Goal: Task Accomplishment & Management: Use online tool/utility

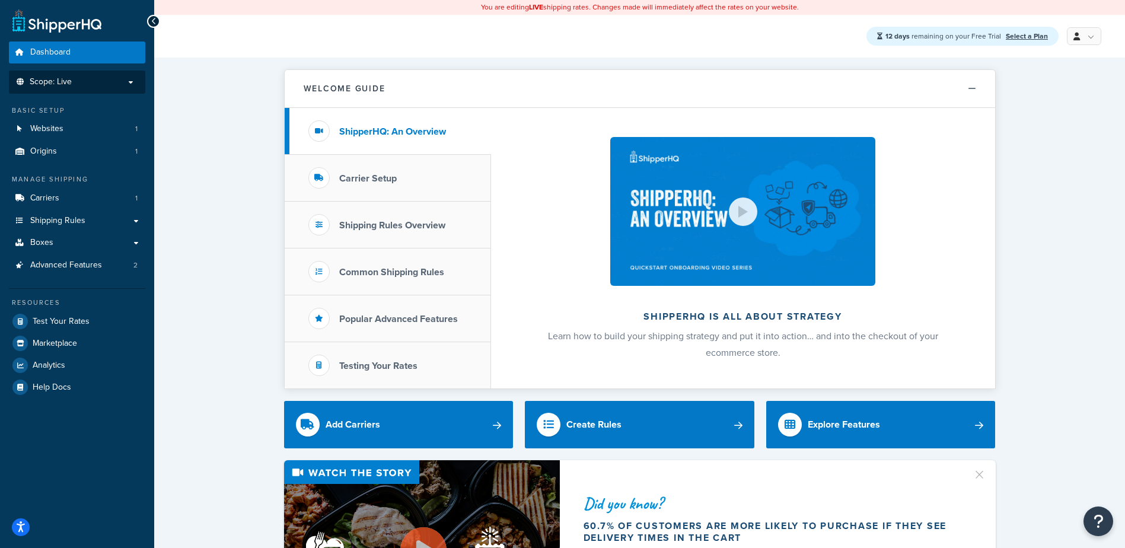
click at [68, 81] on span "Scope: Live" at bounding box center [51, 82] width 42 height 10
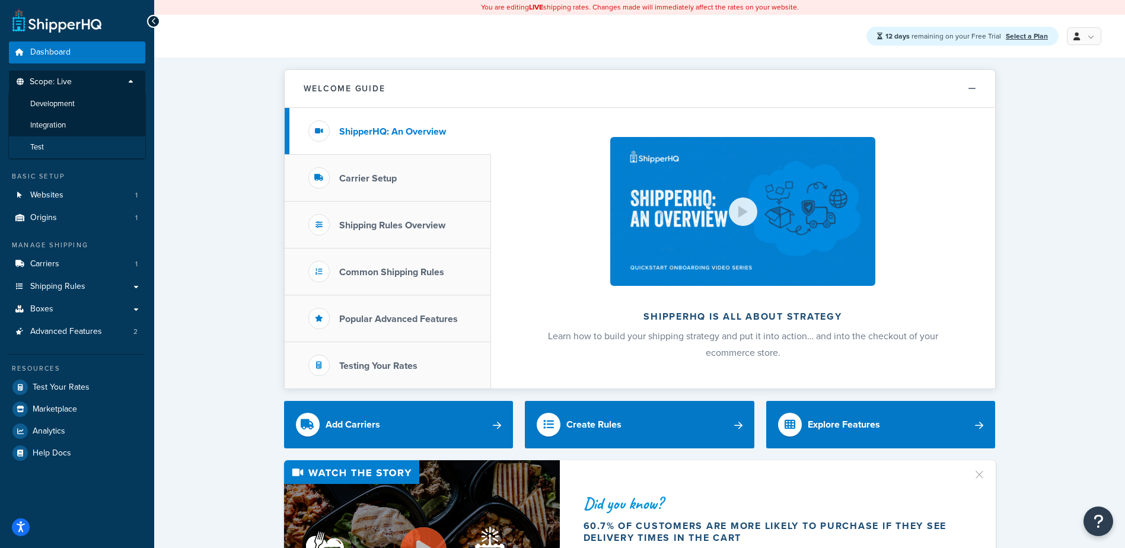
click at [64, 143] on li "Test" at bounding box center [77, 147] width 138 height 22
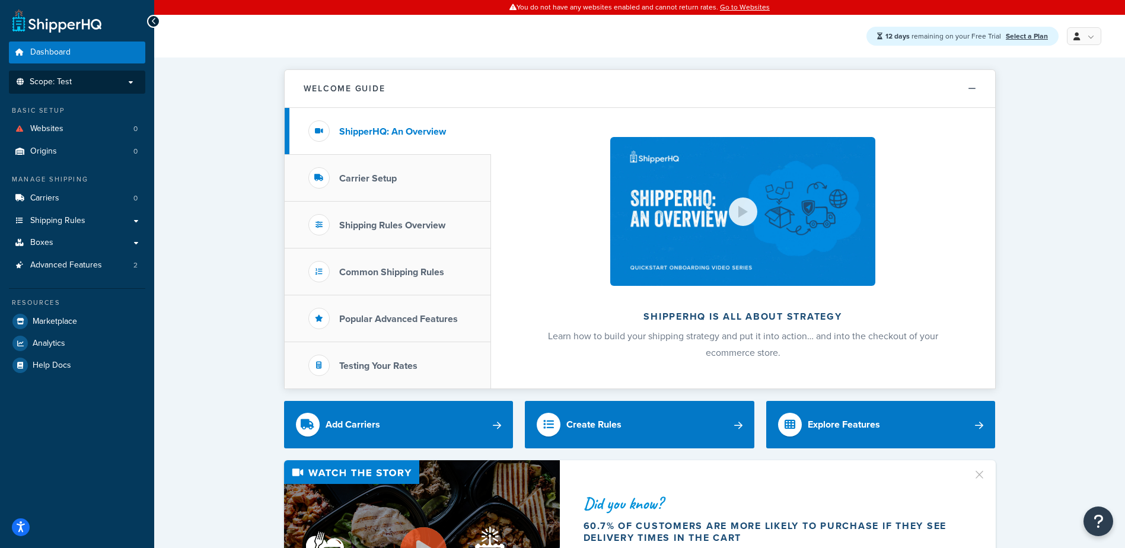
click at [82, 81] on p "Scope: Test" at bounding box center [77, 82] width 126 height 10
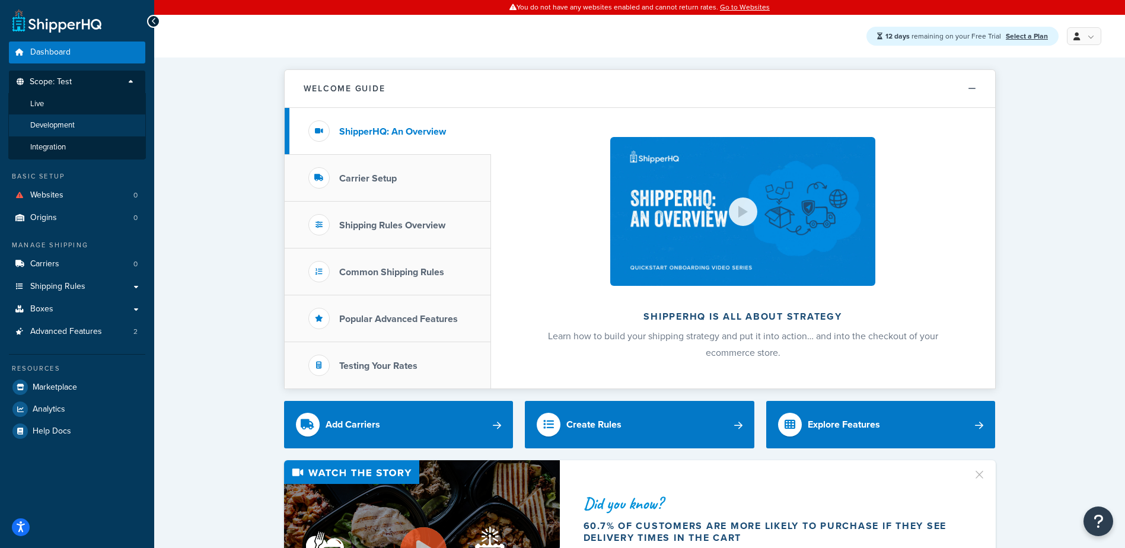
click at [79, 118] on li "Development" at bounding box center [77, 125] width 138 height 22
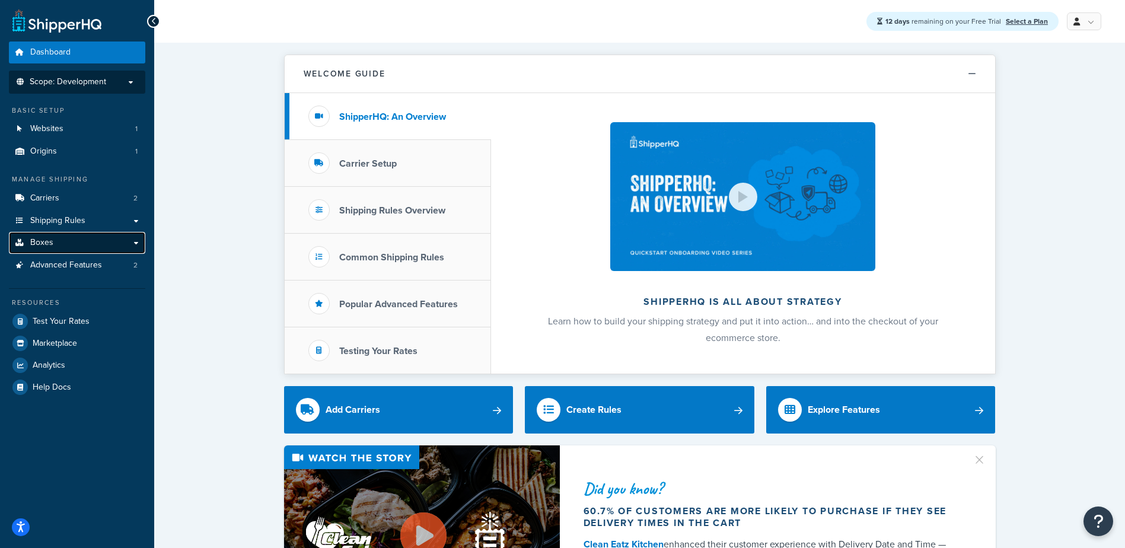
click at [71, 237] on link "Boxes" at bounding box center [77, 243] width 136 height 22
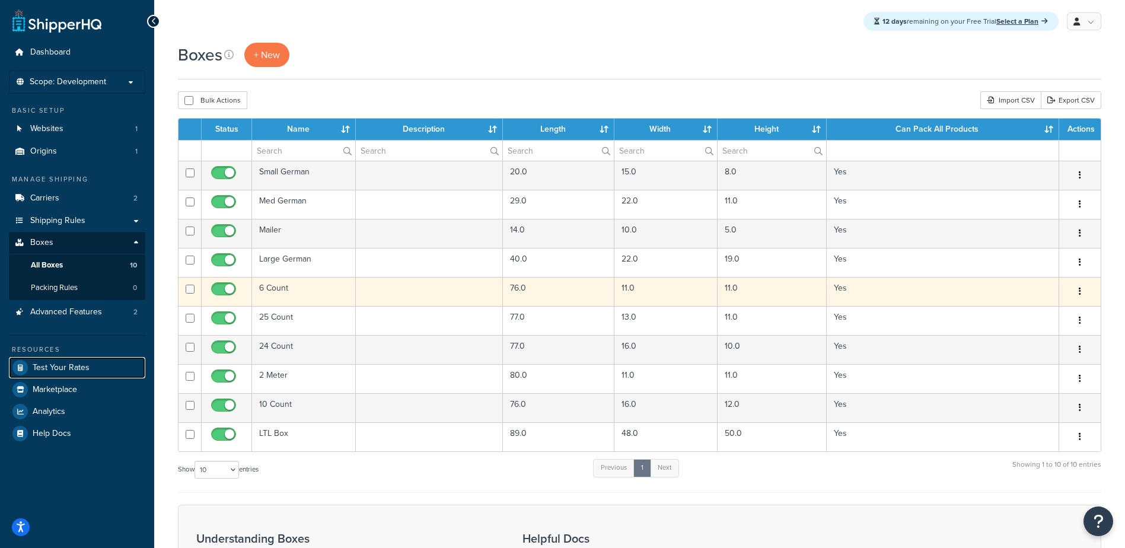
drag, startPoint x: 38, startPoint y: 365, endPoint x: 296, endPoint y: 299, distance: 266.9
click at [38, 366] on span "Test Your Rates" at bounding box center [61, 368] width 57 height 10
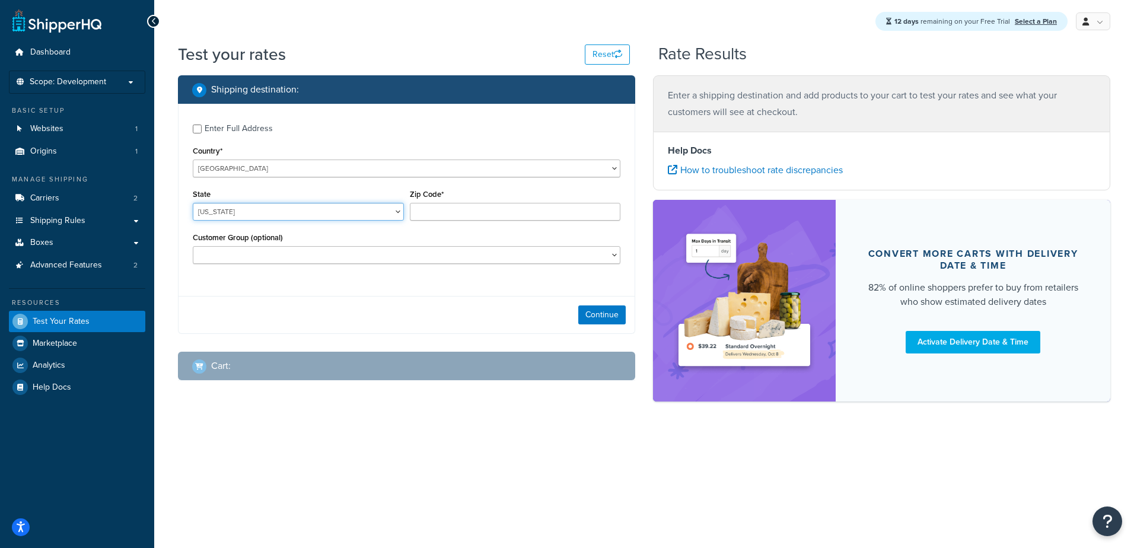
click at [260, 208] on select "Alabama Alaska American Samoa Arizona Arkansas Armed Forces Americas Armed Forc…" at bounding box center [298, 212] width 211 height 18
select select "CA"
click at [193, 203] on select "Alabama Alaska American Samoa Arizona Arkansas Armed Forces Americas Armed Forc…" at bounding box center [298, 212] width 211 height 18
click at [442, 213] on input "Zip Code*" at bounding box center [515, 212] width 211 height 18
type input "6"
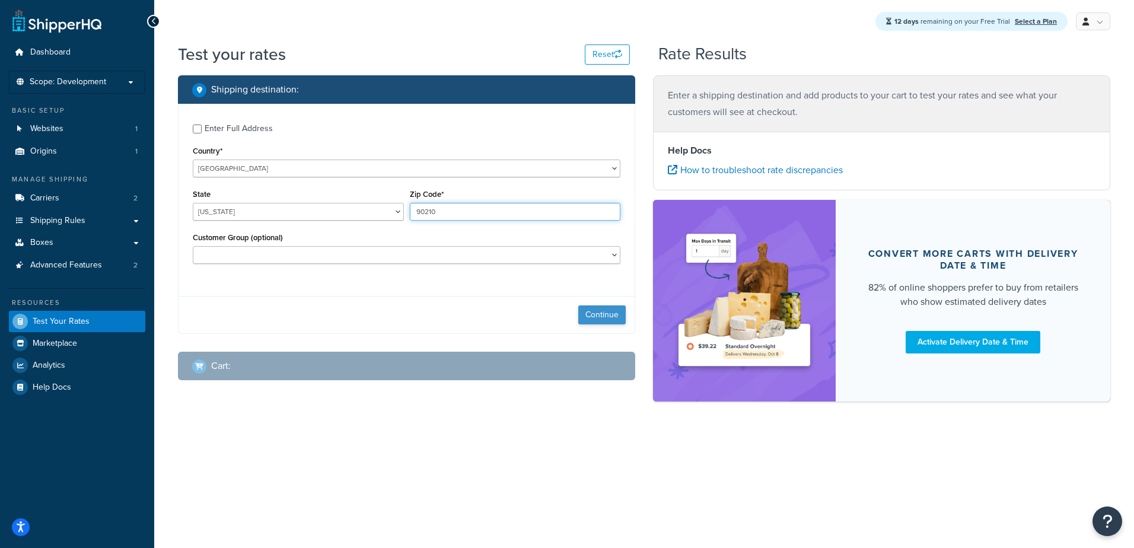
type input "90210"
click at [607, 317] on button "Continue" at bounding box center [601, 314] width 47 height 19
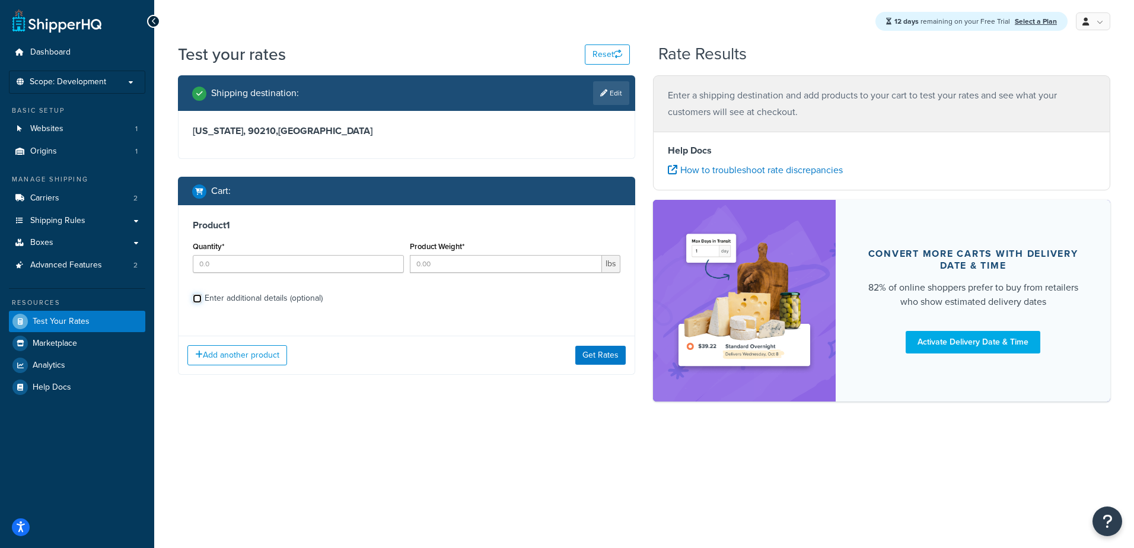
click at [197, 298] on input "Enter additional details (optional)" at bounding box center [197, 298] width 9 height 9
checkbox input "true"
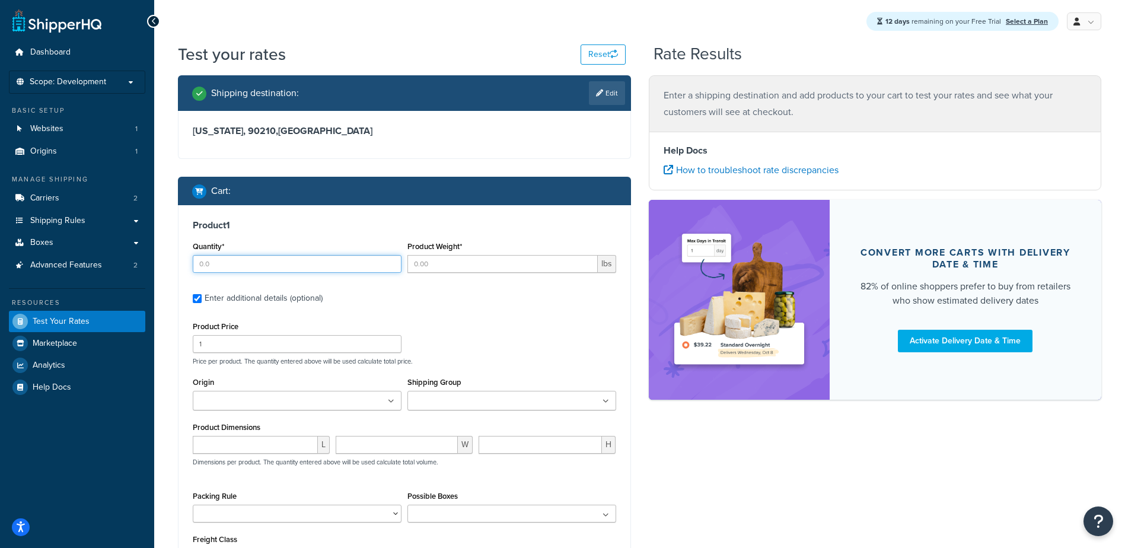
drag, startPoint x: 231, startPoint y: 263, endPoint x: 152, endPoint y: 269, distance: 79.1
click at [181, 267] on div "Product 1 Quantity* Product Weight* lbs Enter additional details (optional) Pro…" at bounding box center [404, 397] width 452 height 384
type input "1"
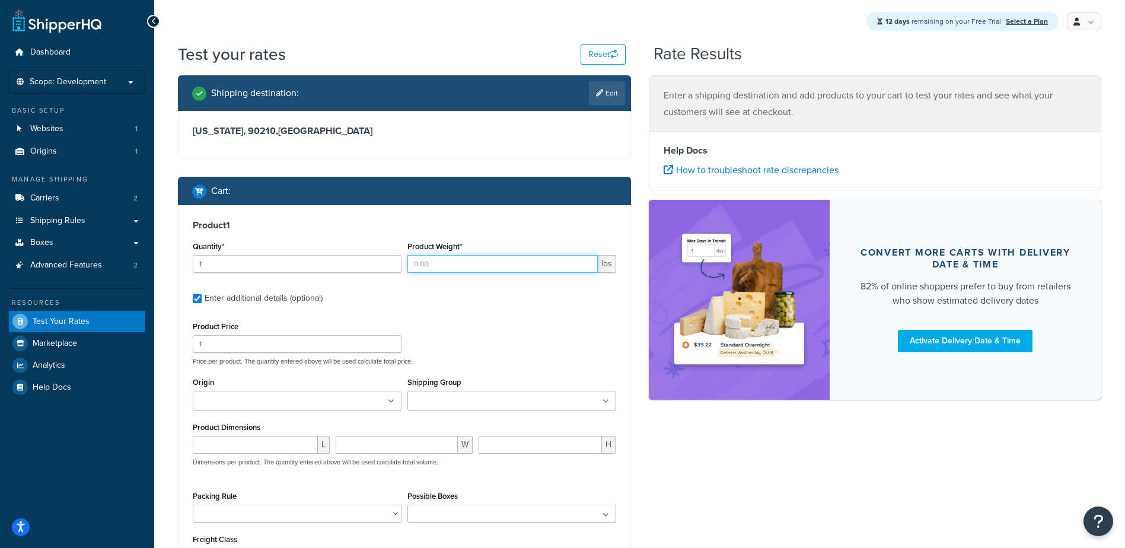
click at [451, 267] on input "Product Weight*" at bounding box center [502, 264] width 190 height 18
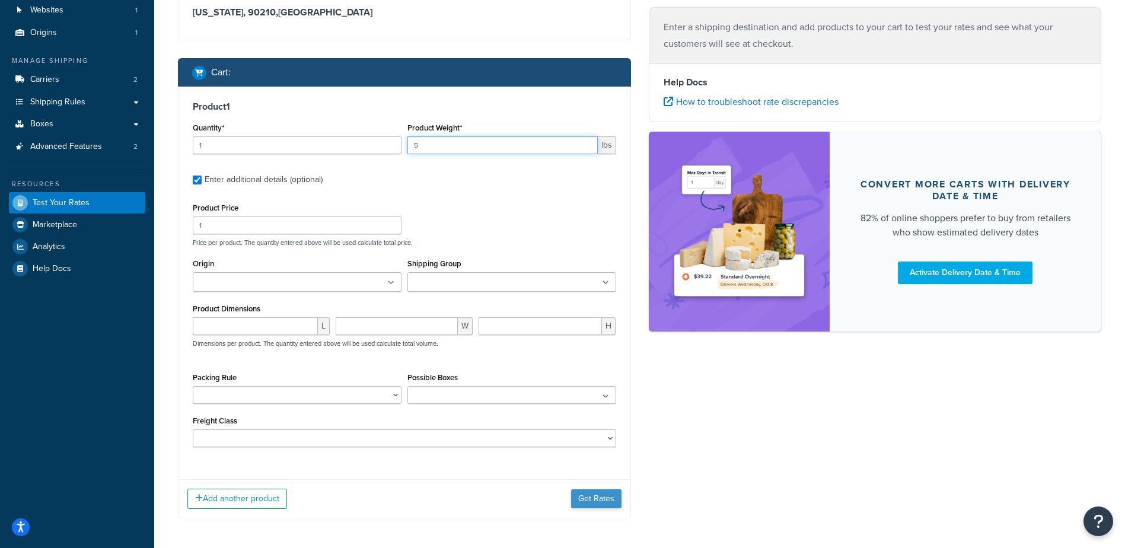
type input "5"
click at [582, 500] on button "Get Rates" at bounding box center [596, 498] width 50 height 19
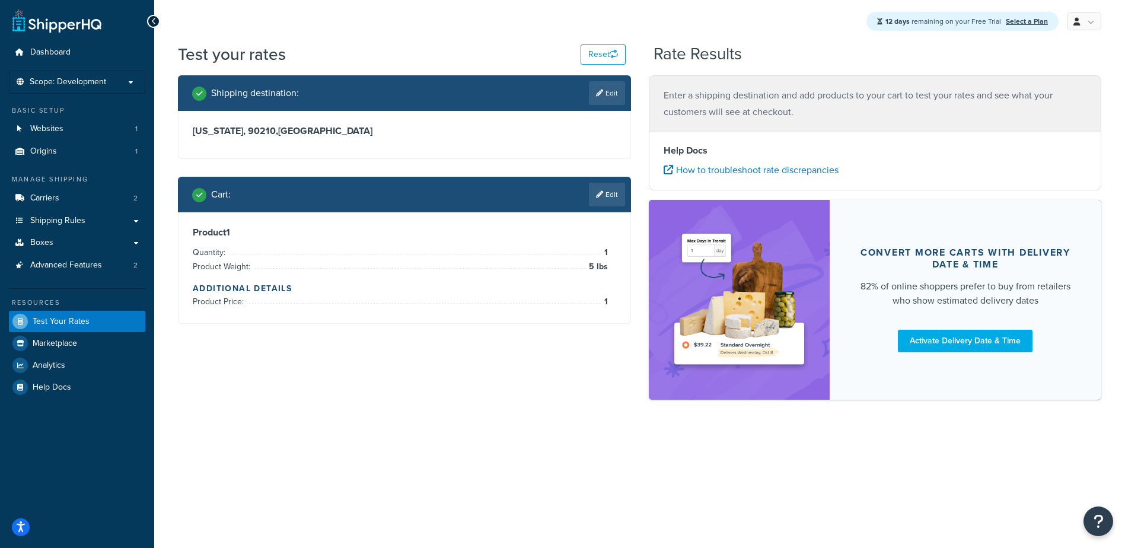
scroll to position [0, 0]
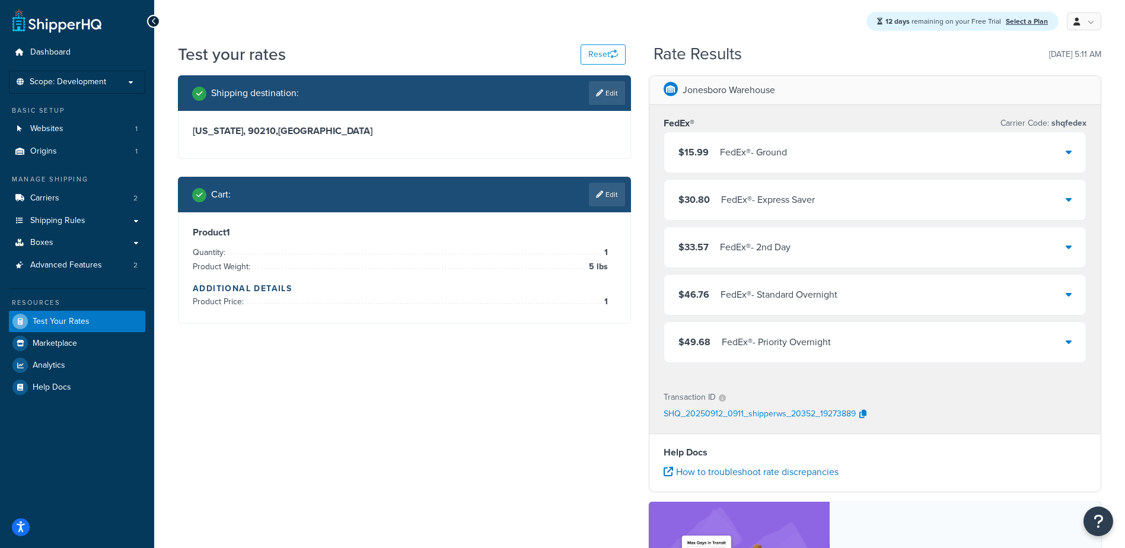
click at [749, 151] on div "FedEx® - Ground" at bounding box center [753, 152] width 67 height 17
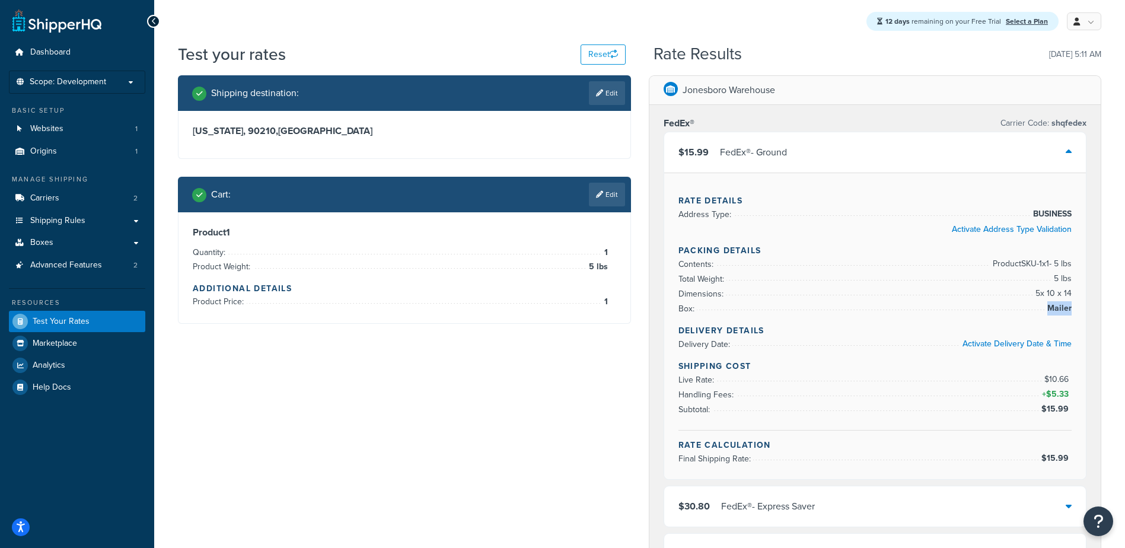
drag, startPoint x: 1071, startPoint y: 309, endPoint x: 1049, endPoint y: 309, distance: 21.9
click at [1049, 309] on span "Mailer" at bounding box center [1057, 308] width 27 height 14
drag, startPoint x: 1049, startPoint y: 309, endPoint x: 1054, endPoint y: 314, distance: 7.1
click at [1054, 314] on span "Mailer" at bounding box center [1057, 308] width 27 height 14
drag, startPoint x: 1075, startPoint y: 310, endPoint x: 1068, endPoint y: 307, distance: 7.4
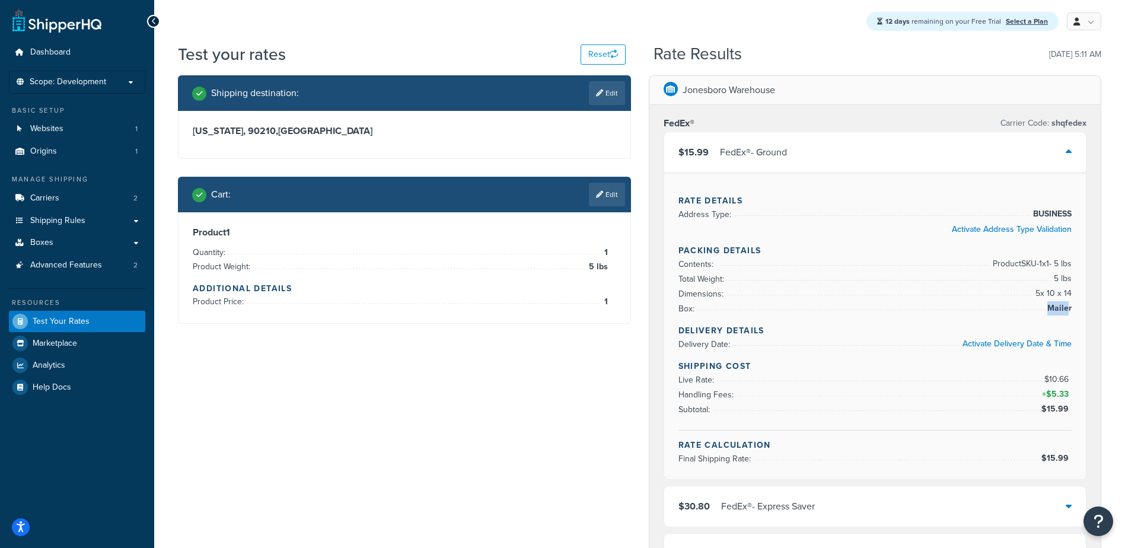
click at [1068, 307] on div "Rate Details Address Type: BUSINESS Activate Address Type Validation Packing De…" at bounding box center [875, 326] width 422 height 307
drag, startPoint x: 1068, startPoint y: 307, endPoint x: 1062, endPoint y: 310, distance: 7.4
click at [1062, 309] on span "Mailer" at bounding box center [1057, 308] width 27 height 14
click at [605, 203] on link "Edit" at bounding box center [607, 195] width 36 height 24
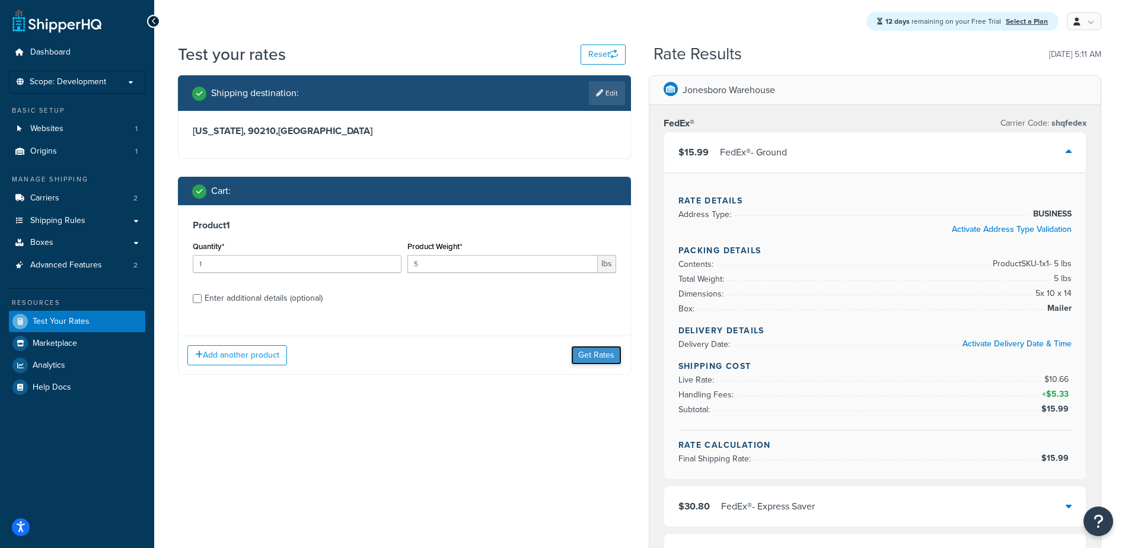
click at [583, 356] on button "Get Rates" at bounding box center [596, 355] width 50 height 19
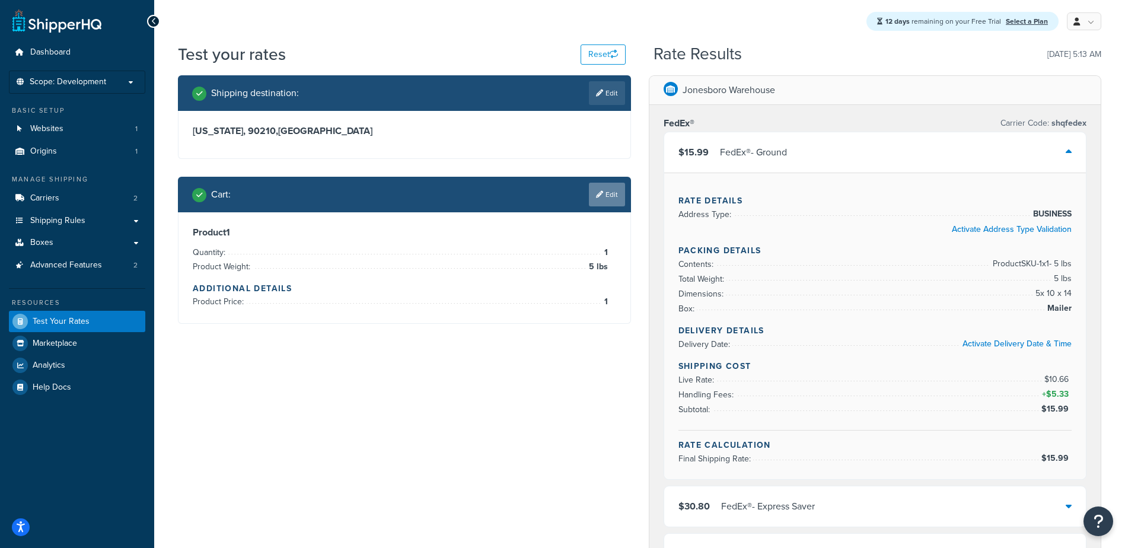
click at [604, 202] on link "Edit" at bounding box center [607, 195] width 36 height 24
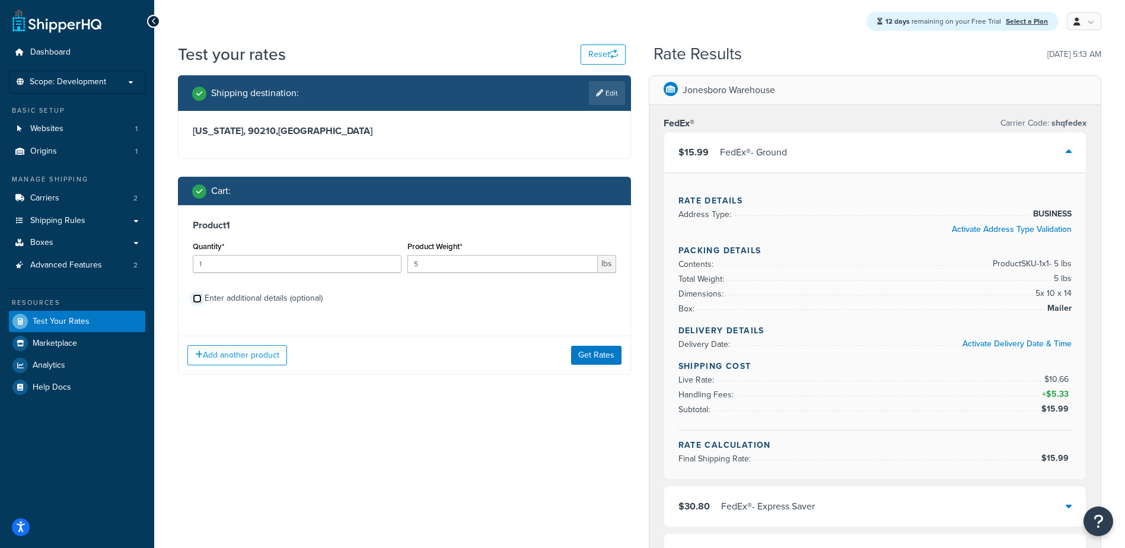
click at [198, 298] on input "Enter additional details (optional)" at bounding box center [197, 298] width 9 height 9
checkbox input "true"
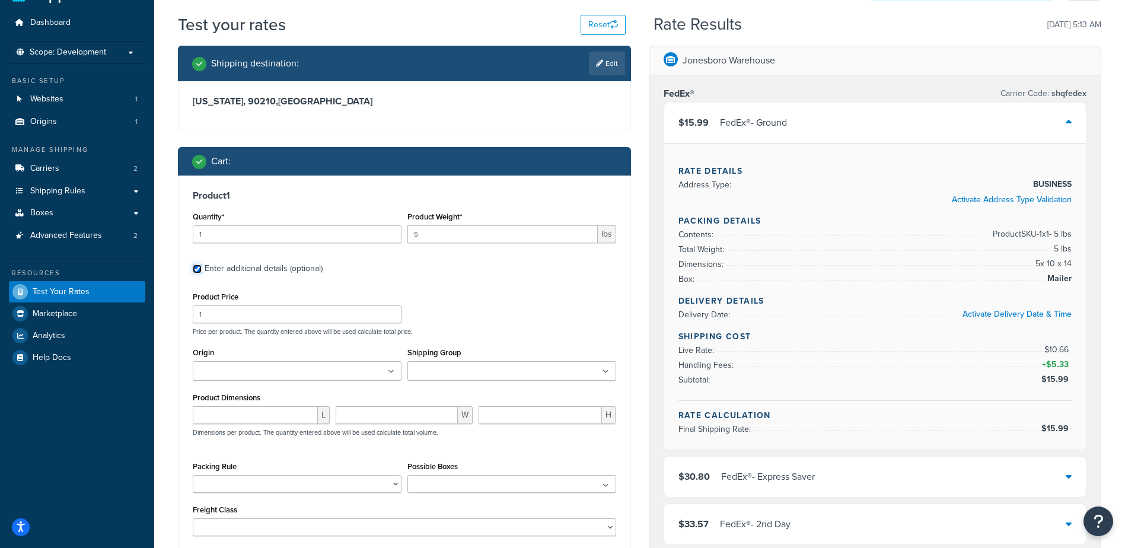
scroll to position [178, 0]
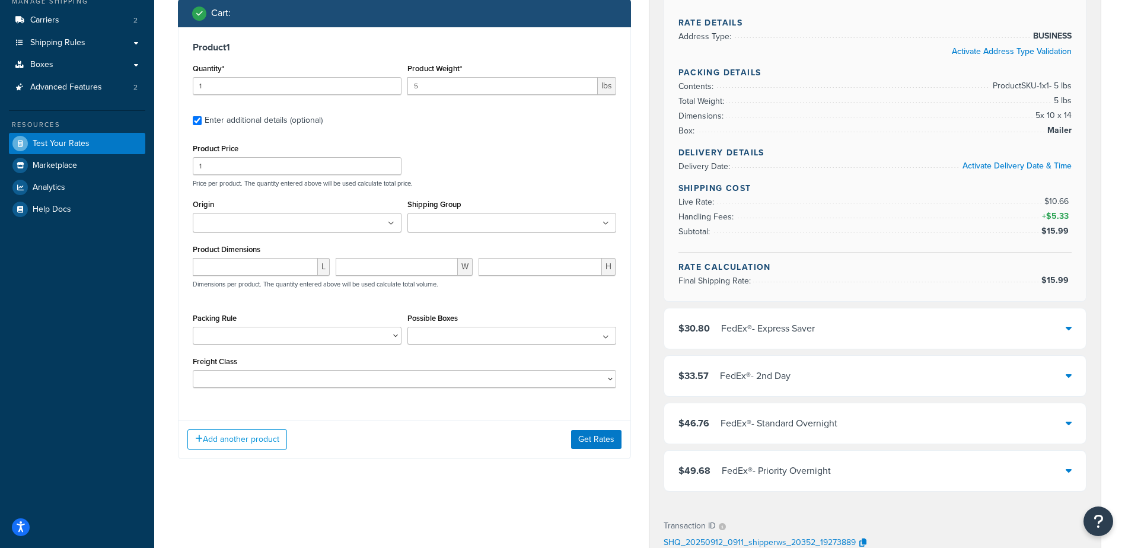
click at [604, 225] on icon at bounding box center [605, 223] width 7 height 7
click at [520, 228] on ul at bounding box center [511, 223] width 209 height 20
click at [338, 346] on div "Packing Rule" at bounding box center [297, 331] width 215 height 43
click at [343, 339] on select "Packing Rule" at bounding box center [297, 336] width 209 height 18
click at [400, 333] on select "Packing Rule" at bounding box center [297, 336] width 209 height 18
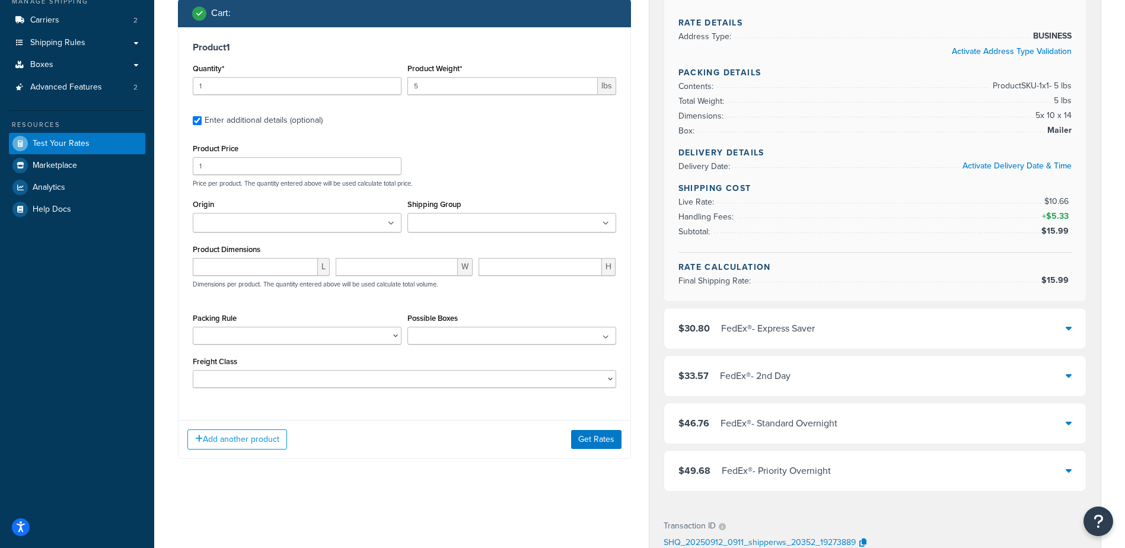
click at [514, 226] on ul at bounding box center [511, 223] width 209 height 20
click at [583, 440] on button "Get Rates" at bounding box center [596, 442] width 50 height 19
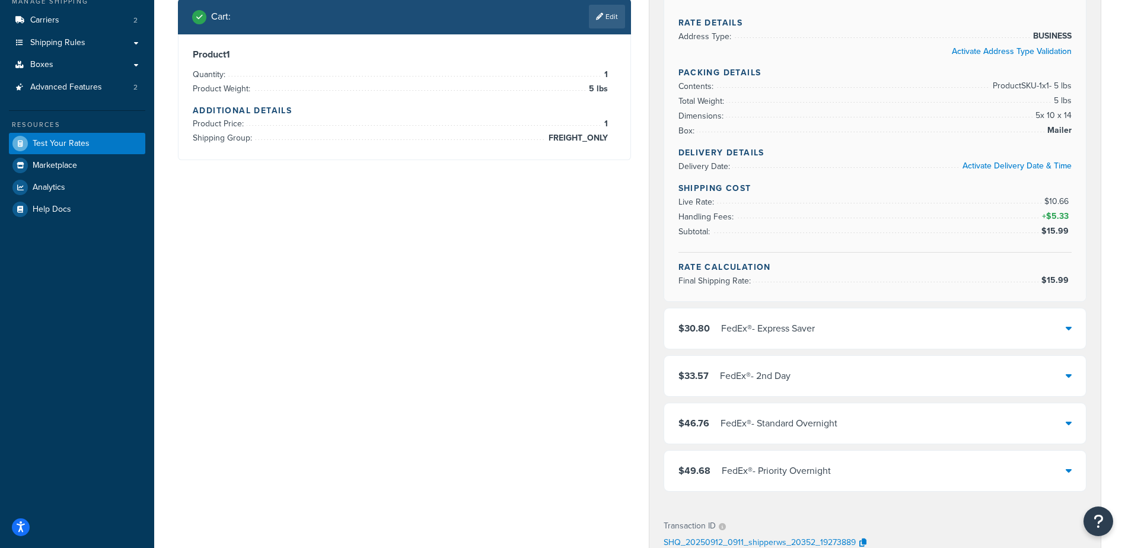
scroll to position [0, 0]
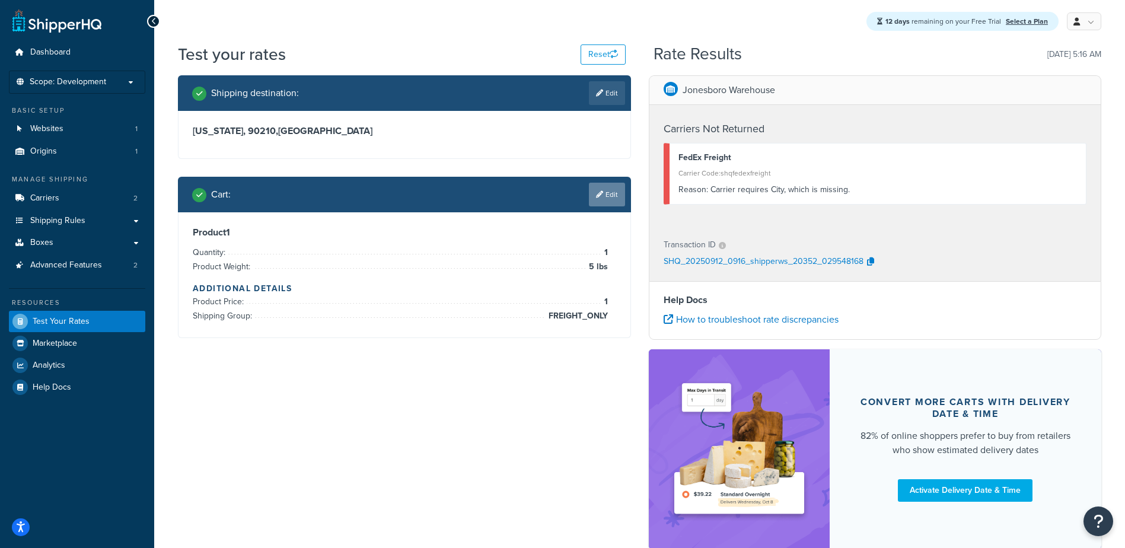
click at [601, 194] on icon at bounding box center [599, 194] width 7 height 7
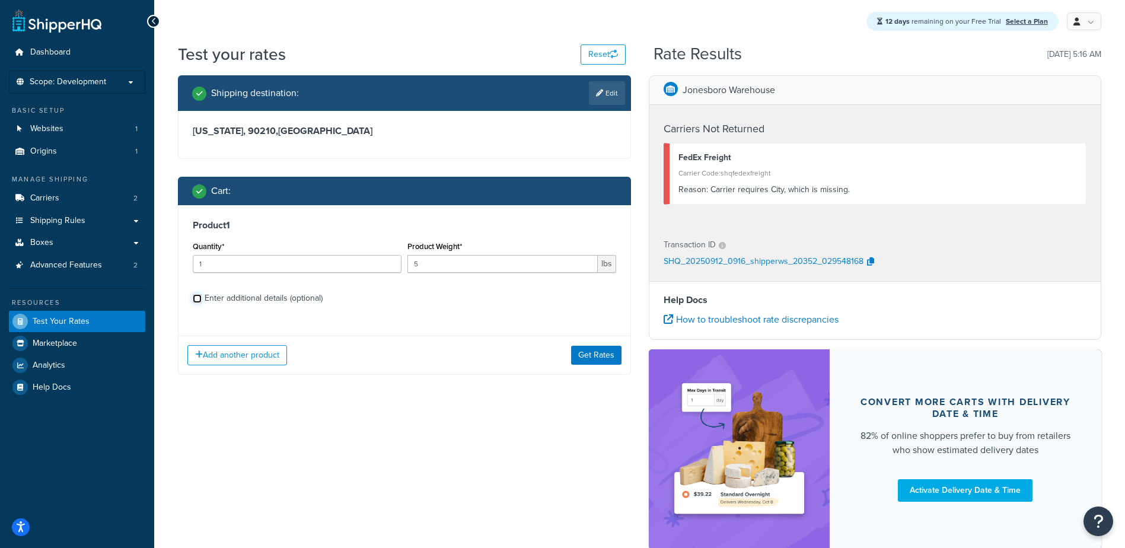
click at [200, 299] on input "Enter additional details (optional)" at bounding box center [197, 298] width 9 height 9
checkbox input "true"
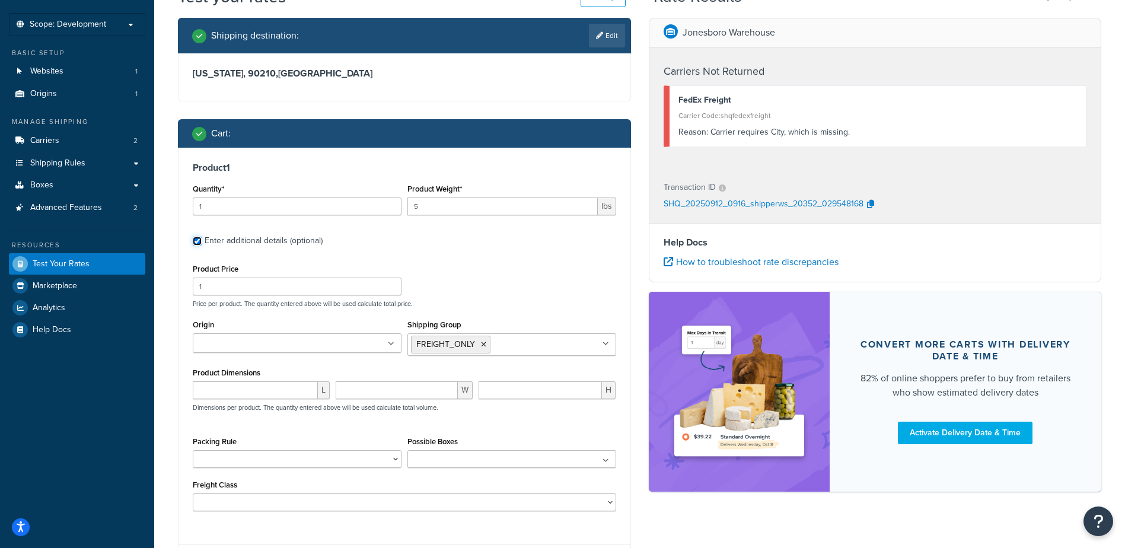
scroll to position [72, 0]
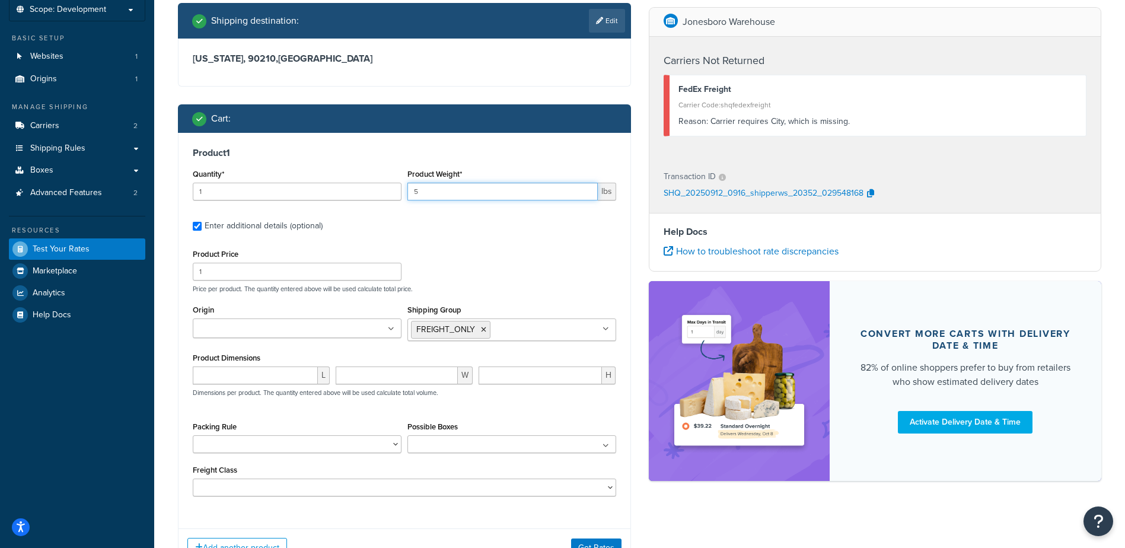
drag, startPoint x: 450, startPoint y: 197, endPoint x: 161, endPoint y: 191, distance: 289.4
click at [350, 198] on div "Quantity* 1 Product Weight* 5 lbs" at bounding box center [404, 187] width 429 height 43
type input "40"
click at [257, 374] on input "number" at bounding box center [255, 375] width 125 height 18
type input "70"
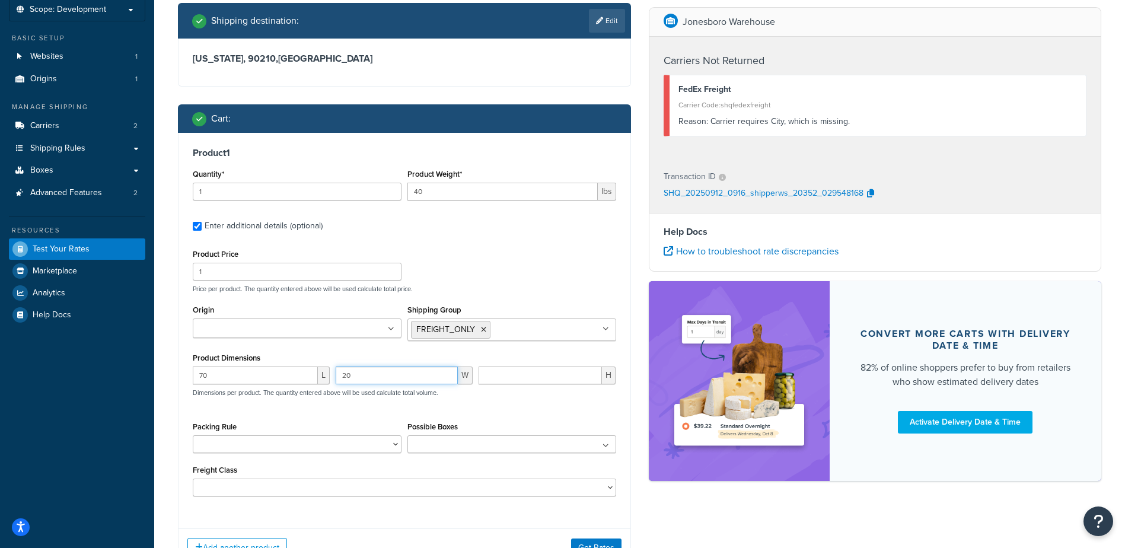
type input "20"
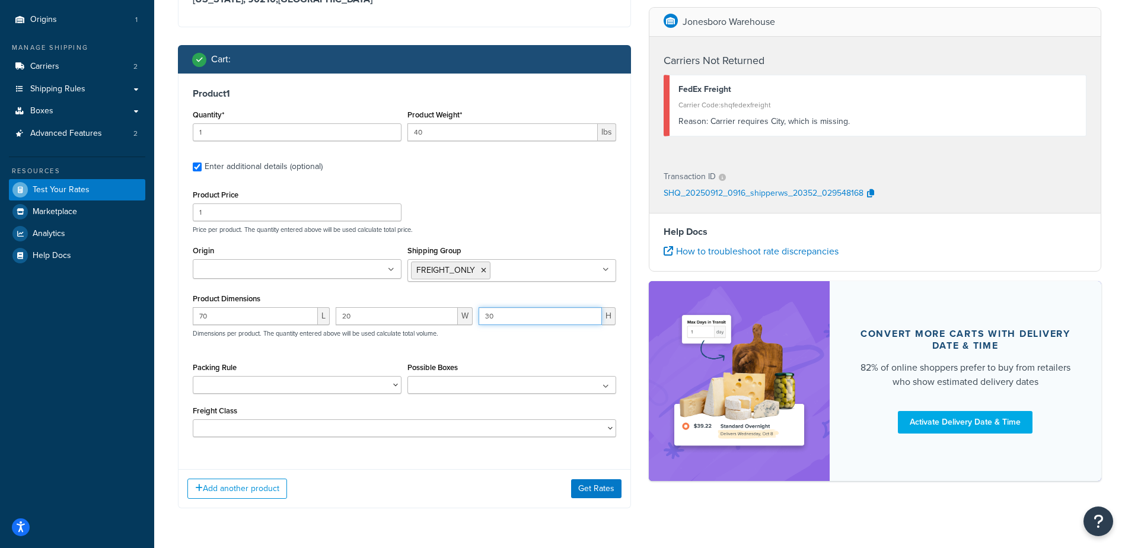
scroll to position [171, 0]
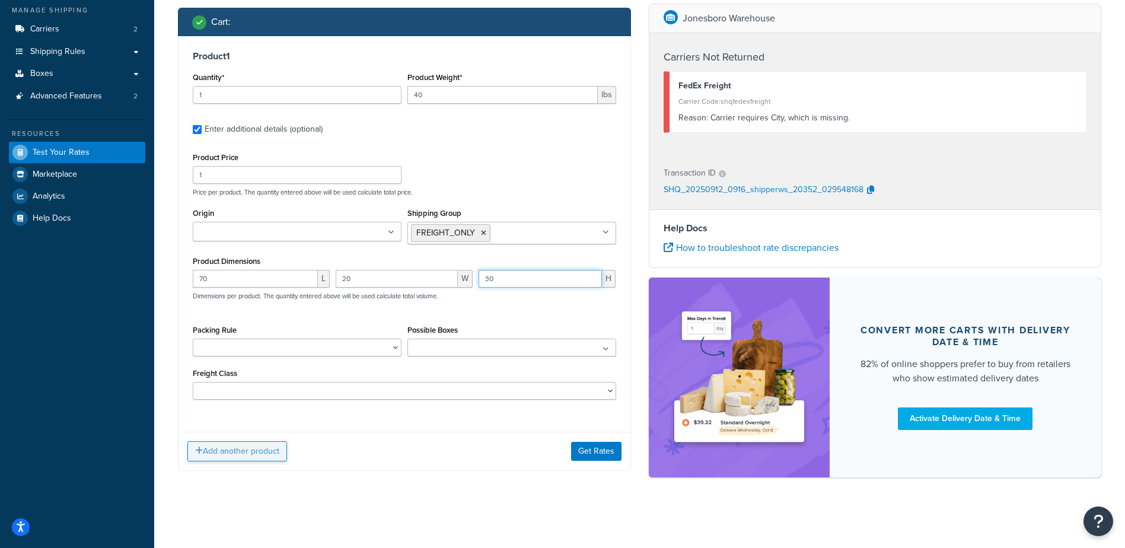
type input "30"
click at [246, 455] on button "Add another product" at bounding box center [237, 451] width 100 height 20
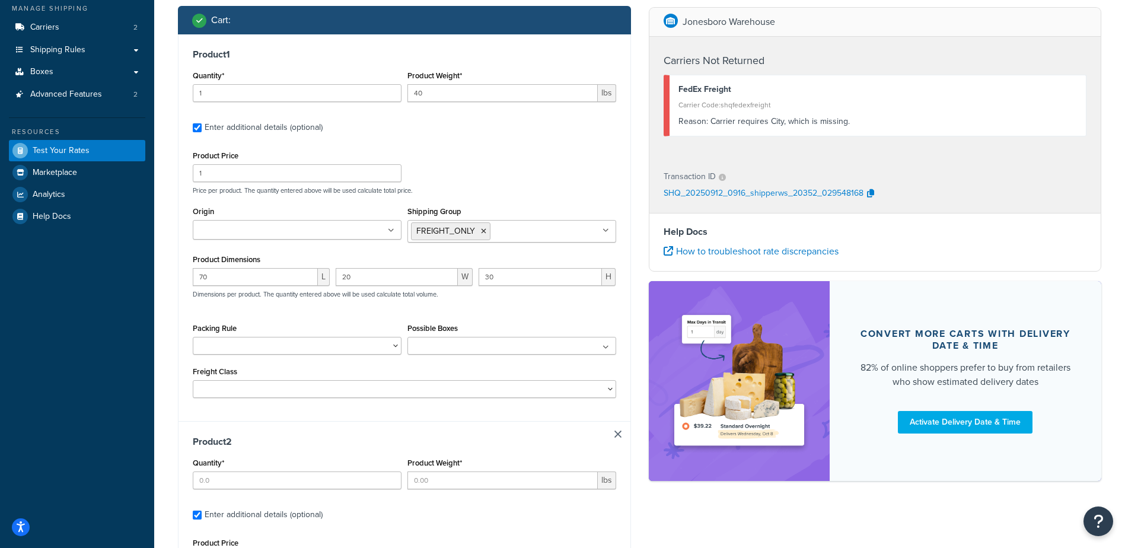
scroll to position [299, 0]
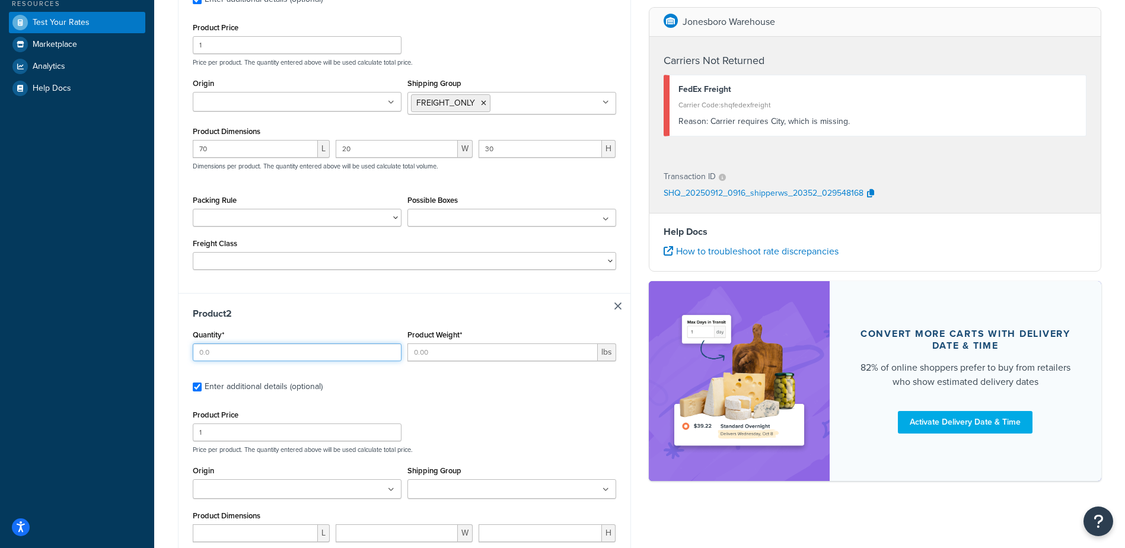
drag, startPoint x: 217, startPoint y: 355, endPoint x: 98, endPoint y: 360, distance: 119.3
click at [125, 359] on div "Dashboard Scope: Development Basic Setup Websites 1 Origins 1 Manage Shipping C…" at bounding box center [562, 251] width 1125 height 1101
type input "1"
click at [417, 353] on input "Product Weight*" at bounding box center [502, 352] width 190 height 18
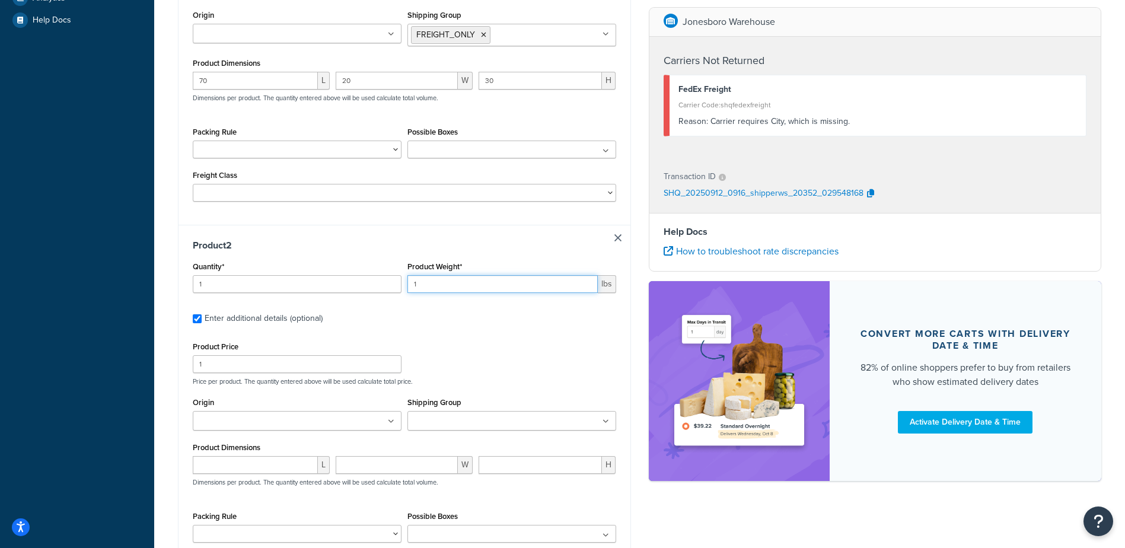
scroll to position [477, 0]
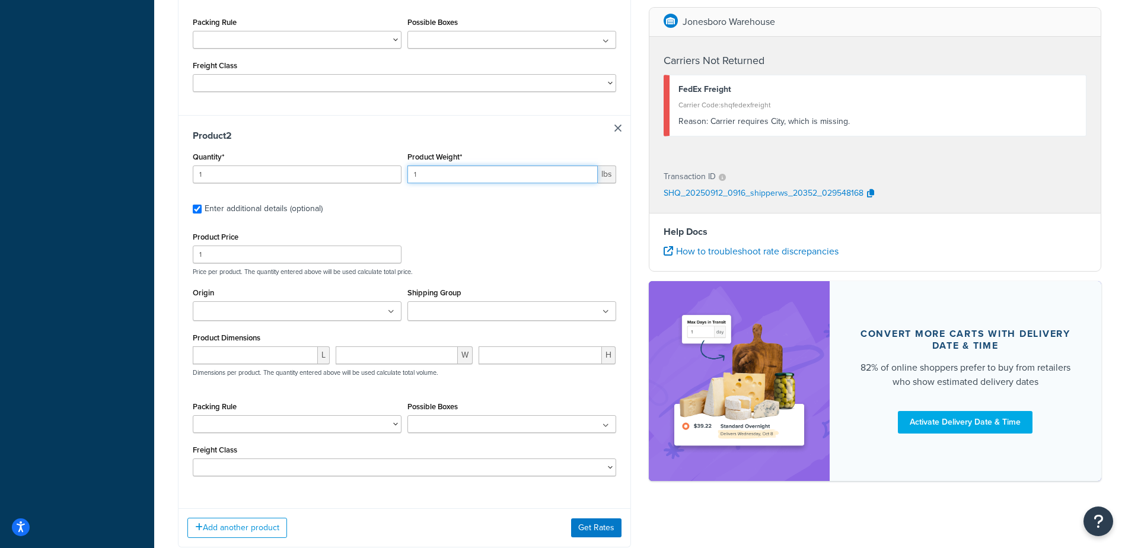
type input "1"
click at [247, 359] on input "number" at bounding box center [255, 355] width 125 height 18
type input "10"
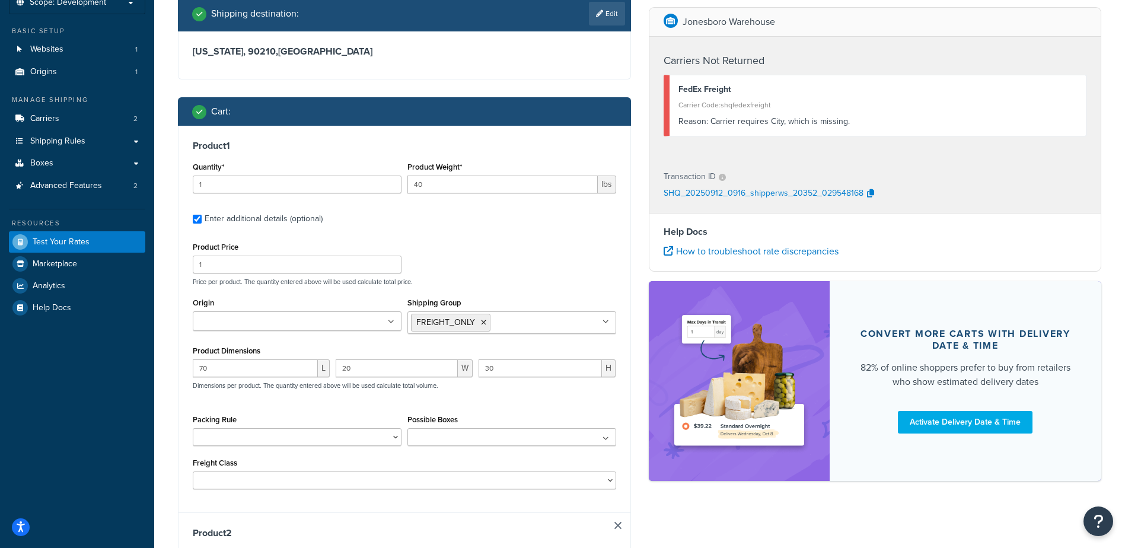
scroll to position [0, 0]
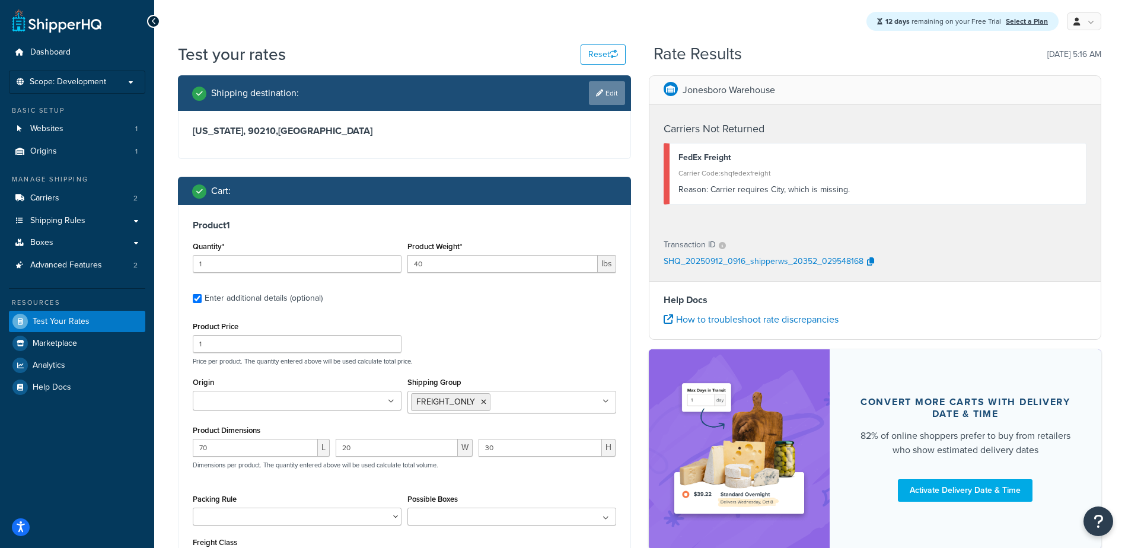
type input "10"
click at [608, 90] on link "Edit" at bounding box center [607, 93] width 36 height 24
select select "CA"
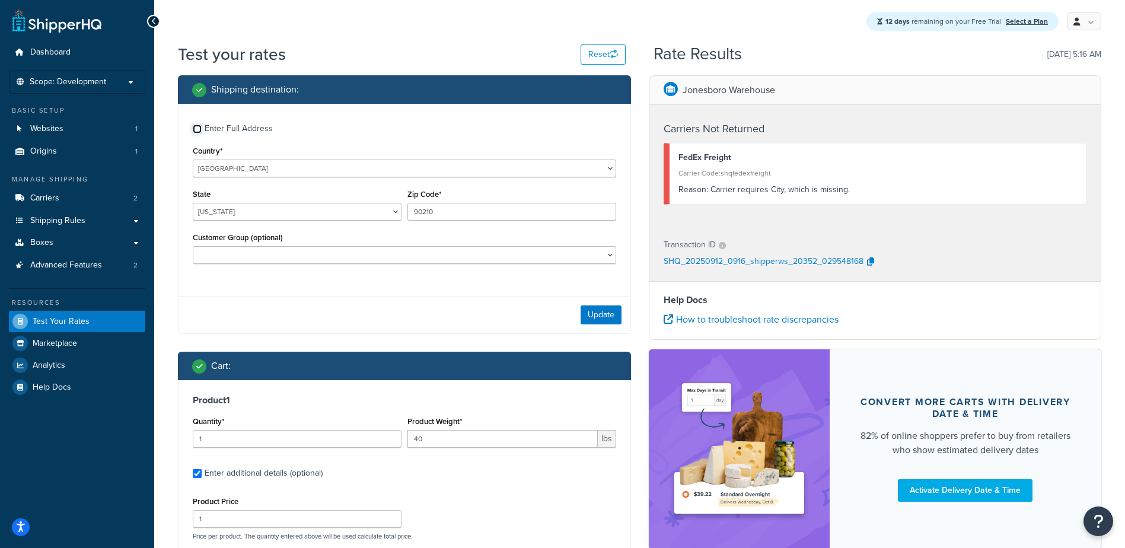
click at [195, 127] on input "Enter Full Address" at bounding box center [197, 129] width 9 height 9
checkbox input "true"
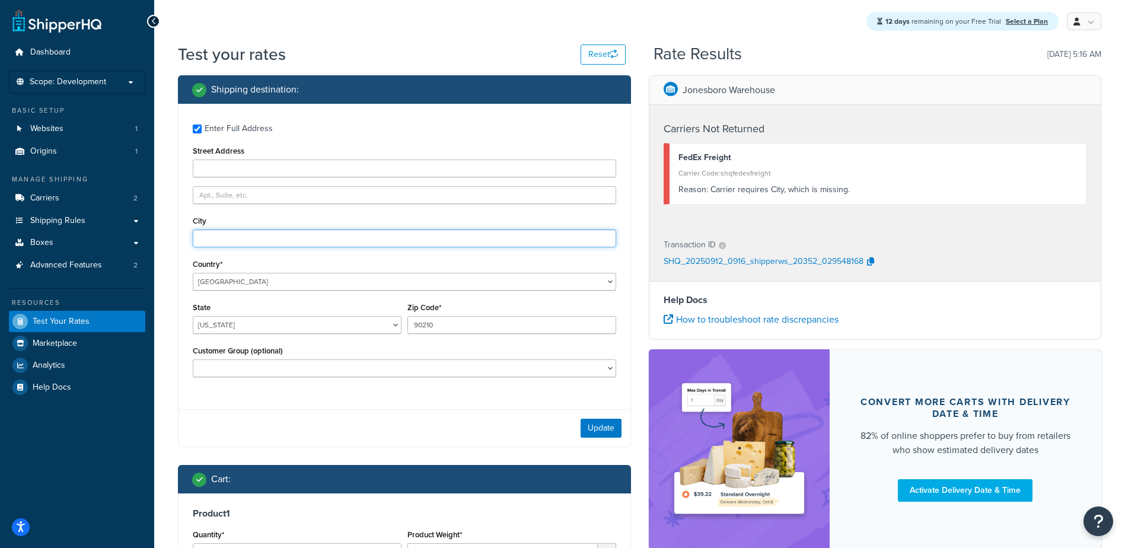
click at [226, 234] on input "City" at bounding box center [404, 238] width 423 height 18
type input "beverly hills"
click at [605, 424] on button "Update" at bounding box center [600, 428] width 41 height 19
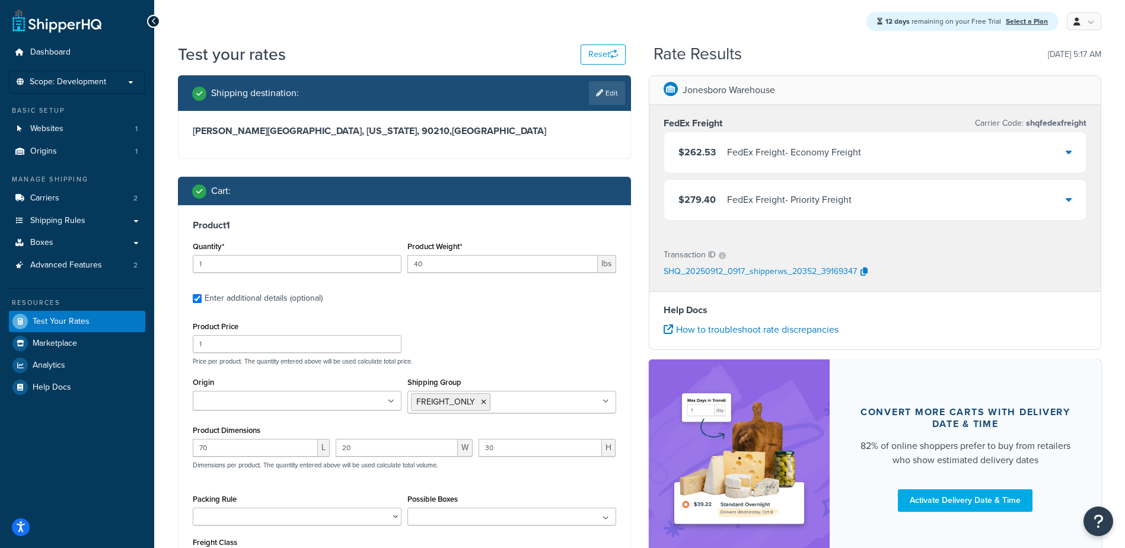
click at [762, 155] on div "FedEx Freight - Economy Freight" at bounding box center [794, 152] width 134 height 17
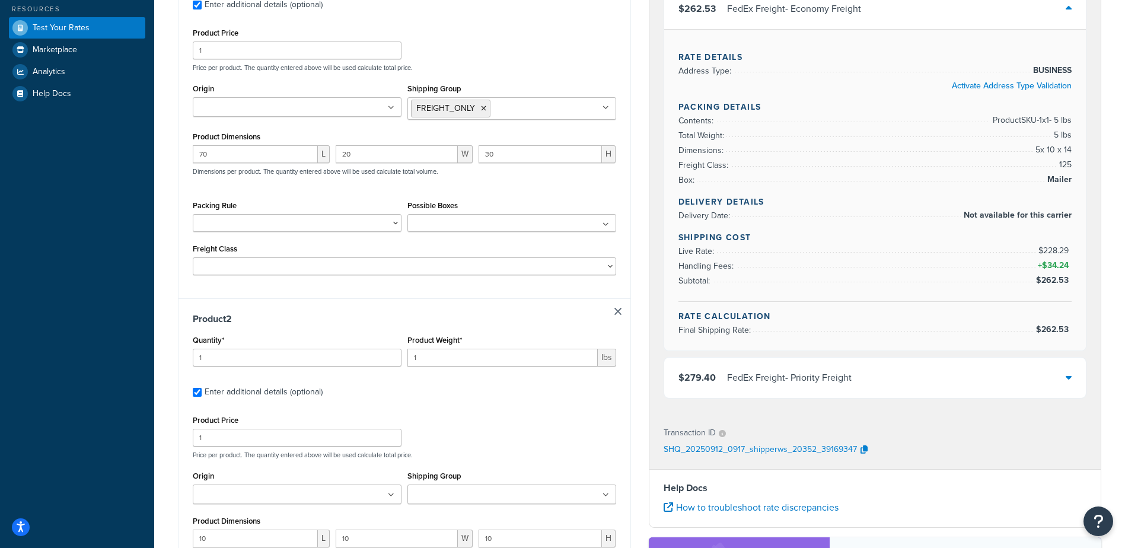
scroll to position [178, 0]
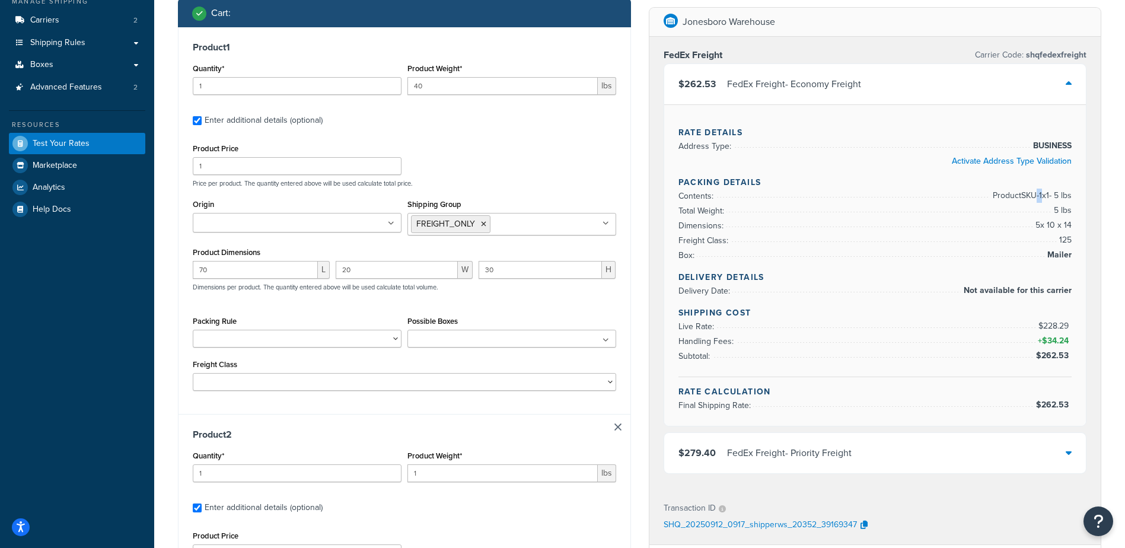
drag, startPoint x: 1036, startPoint y: 196, endPoint x: 1029, endPoint y: 196, distance: 6.5
click at [1029, 196] on span "Product SKU-1 x 1 - 5 lbs" at bounding box center [1031, 196] width 82 height 14
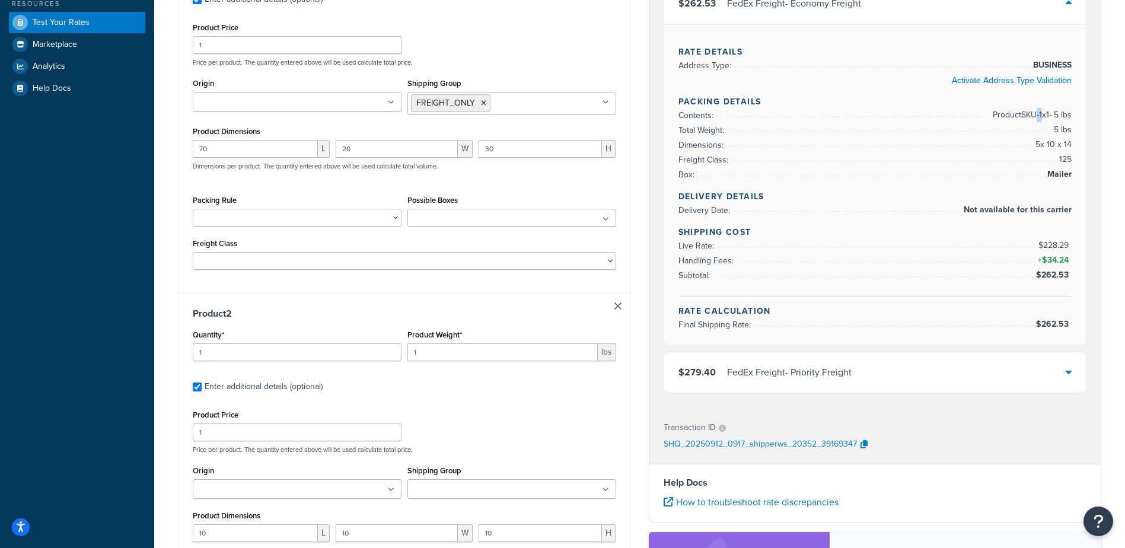
scroll to position [296, 0]
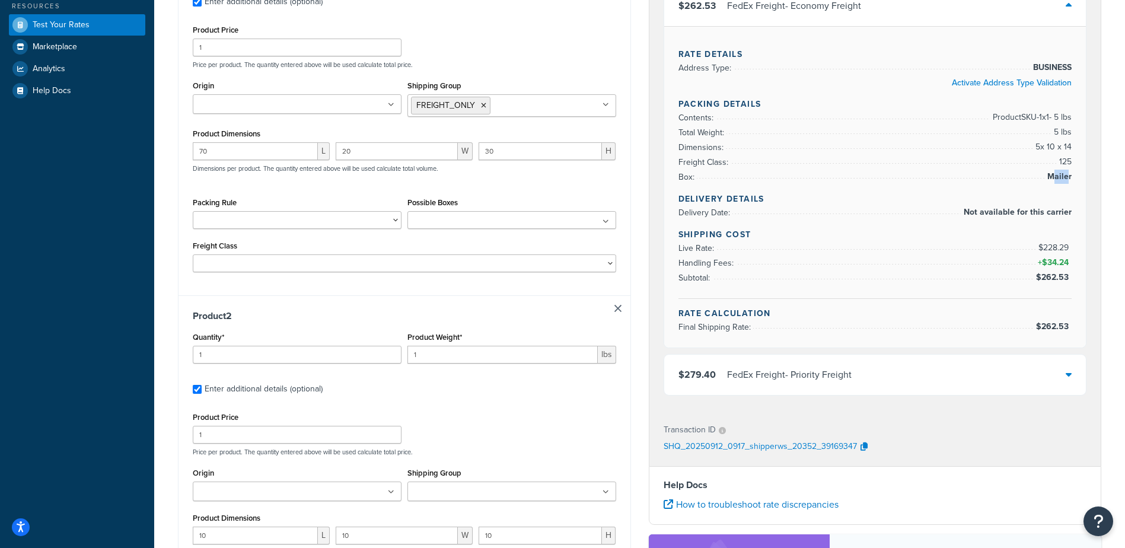
drag, startPoint x: 1067, startPoint y: 181, endPoint x: 1052, endPoint y: 185, distance: 15.2
click at [1052, 184] on span "Mailer" at bounding box center [1057, 177] width 27 height 14
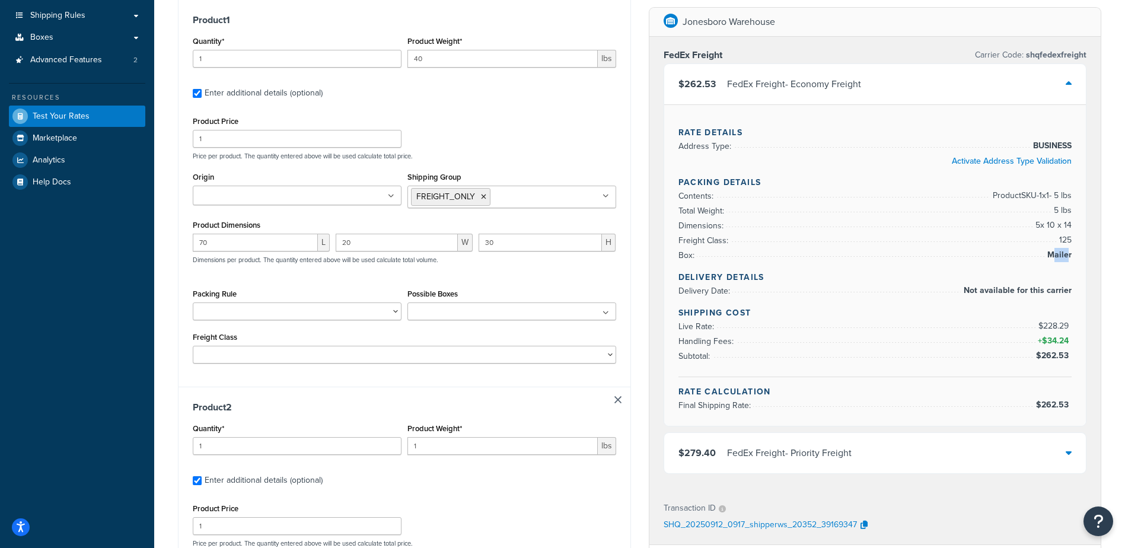
scroll to position [178, 0]
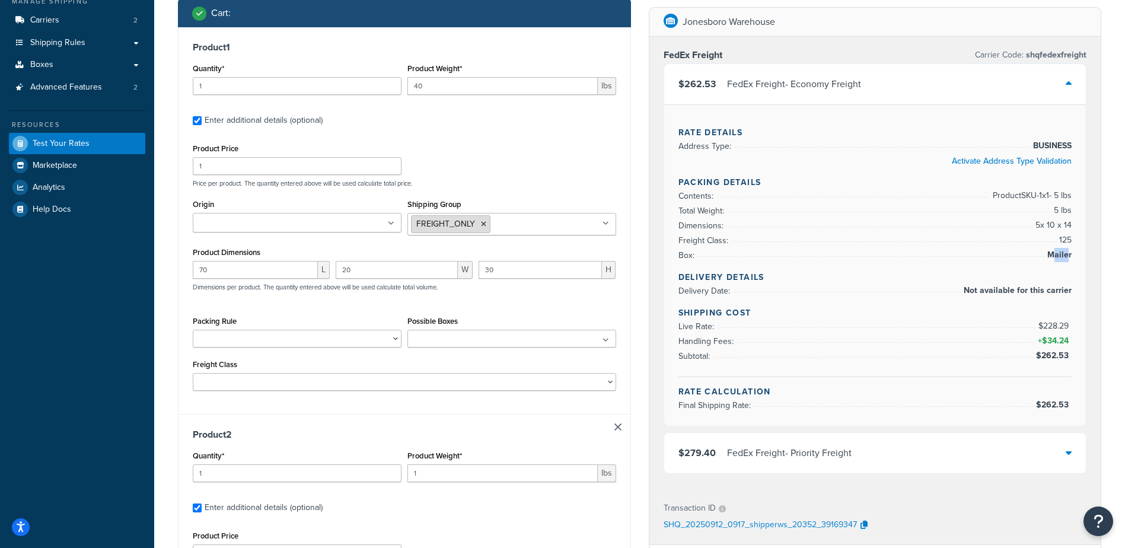
click at [481, 226] on icon at bounding box center [483, 224] width 5 height 7
click at [483, 226] on input "Shipping Group" at bounding box center [463, 223] width 105 height 13
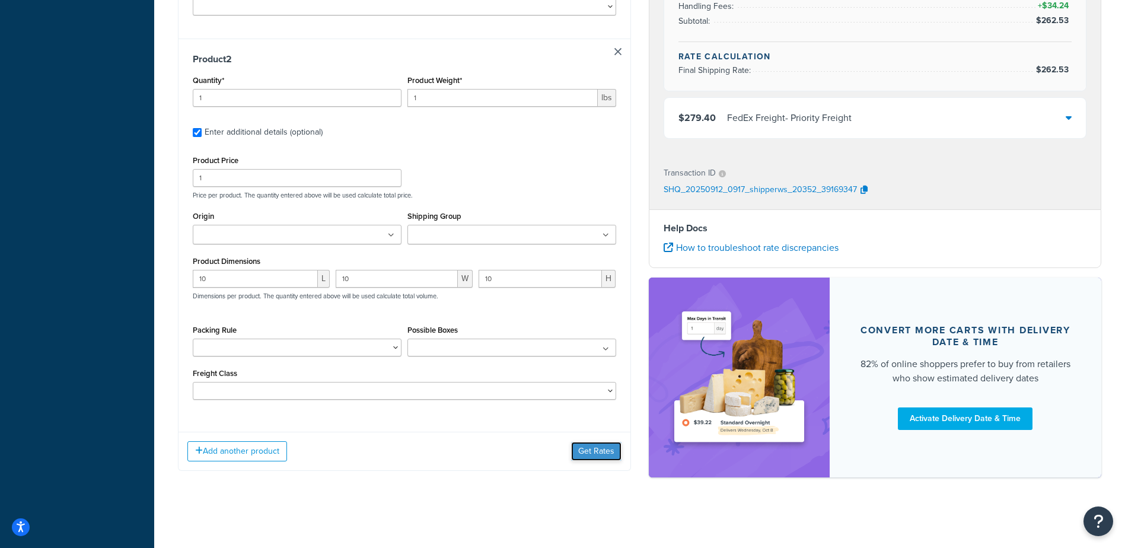
click at [591, 444] on button "Get Rates" at bounding box center [596, 451] width 50 height 19
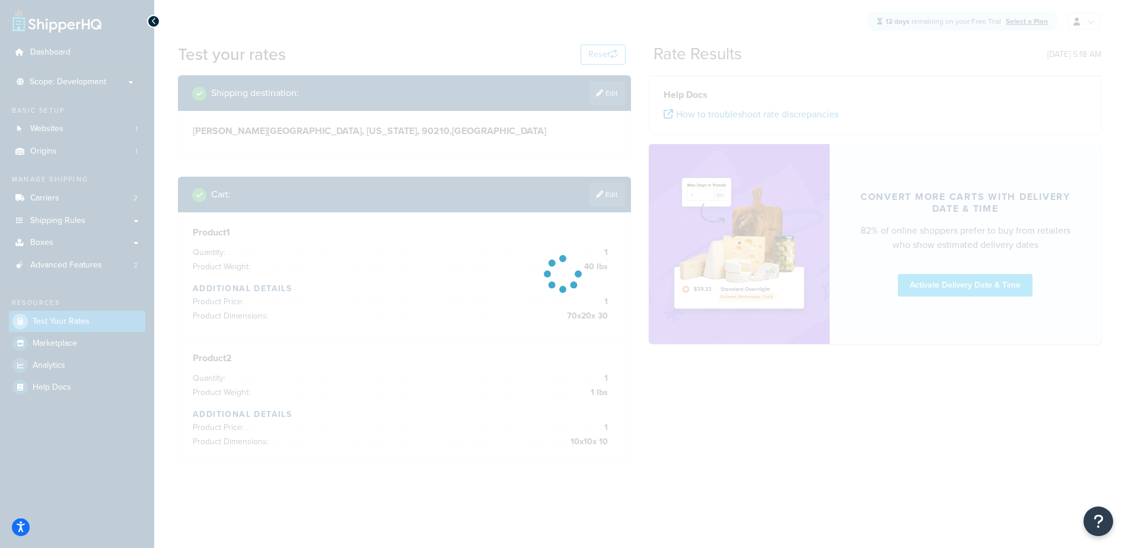
scroll to position [0, 0]
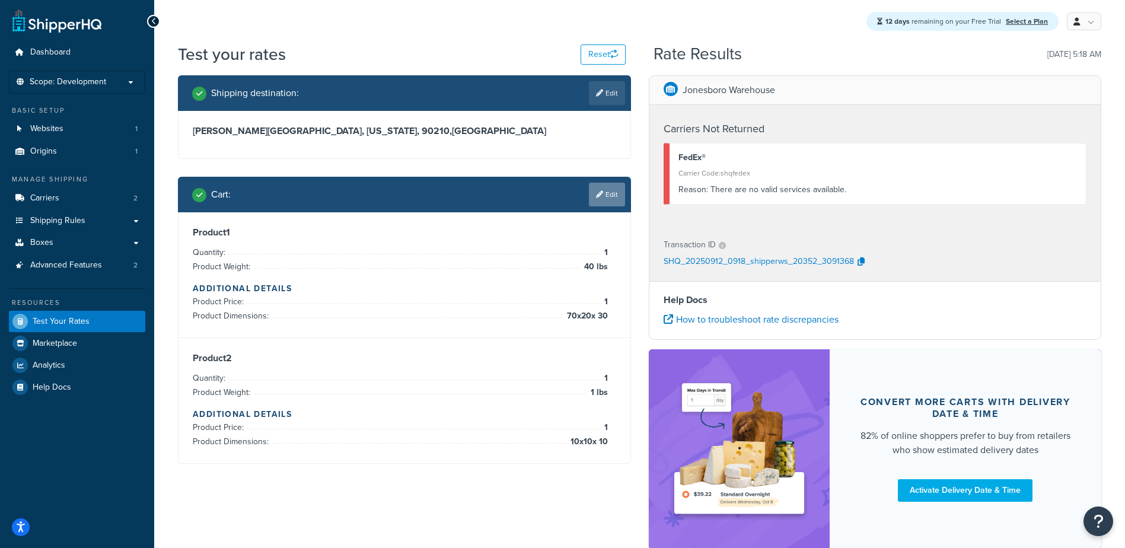
click at [591, 199] on link "Edit" at bounding box center [607, 195] width 36 height 24
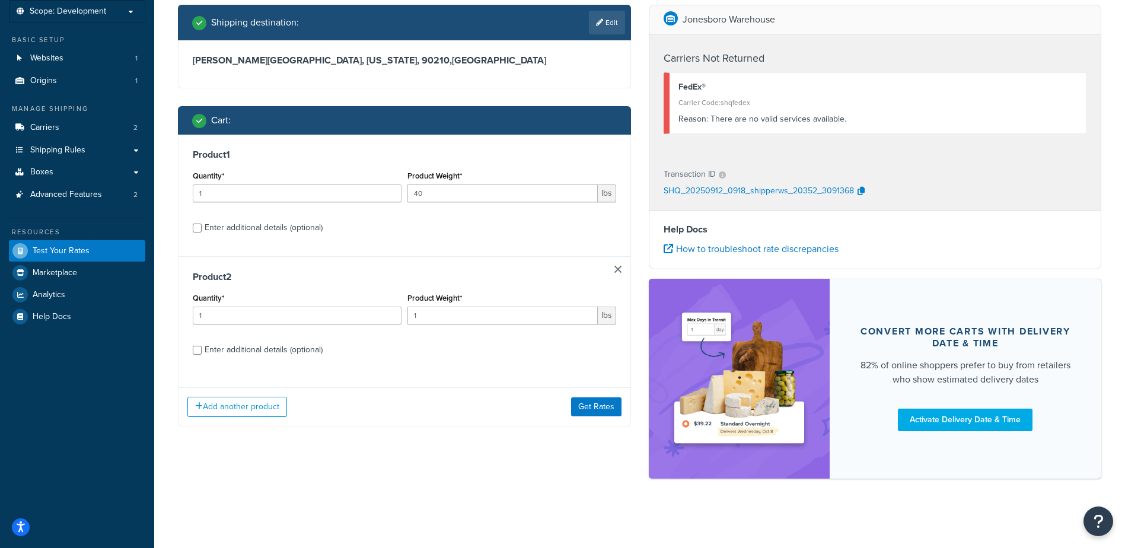
scroll to position [72, 0]
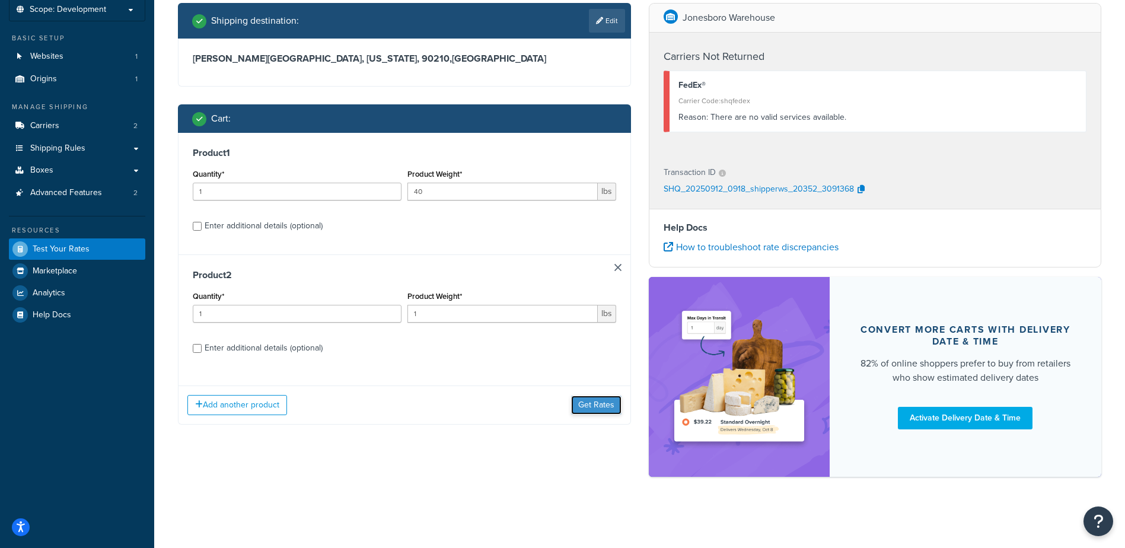
click at [605, 401] on button "Get Rates" at bounding box center [596, 404] width 50 height 19
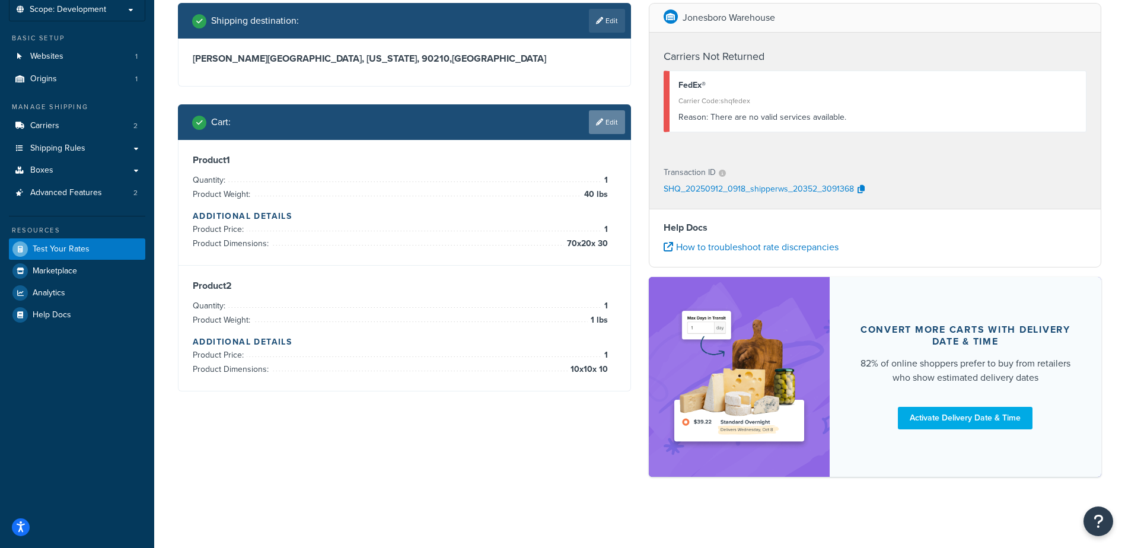
click at [604, 127] on link "Edit" at bounding box center [607, 122] width 36 height 24
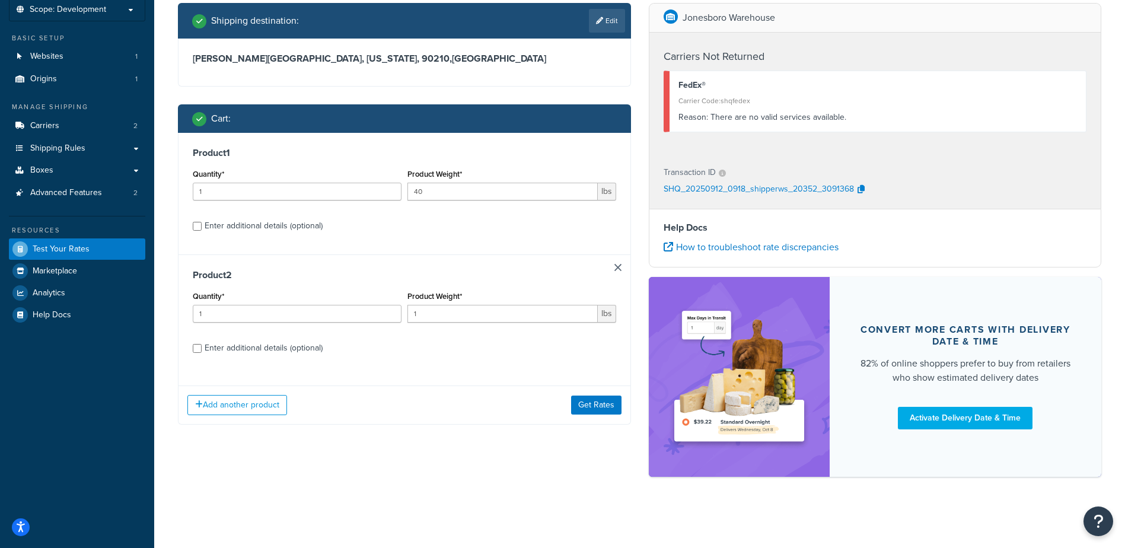
click at [226, 228] on div "Enter additional details (optional)" at bounding box center [264, 226] width 118 height 17
click at [202, 228] on input "Enter additional details (optional)" at bounding box center [197, 226] width 9 height 9
checkbox input "true"
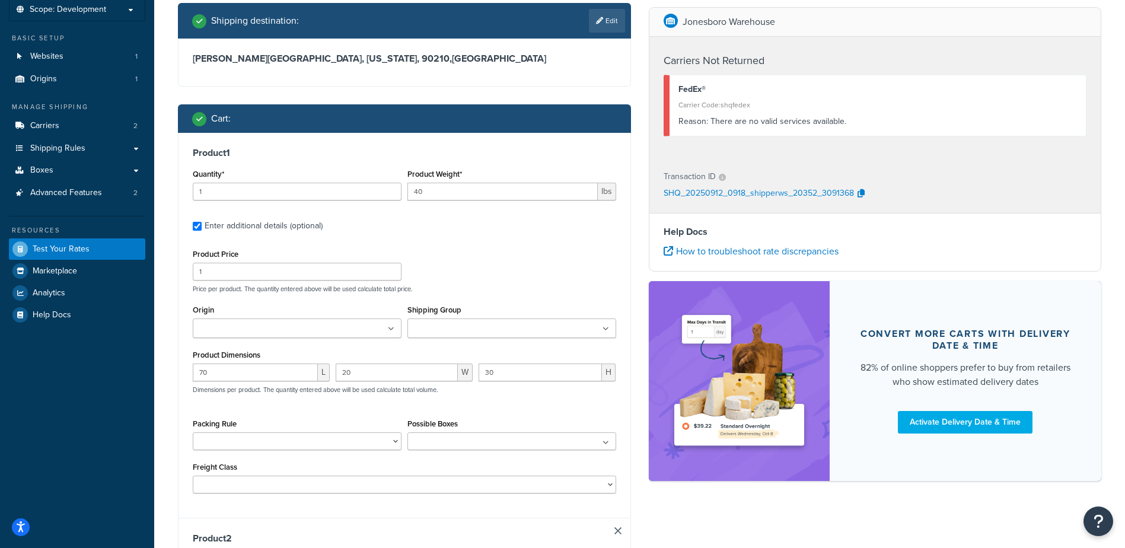
click at [462, 337] on ul at bounding box center [511, 328] width 209 height 20
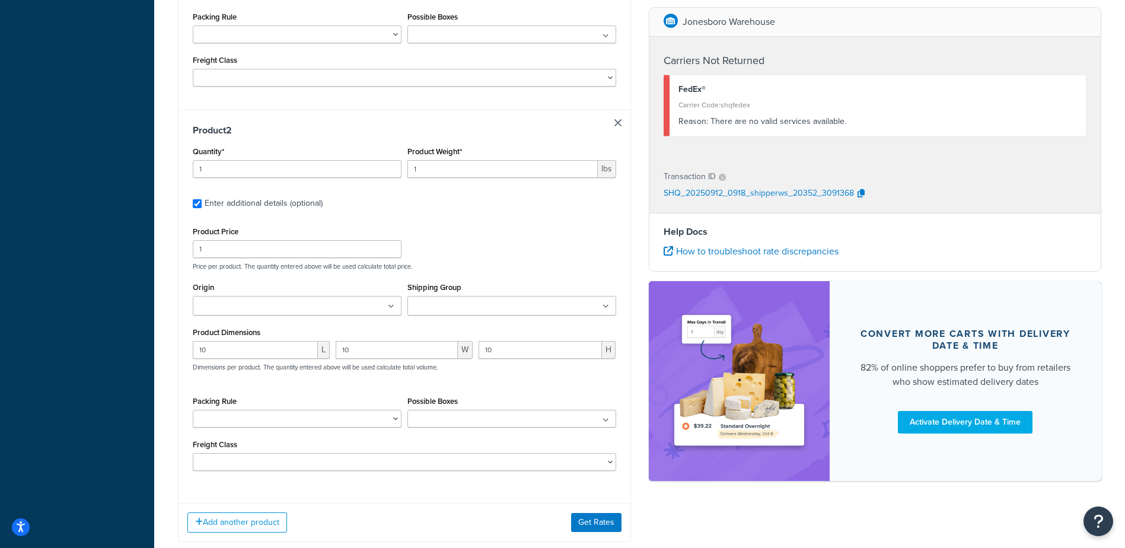
scroll to position [487, 0]
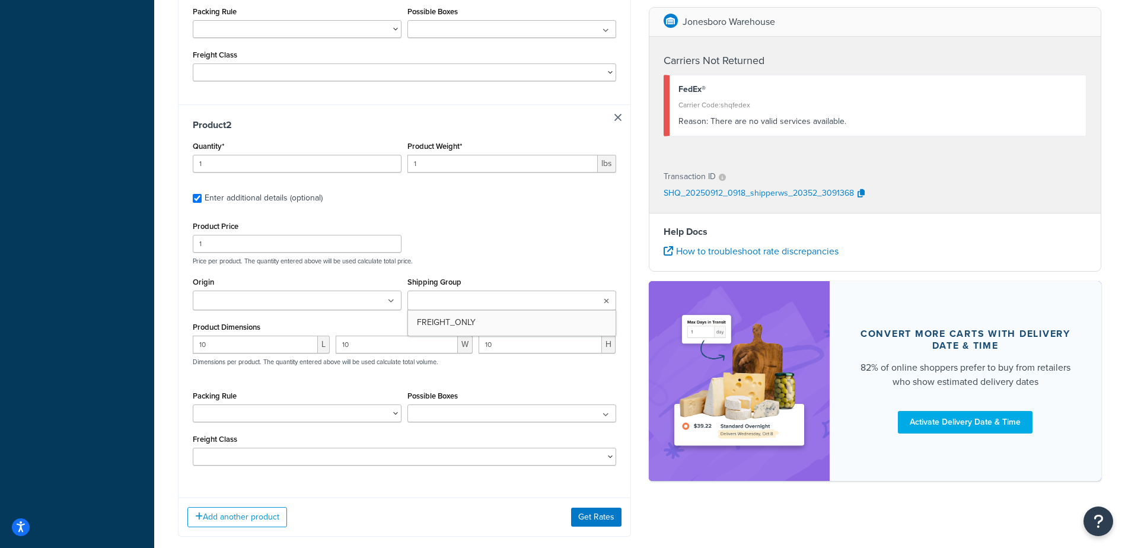
click at [443, 303] on input "Shipping Group" at bounding box center [463, 301] width 105 height 13
click at [579, 513] on button "Get Rates" at bounding box center [596, 519] width 50 height 19
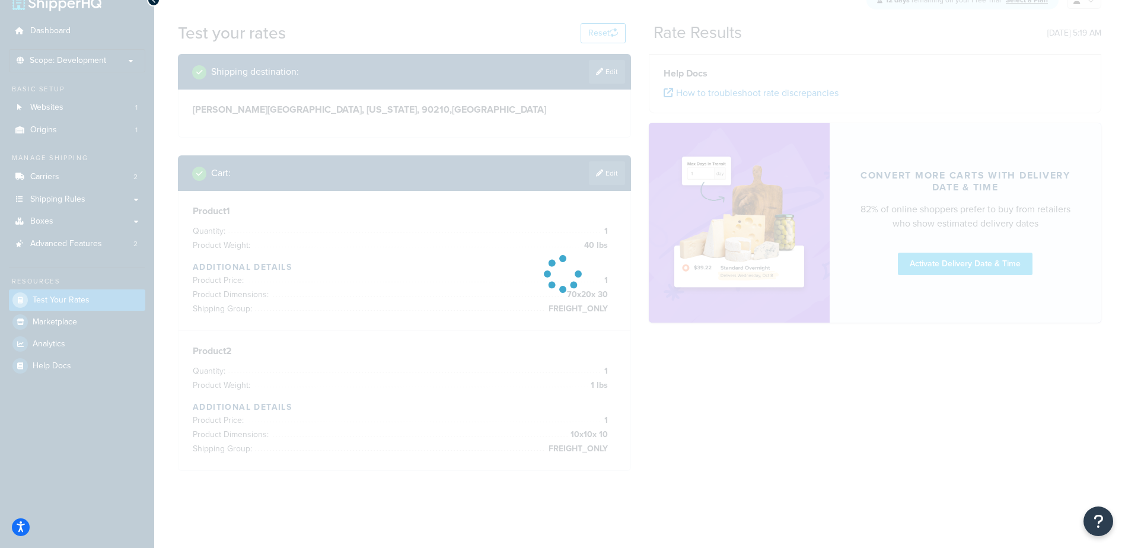
scroll to position [82, 0]
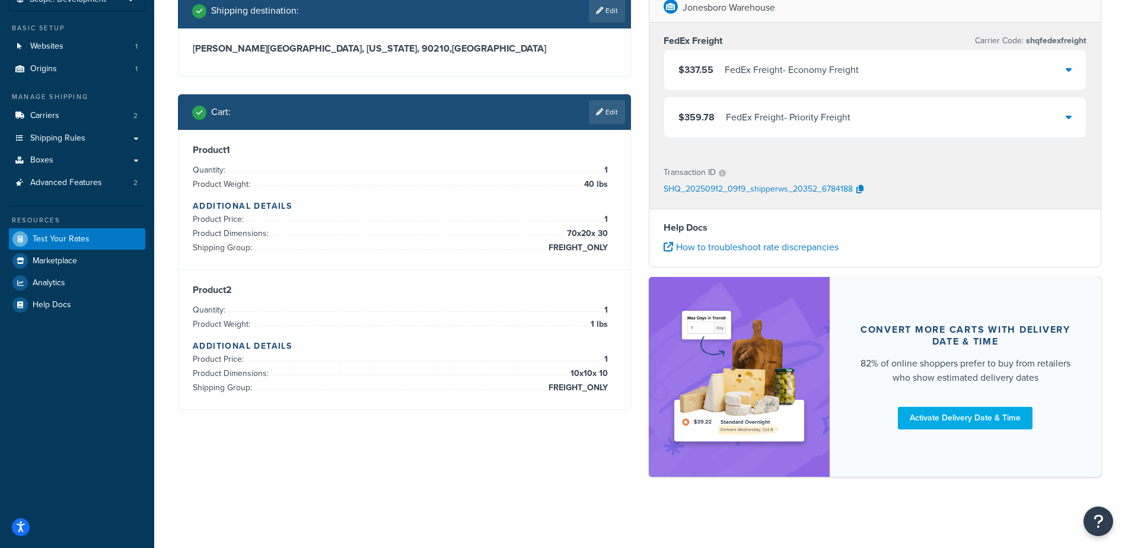
click at [755, 71] on div "FedEx Freight - Economy Freight" at bounding box center [792, 70] width 134 height 17
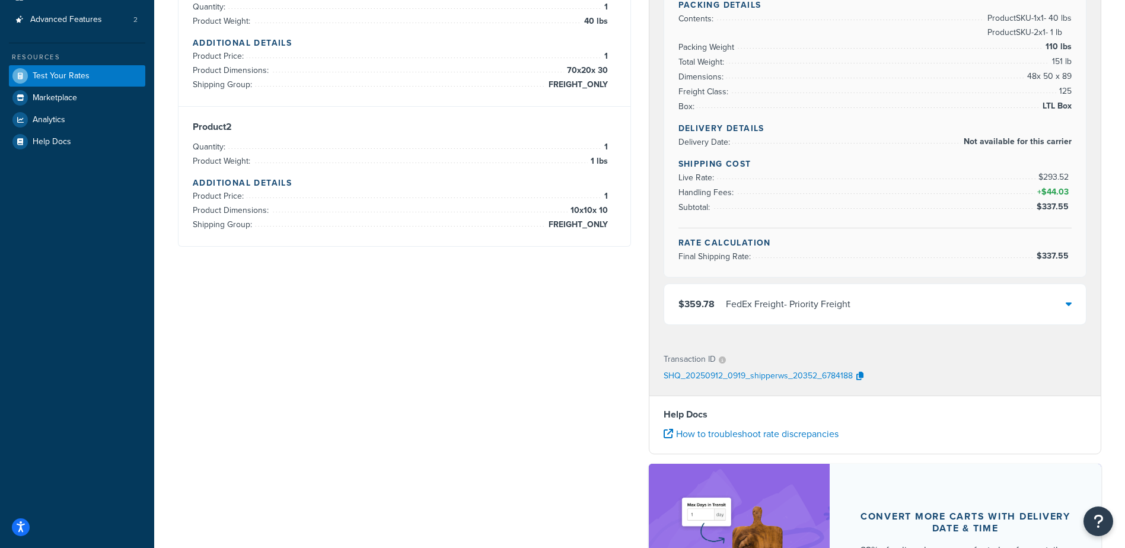
scroll to position [136, 0]
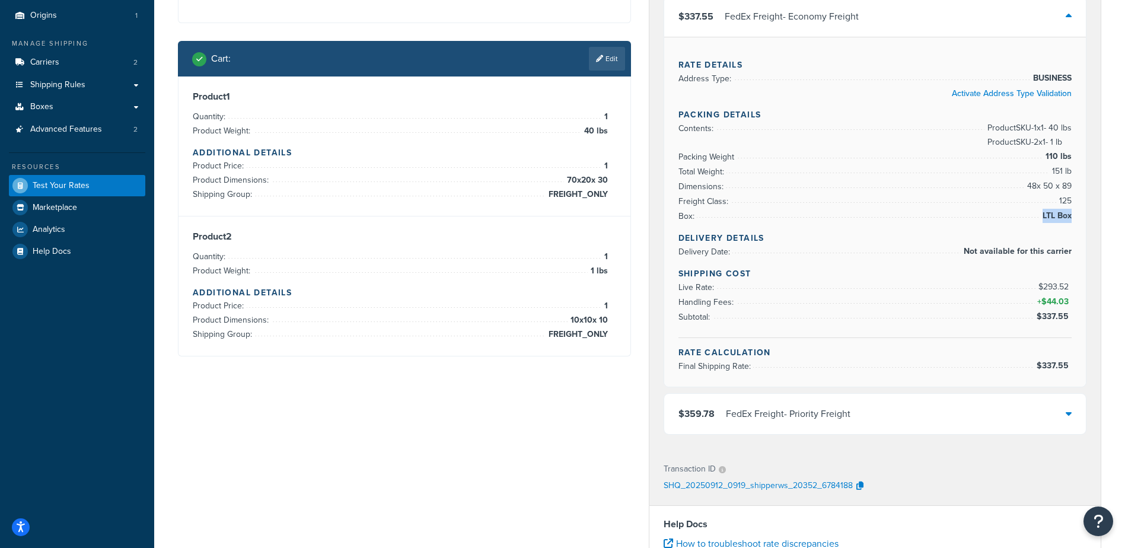
drag, startPoint x: 1042, startPoint y: 215, endPoint x: 1070, endPoint y: 221, distance: 27.9
click at [1070, 221] on span "LTL Box" at bounding box center [1055, 216] width 32 height 14
drag, startPoint x: 1070, startPoint y: 221, endPoint x: 1062, endPoint y: 222, distance: 7.7
click at [1062, 222] on span "LTL Box" at bounding box center [1055, 216] width 32 height 14
click at [1071, 216] on div "Rate Details Address Type: BUSINESS Activate Address Type Validation Packing De…" at bounding box center [875, 212] width 422 height 350
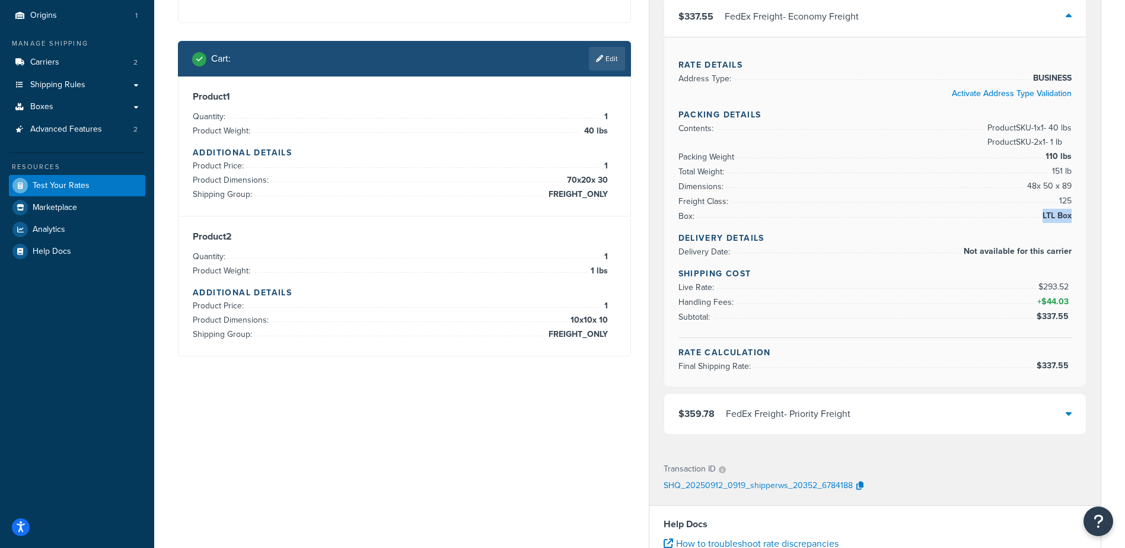
click at [1065, 218] on span "LTL Box" at bounding box center [1055, 216] width 32 height 14
drag, startPoint x: 1070, startPoint y: 217, endPoint x: 1043, endPoint y: 217, distance: 27.3
click at [1043, 217] on span "LTL Box" at bounding box center [1055, 216] width 32 height 14
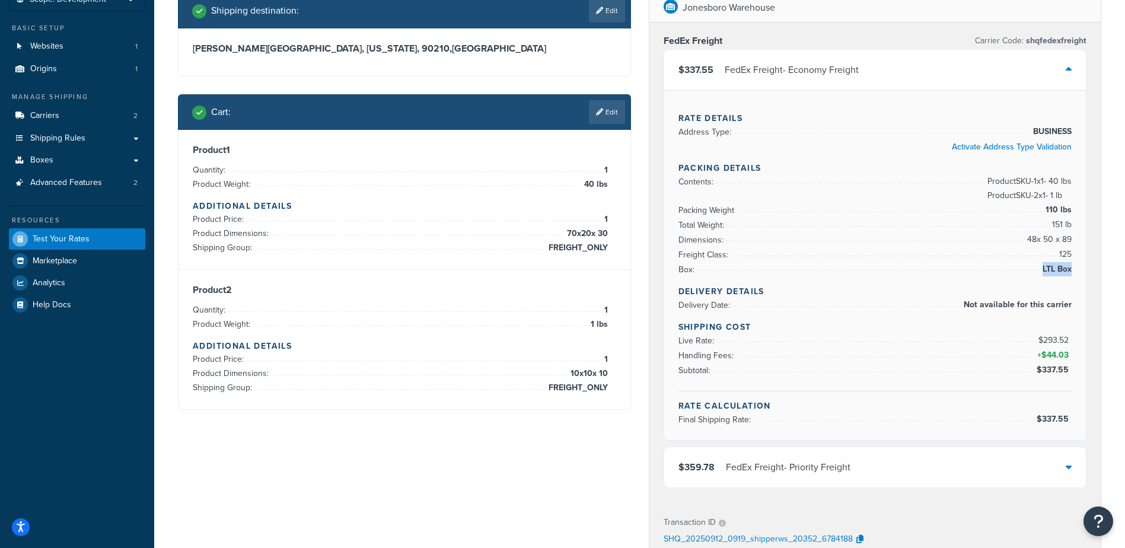
scroll to position [0, 0]
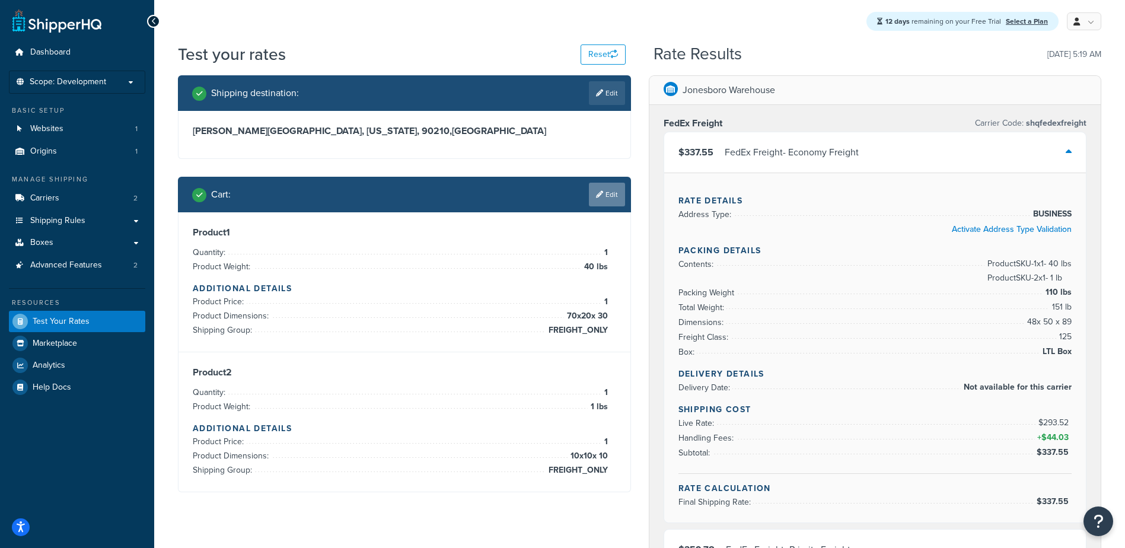
click at [609, 196] on link "Edit" at bounding box center [607, 195] width 36 height 24
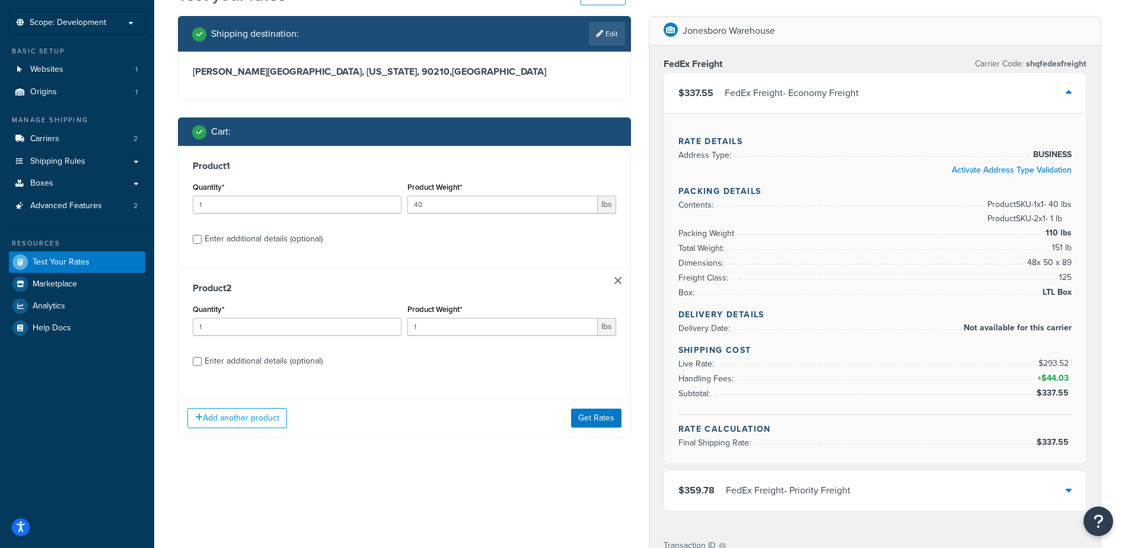
scroll to position [119, 0]
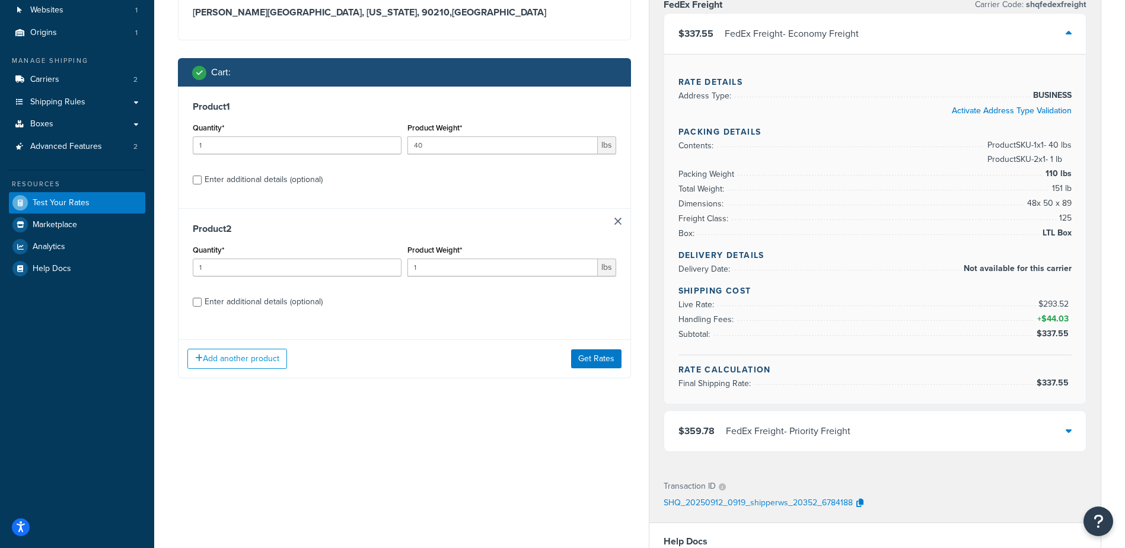
click at [218, 302] on div "Enter additional details (optional)" at bounding box center [264, 301] width 118 height 17
click at [202, 302] on input "Enter additional details (optional)" at bounding box center [197, 302] width 9 height 9
checkbox input "true"
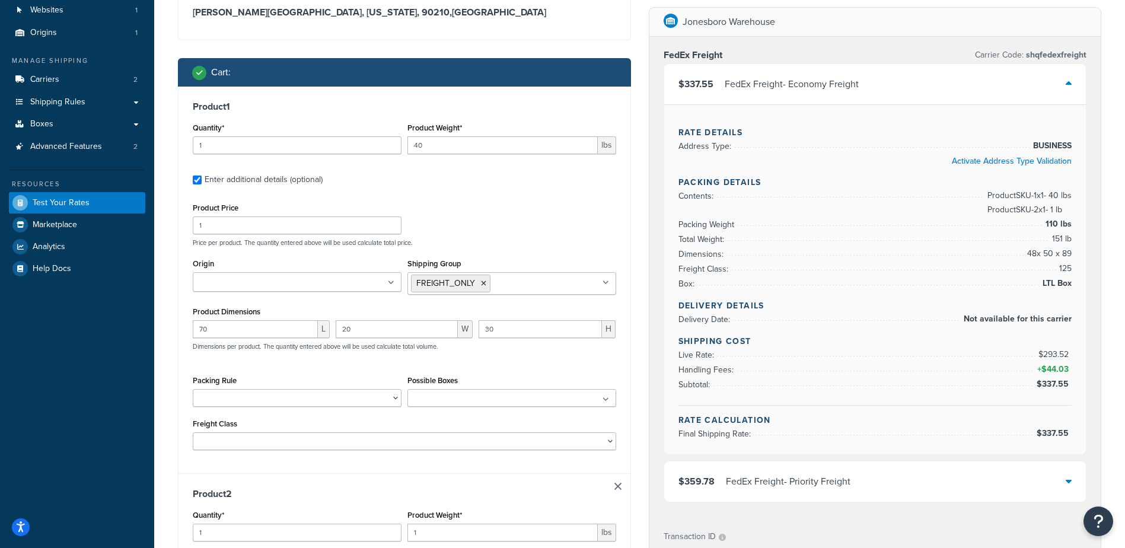
click at [605, 401] on icon at bounding box center [605, 399] width 7 height 7
click at [524, 286] on ul "FREIGHT_ONLY" at bounding box center [511, 283] width 209 height 23
click at [73, 83] on link "Carriers 2" at bounding box center [77, 80] width 136 height 22
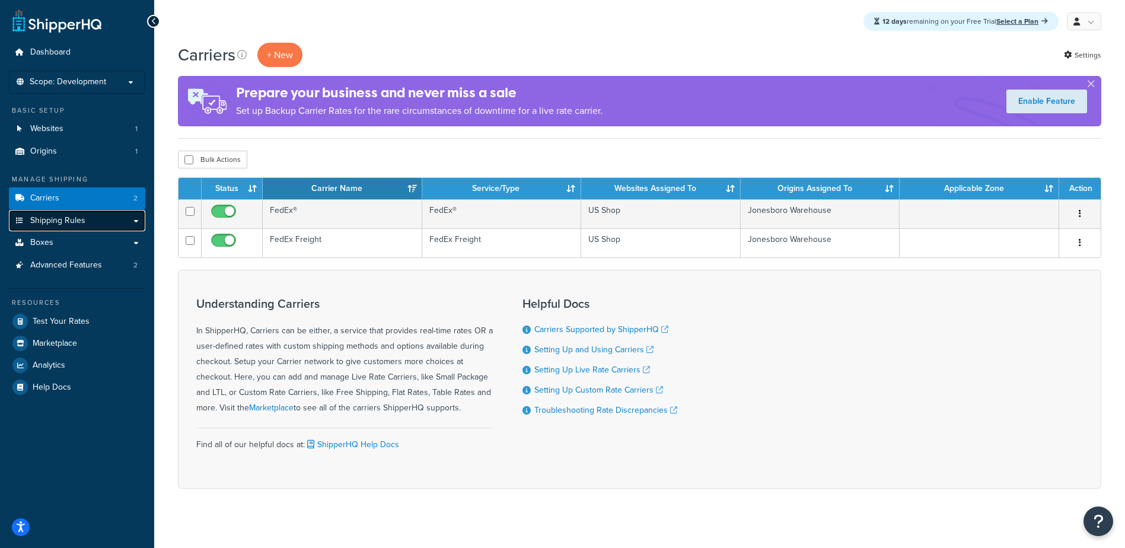
click at [62, 225] on span "Shipping Rules" at bounding box center [57, 221] width 55 height 10
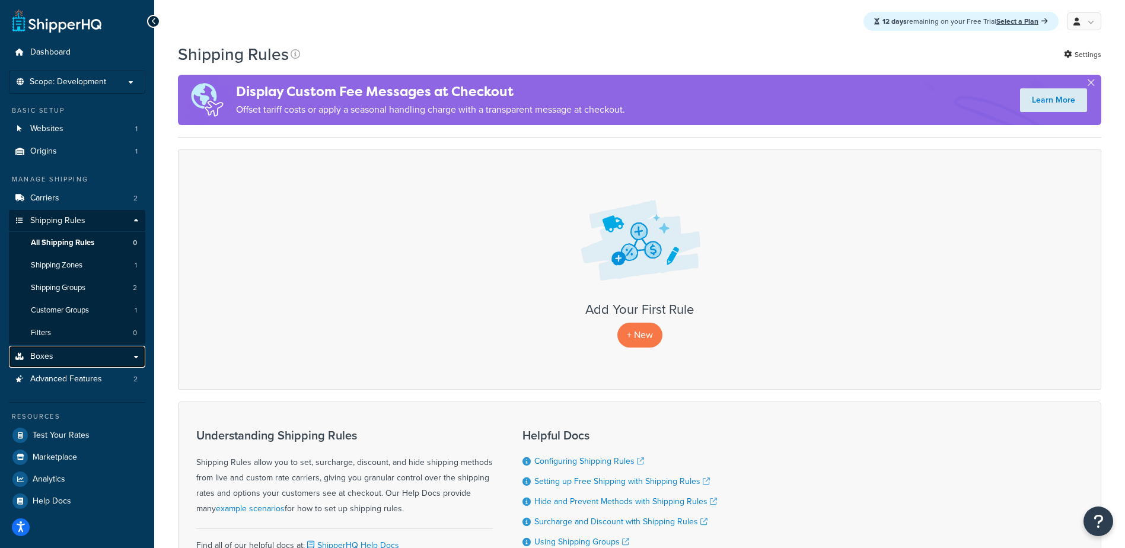
click at [45, 357] on span "Boxes" at bounding box center [41, 357] width 23 height 10
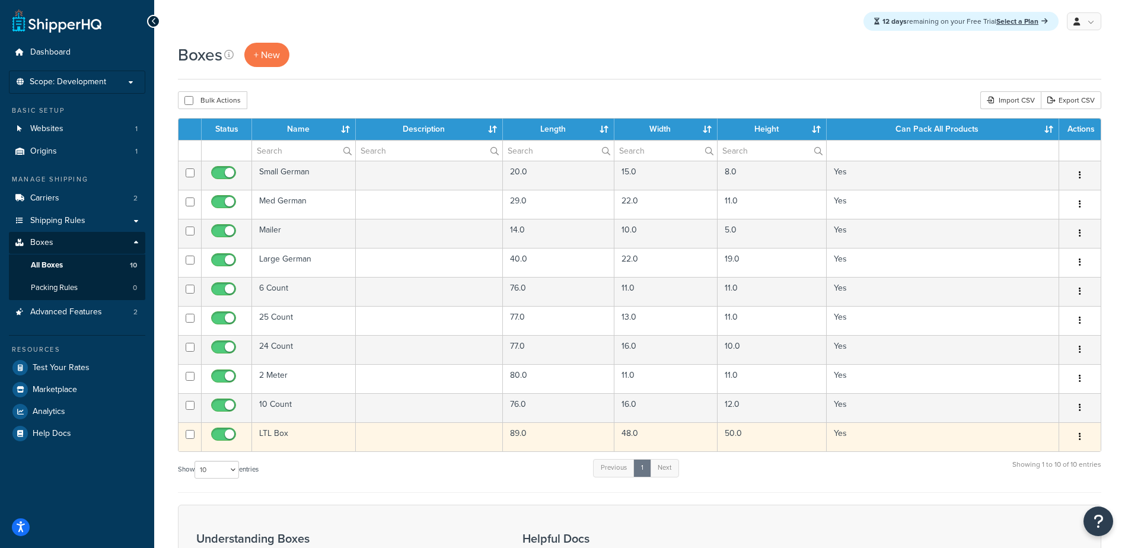
click at [285, 433] on td "LTL Box" at bounding box center [304, 436] width 104 height 29
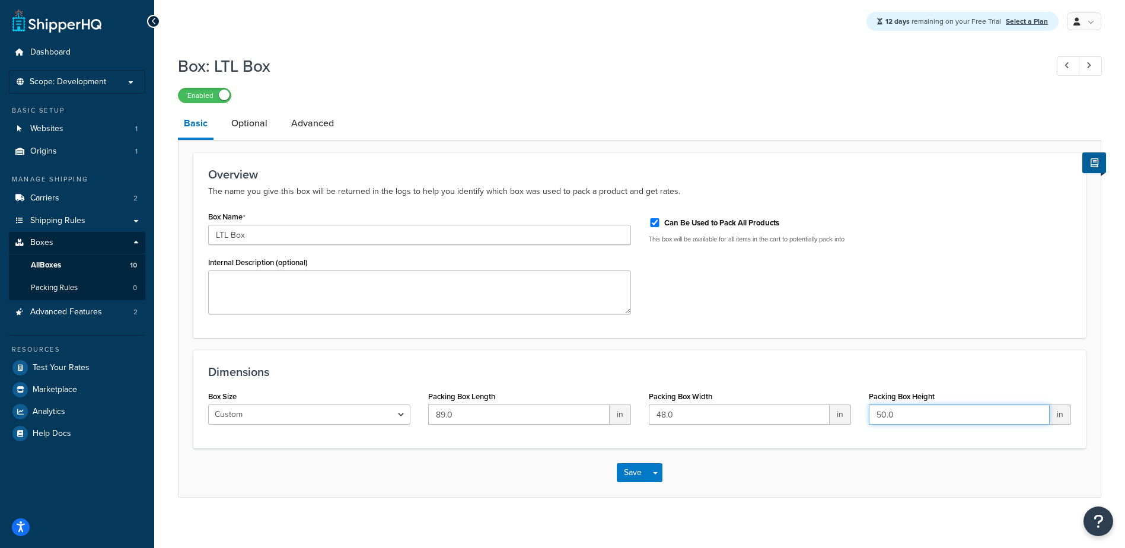
drag, startPoint x: 893, startPoint y: 414, endPoint x: 872, endPoint y: 415, distance: 21.9
click at [872, 415] on input "50.0" at bounding box center [959, 414] width 181 height 20
click at [899, 414] on input "50.0" at bounding box center [959, 414] width 181 height 20
drag, startPoint x: 496, startPoint y: 419, endPoint x: 331, endPoint y: 429, distance: 164.5
click at [333, 428] on div "Box Size Custom USPS Small Flat Box USPS Medium Flat Box USPS Large Flat Box US…" at bounding box center [639, 411] width 880 height 46
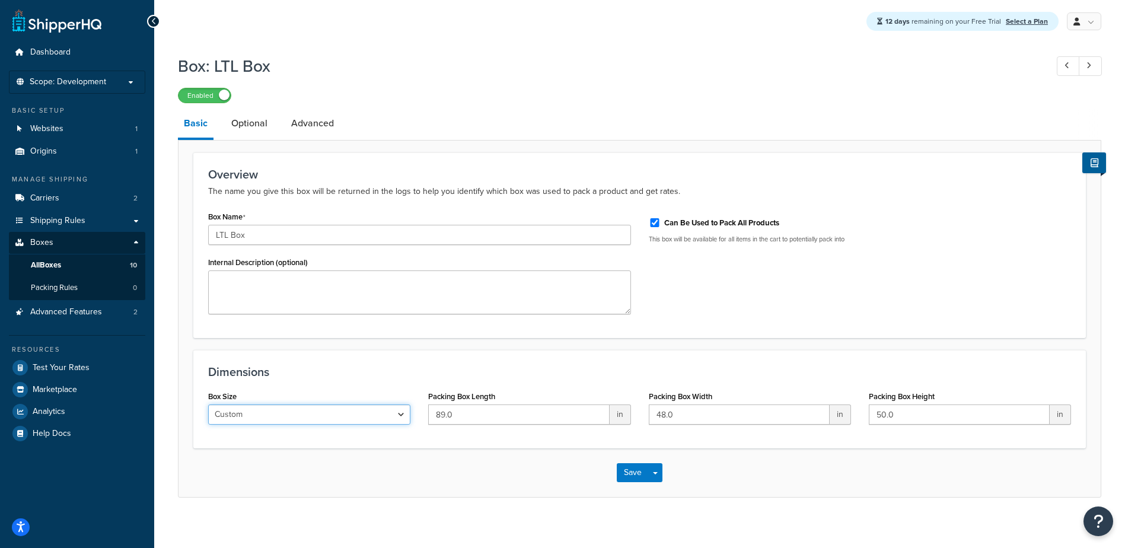
click at [319, 419] on select "Custom USPS Small Flat Box USPS Medium Flat Box USPS Large Flat Box USPS Flat E…" at bounding box center [309, 414] width 202 height 20
click at [362, 464] on div "Save Save Dropdown Save and Edit Save and Duplicate Save and Create New" at bounding box center [639, 472] width 922 height 49
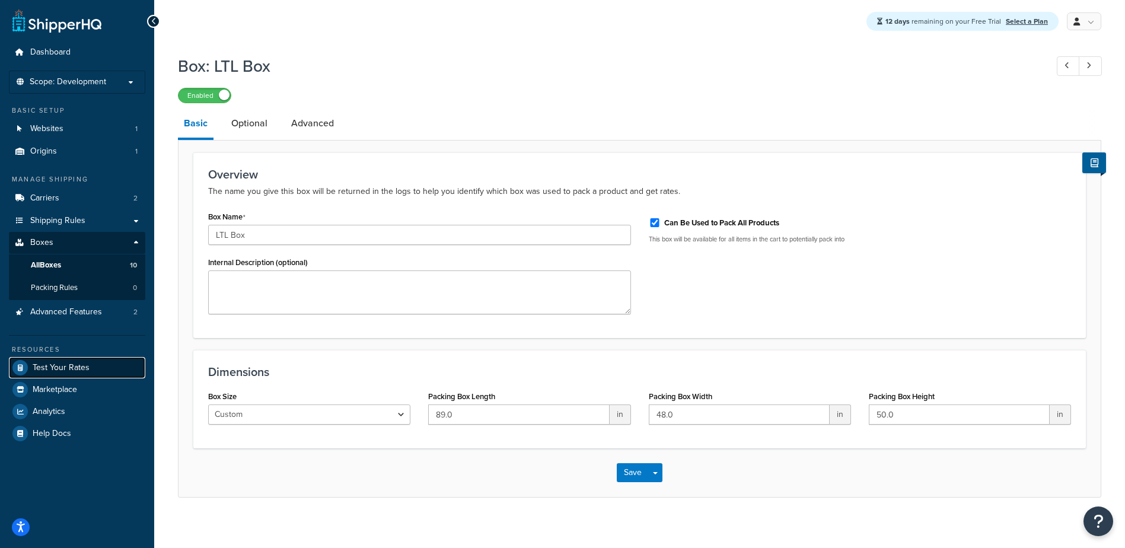
click at [63, 368] on span "Test Your Rates" at bounding box center [61, 368] width 57 height 10
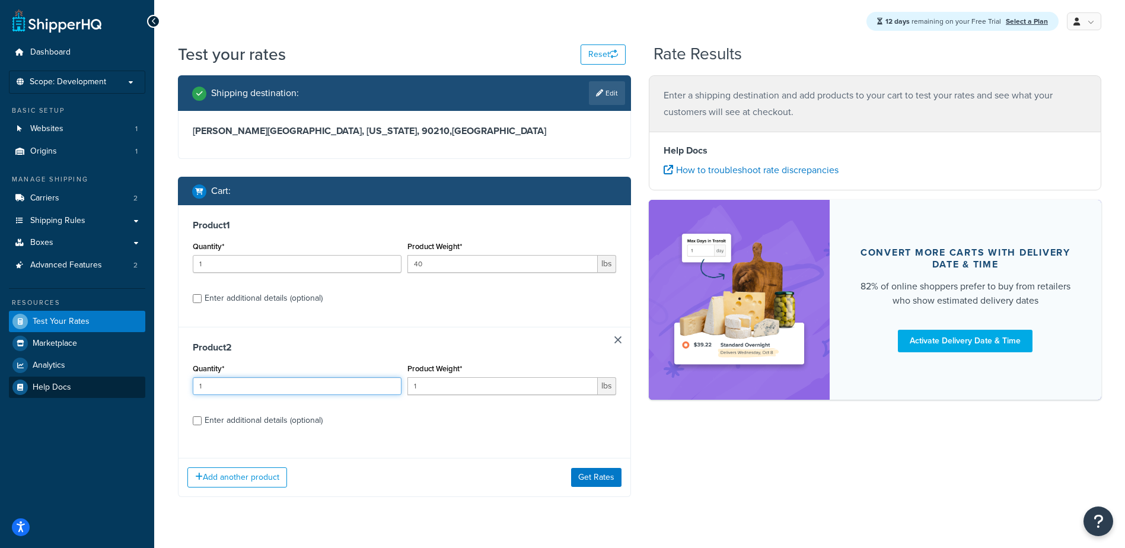
drag, startPoint x: 219, startPoint y: 387, endPoint x: 117, endPoint y: 389, distance: 102.6
click at [157, 387] on div "Test your rates Reset Rate Results Shipping destination : Edit [GEOGRAPHIC_DATA…" at bounding box center [639, 294] width 971 height 502
click at [616, 341] on link at bounding box center [617, 339] width 7 height 7
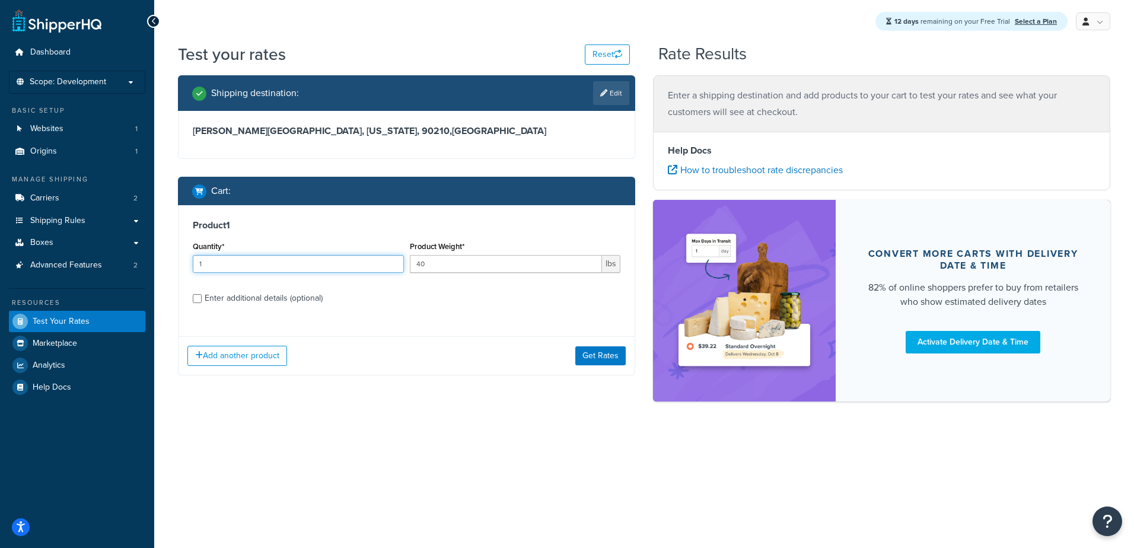
click at [231, 263] on input "1" at bounding box center [298, 264] width 211 height 18
drag, startPoint x: 382, startPoint y: 264, endPoint x: 346, endPoint y: 264, distance: 36.2
click at [347, 264] on div "Quantity* 1 Product Weight* 40 lbs" at bounding box center [406, 259] width 433 height 43
click at [200, 298] on input "Enter additional details (optional)" at bounding box center [197, 298] width 9 height 9
checkbox input "true"
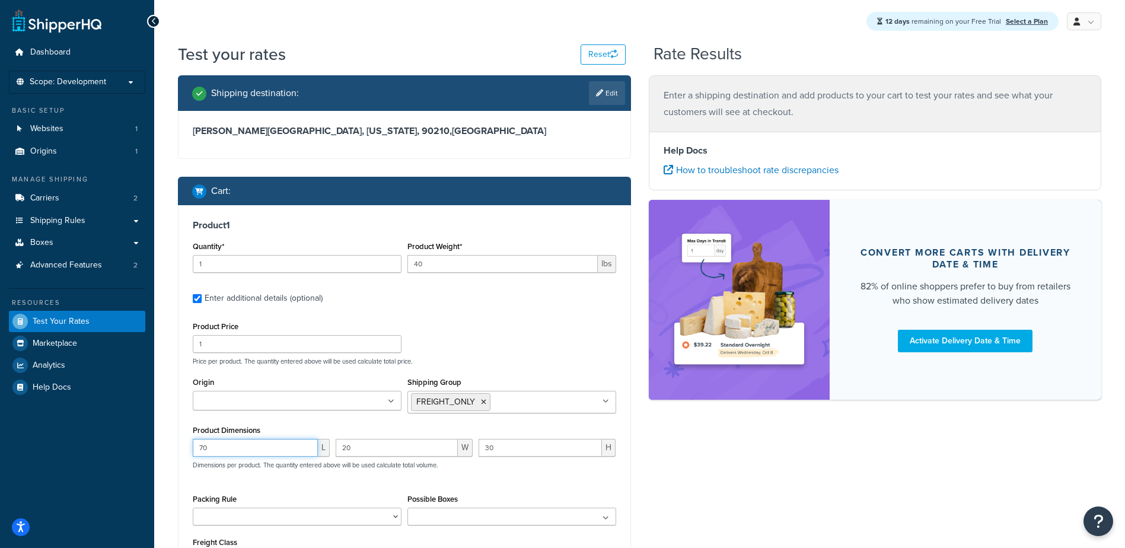
drag, startPoint x: 170, startPoint y: 445, endPoint x: 138, endPoint y: 445, distance: 32.0
click at [138, 445] on div "Dashboard Scope: Development Basic Setup Websites 1 Origins 1 Manage Shipping C…" at bounding box center [562, 358] width 1125 height 717
type input "88"
type input "47"
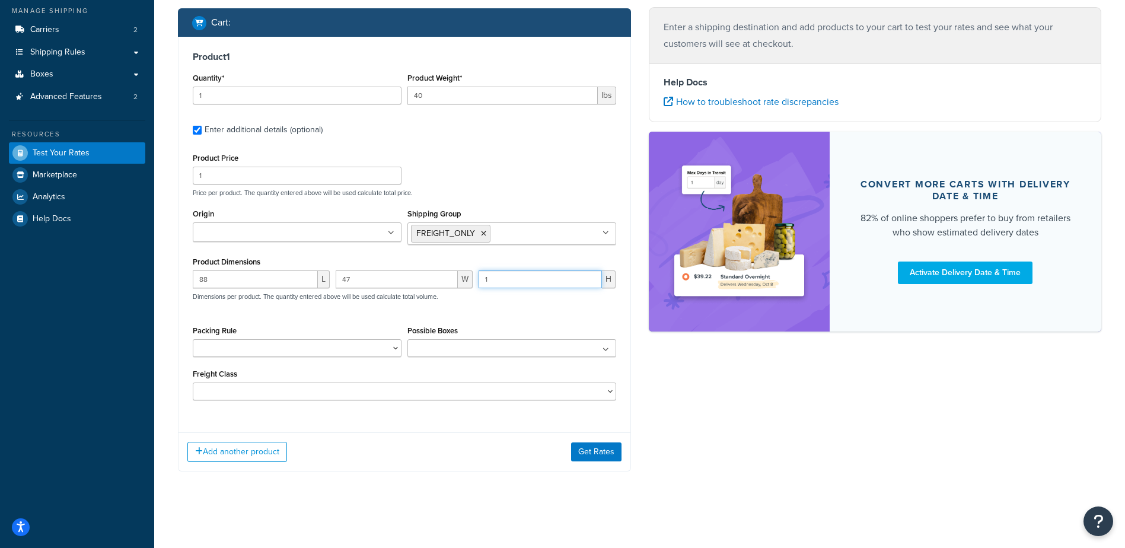
scroll to position [171, 0]
type input "1"
click at [593, 454] on button "Get Rates" at bounding box center [596, 451] width 50 height 19
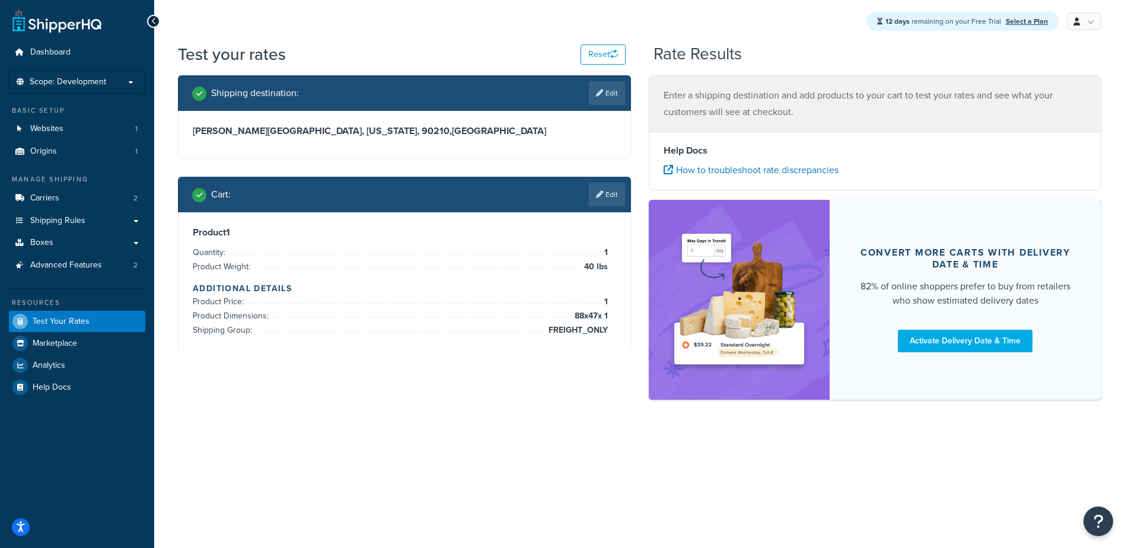
scroll to position [0, 0]
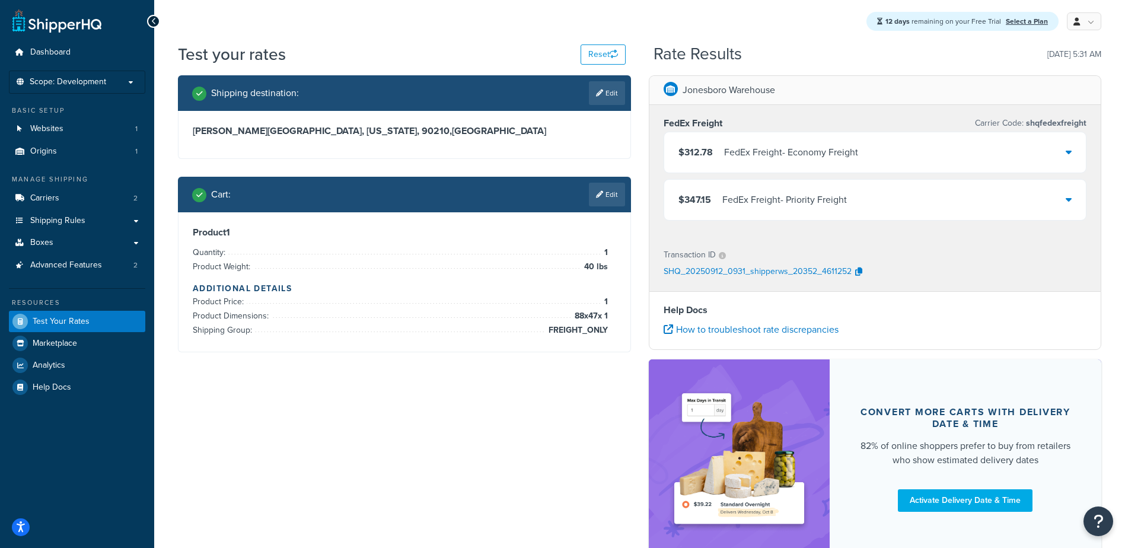
click at [752, 158] on div "FedEx Freight - Economy Freight" at bounding box center [791, 152] width 134 height 17
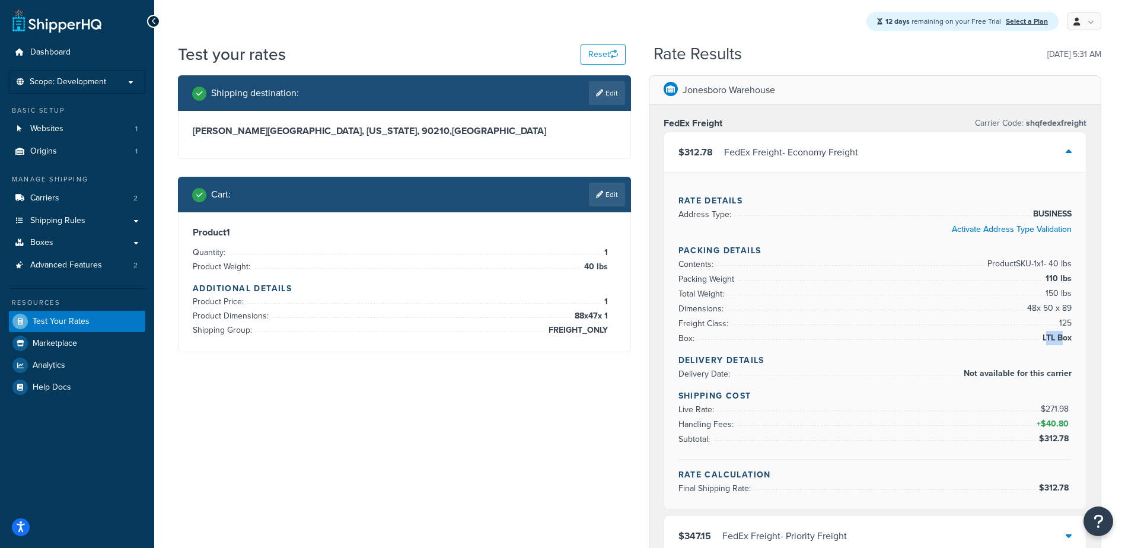
drag, startPoint x: 1065, startPoint y: 338, endPoint x: 1043, endPoint y: 341, distance: 22.1
click at [1044, 339] on span "LTL Box" at bounding box center [1055, 338] width 32 height 14
click at [606, 203] on link "Edit" at bounding box center [607, 195] width 36 height 24
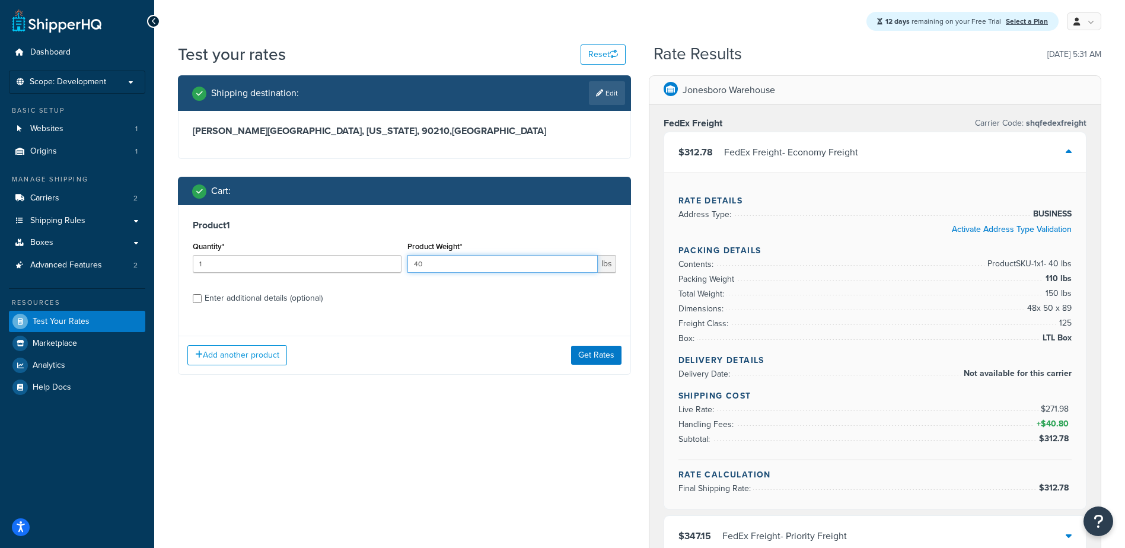
drag, startPoint x: 444, startPoint y: 267, endPoint x: 356, endPoint y: 269, distance: 88.3
click at [356, 269] on div "Quantity* 1 Product Weight* 40 lbs" at bounding box center [404, 259] width 429 height 43
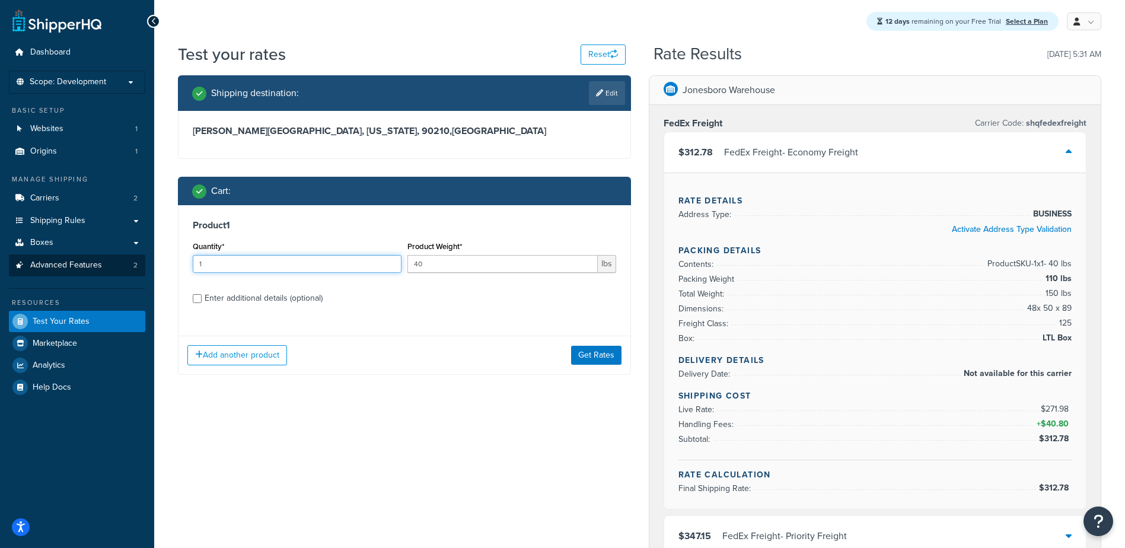
drag, startPoint x: 223, startPoint y: 260, endPoint x: 101, endPoint y: 261, distance: 121.5
click at [101, 261] on div "Dashboard Scope: Development Basic Setup Websites 1 Origins 1 Manage Shipping C…" at bounding box center [562, 483] width 1125 height 966
type input "50"
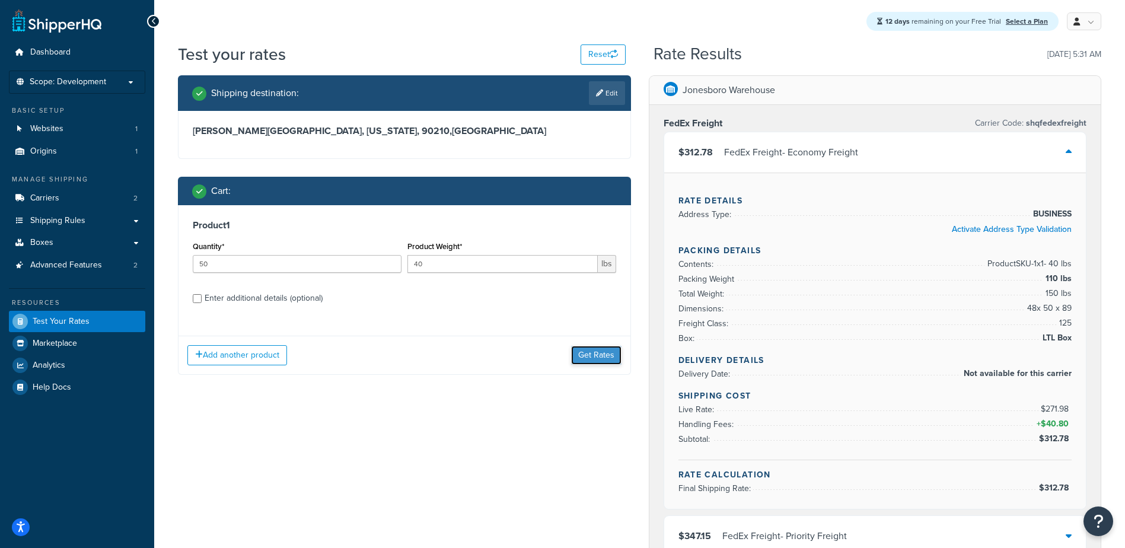
click at [578, 359] on button "Get Rates" at bounding box center [596, 355] width 50 height 19
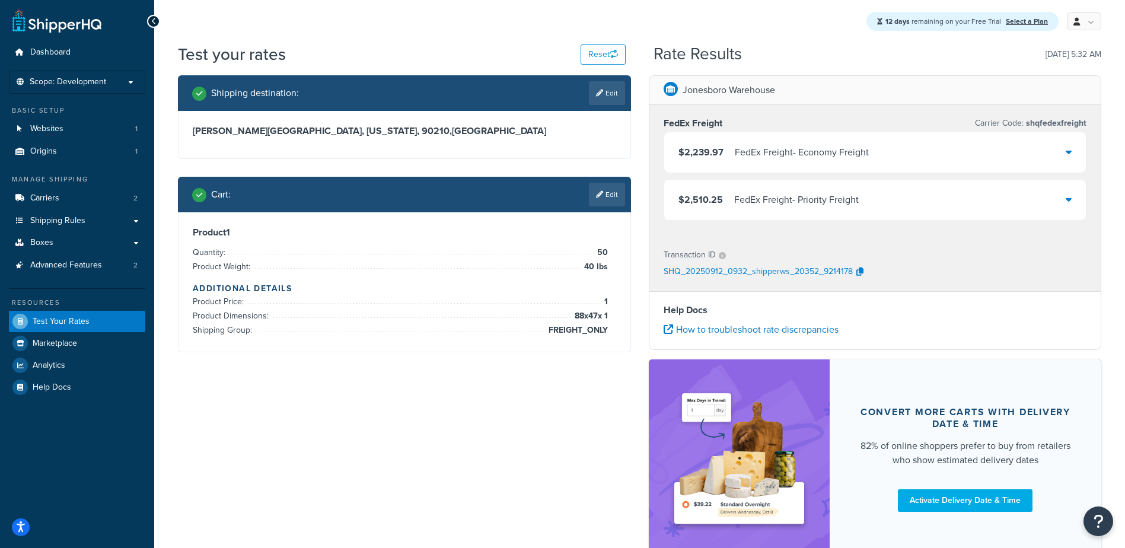
click at [968, 155] on div "$2,239.97 FedEx Freight - Economy Freight" at bounding box center [875, 152] width 422 height 40
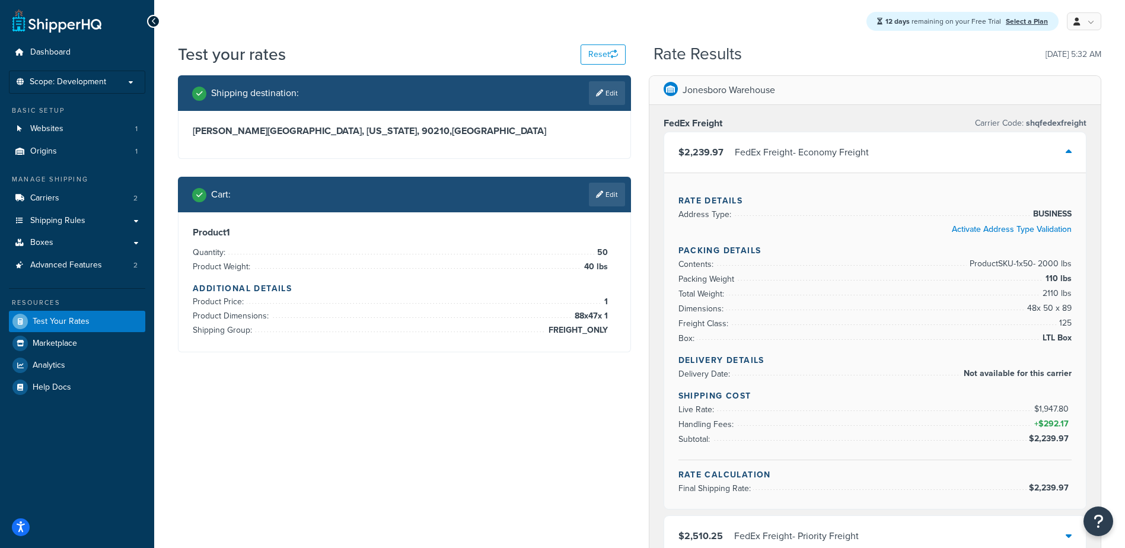
click at [1047, 295] on span "2110 lbs" at bounding box center [1055, 293] width 32 height 14
click at [620, 200] on link "Edit" at bounding box center [607, 195] width 36 height 24
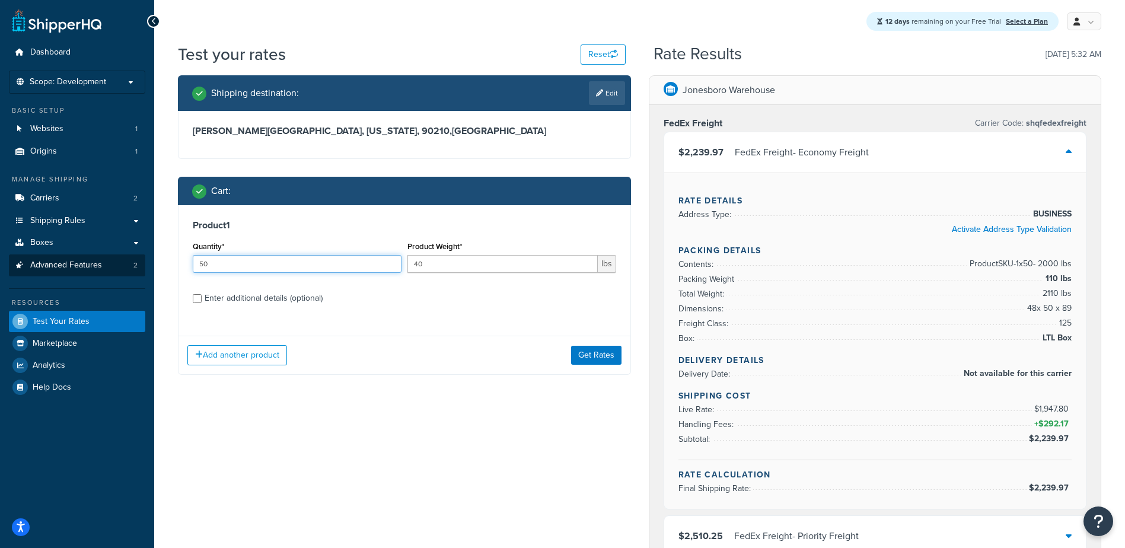
drag, startPoint x: 225, startPoint y: 261, endPoint x: 101, endPoint y: 266, distance: 123.4
click at [170, 257] on div "Shipping destination : Edit beverly hills, California, 90210 , United States Ca…" at bounding box center [404, 233] width 471 height 317
type input "51"
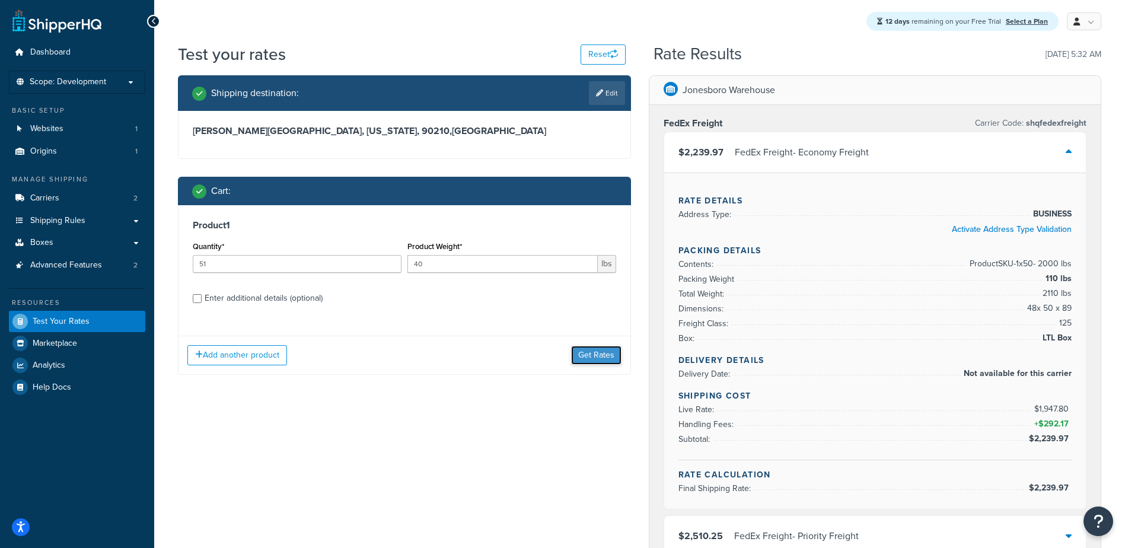
click at [580, 350] on button "Get Rates" at bounding box center [596, 355] width 50 height 19
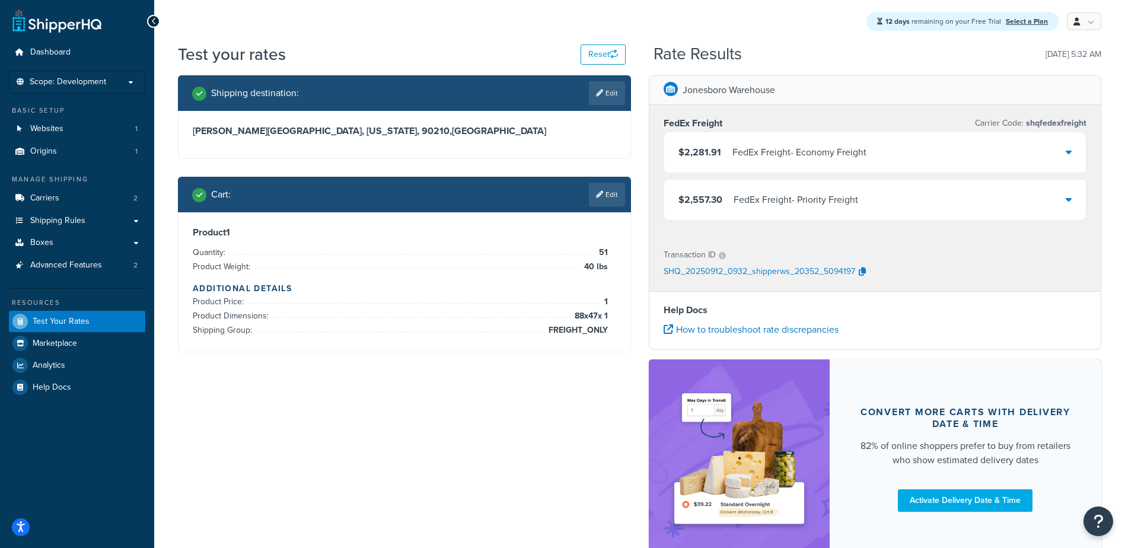
click at [822, 164] on div "$2,281.91 FedEx Freight - Economy Freight" at bounding box center [875, 152] width 422 height 40
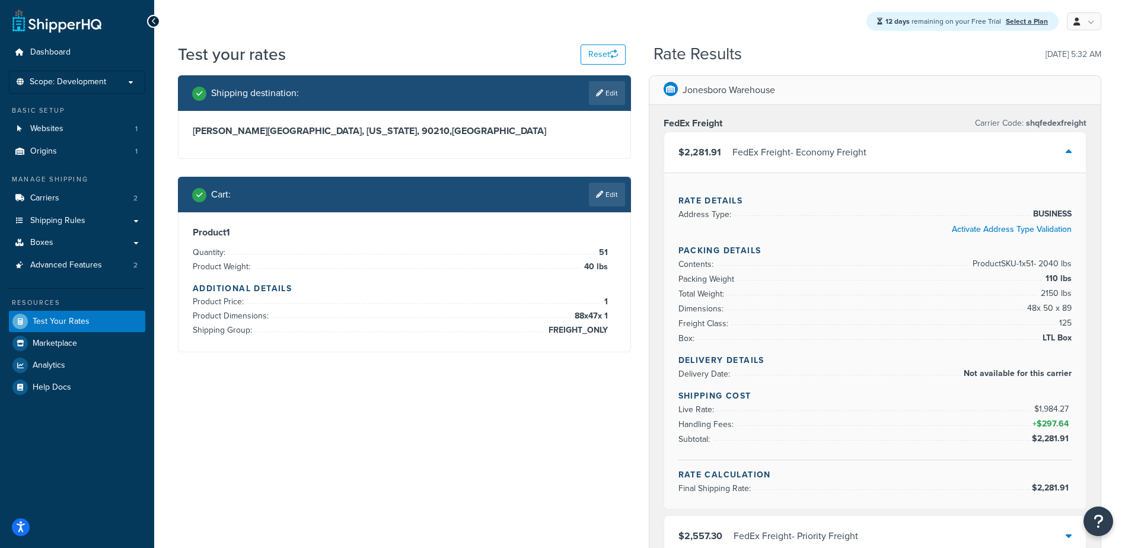
click at [606, 206] on link "Edit" at bounding box center [607, 195] width 36 height 24
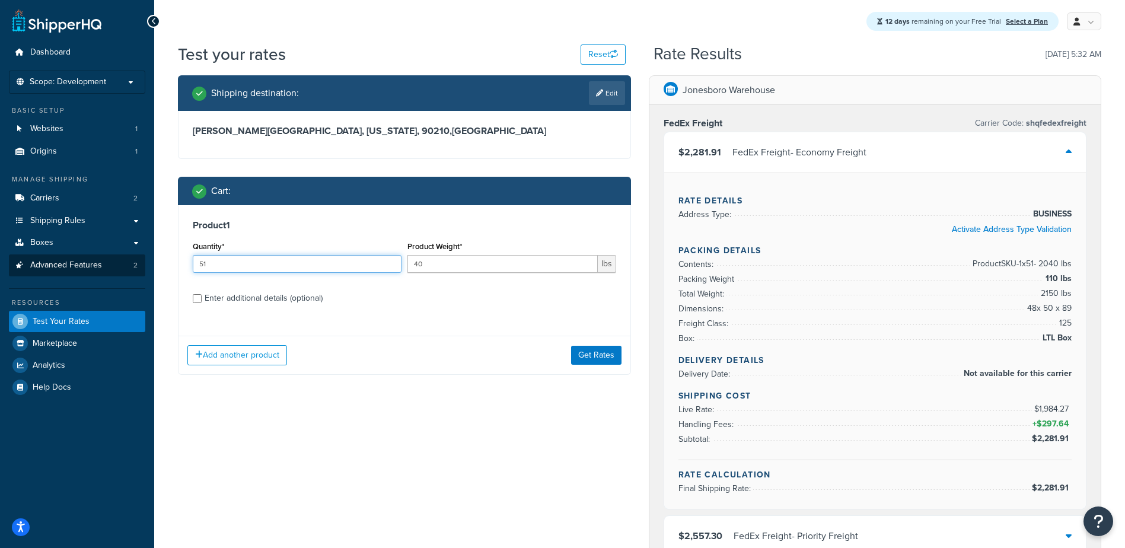
drag, startPoint x: 202, startPoint y: 265, endPoint x: 42, endPoint y: 259, distance: 159.6
click at [132, 259] on div "Dashboard Scope: Development Basic Setup Websites 1 Origins 1 Manage Shipping C…" at bounding box center [562, 483] width 1125 height 966
type input "160"
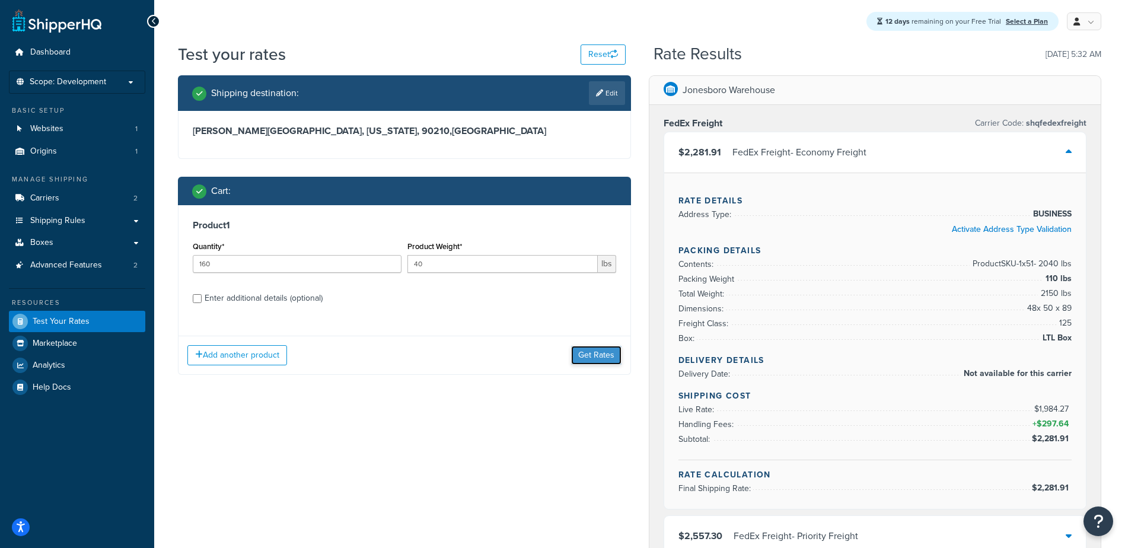
click at [598, 363] on button "Get Rates" at bounding box center [596, 355] width 50 height 19
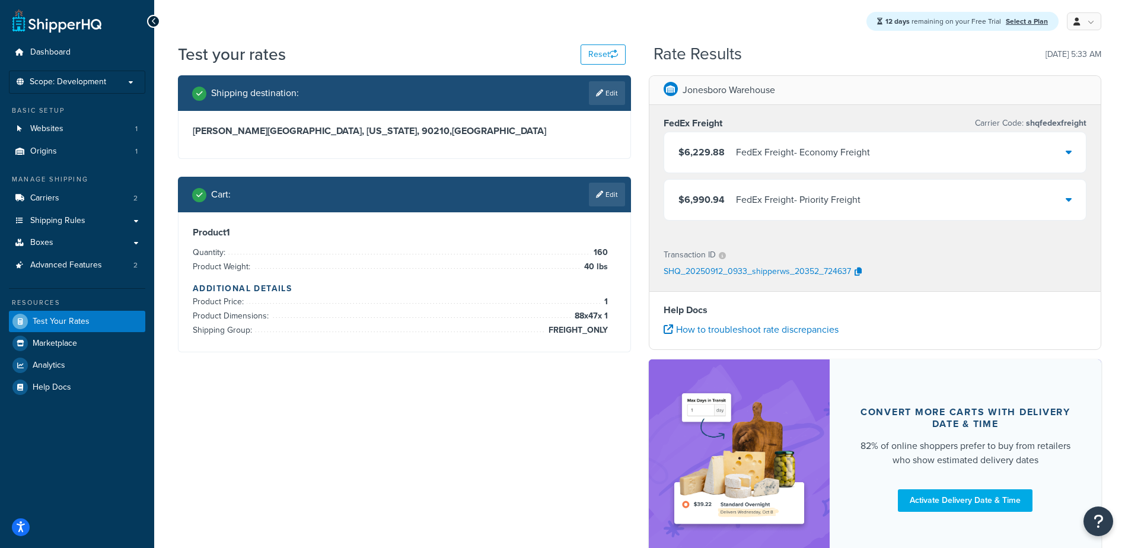
click at [761, 149] on div "FedEx Freight - Economy Freight" at bounding box center [803, 152] width 134 height 17
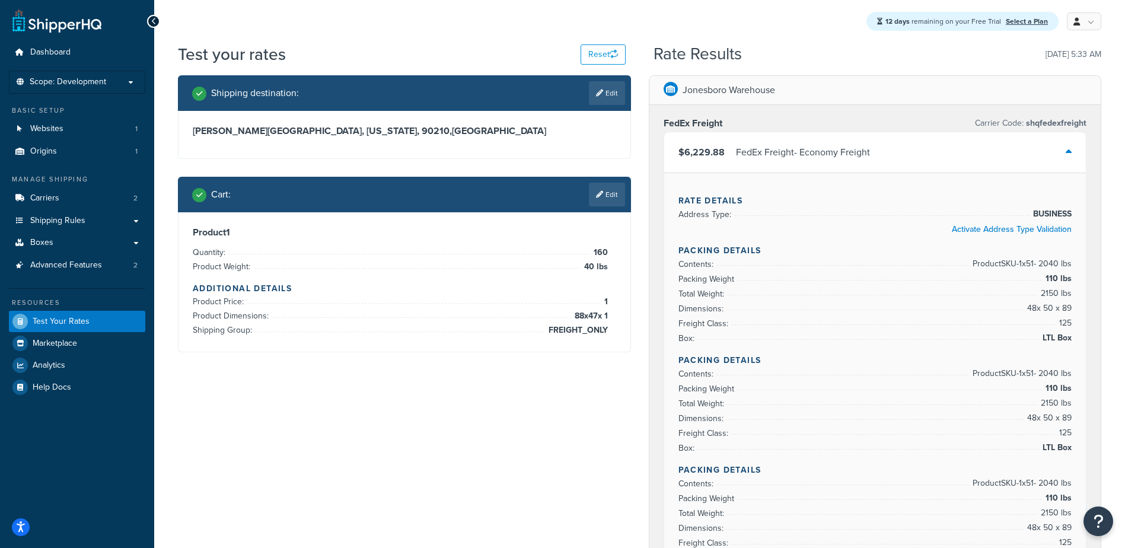
click at [592, 252] on span "160" at bounding box center [599, 252] width 17 height 14
click at [607, 194] on link "Edit" at bounding box center [607, 195] width 36 height 24
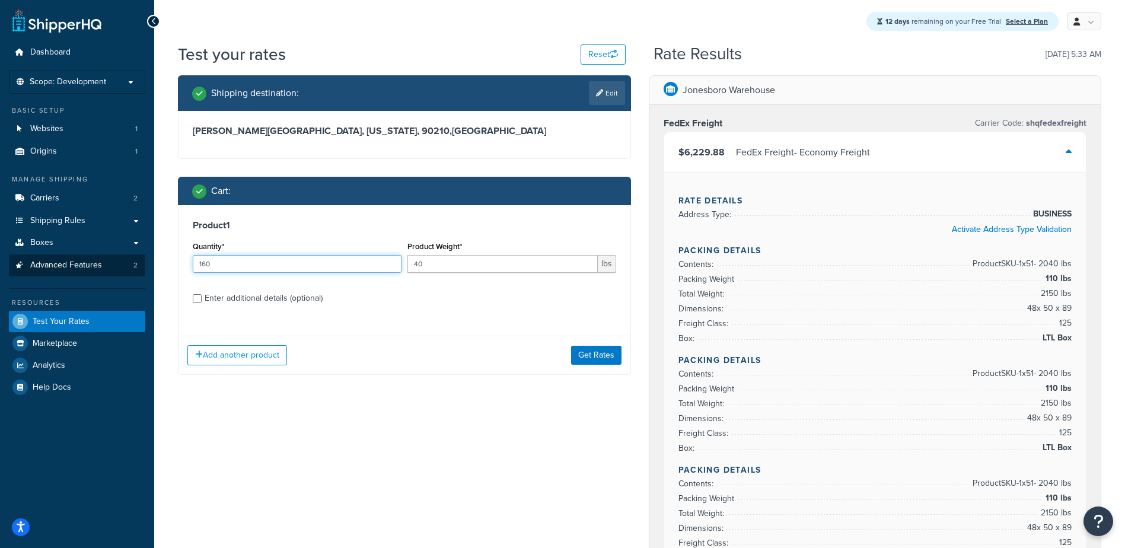
drag, startPoint x: 206, startPoint y: 264, endPoint x: 13, endPoint y: 256, distance: 192.8
type input "52"
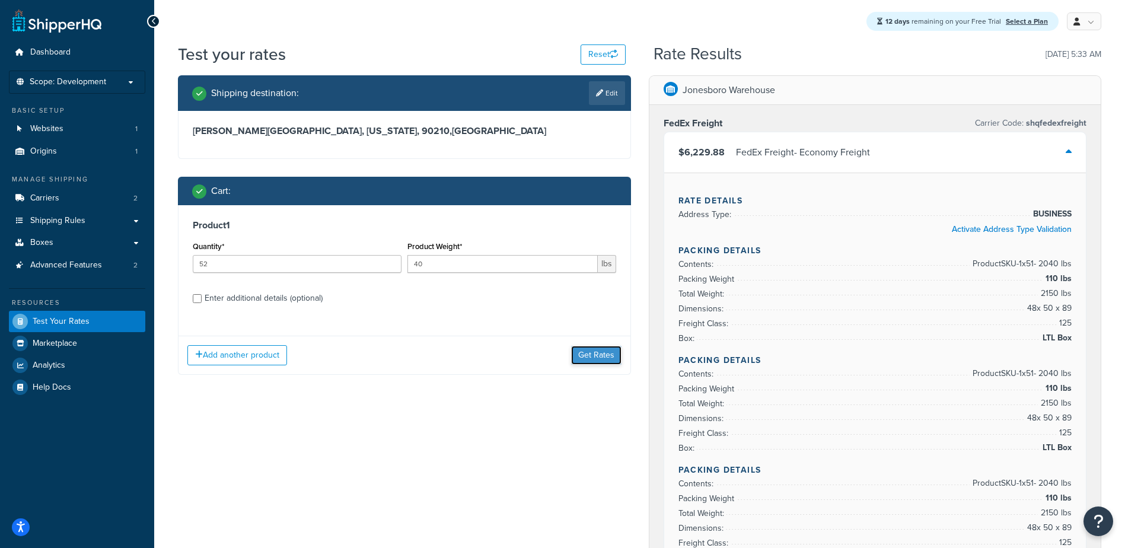
click at [585, 352] on button "Get Rates" at bounding box center [596, 355] width 50 height 19
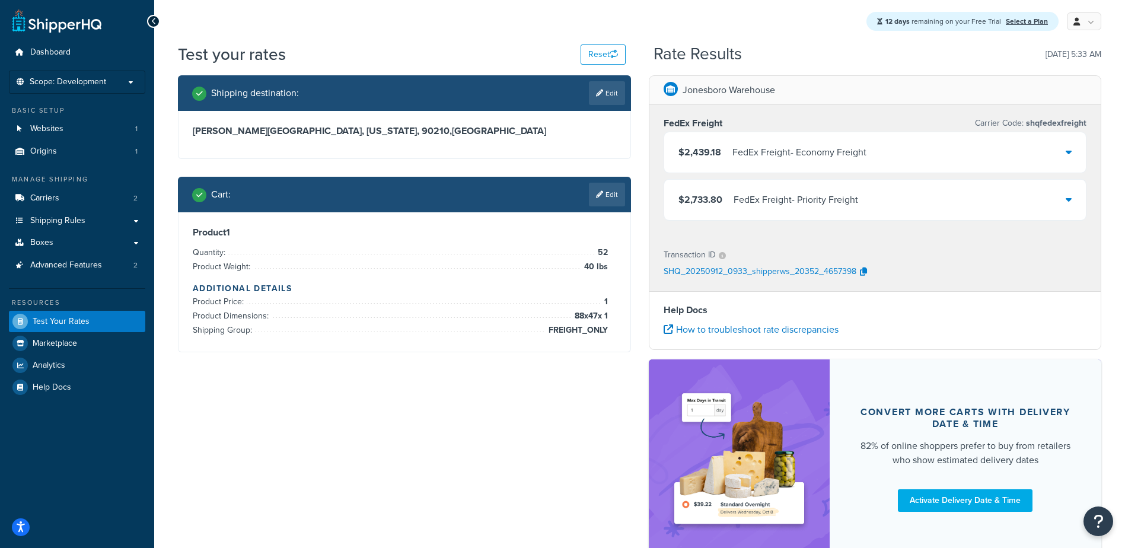
click at [796, 156] on div "FedEx Freight - Economy Freight" at bounding box center [799, 152] width 134 height 17
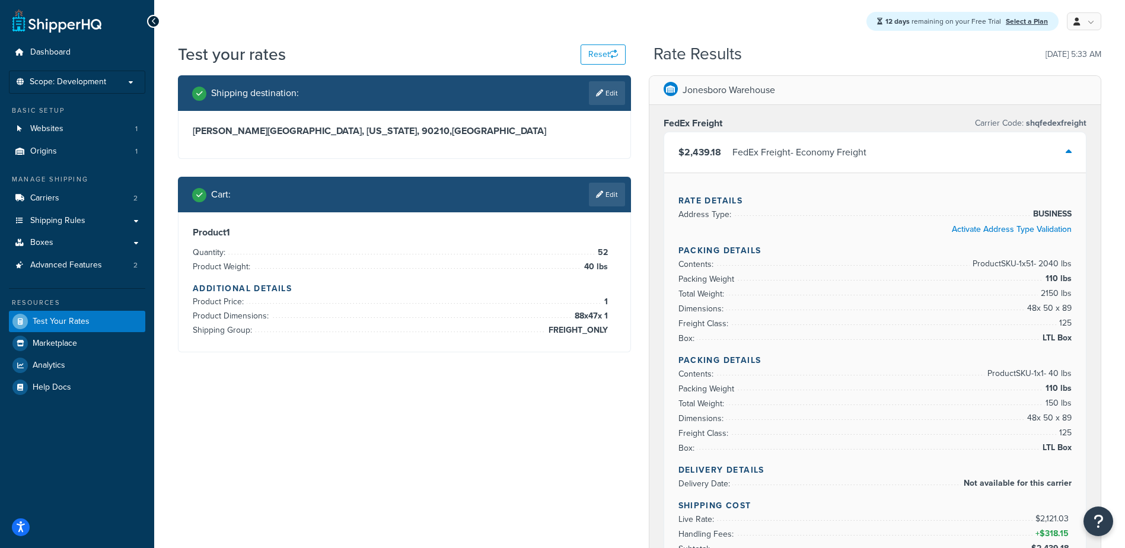
click at [601, 178] on div "Cart : Edit" at bounding box center [404, 195] width 453 height 36
click at [598, 186] on link "Edit" at bounding box center [607, 195] width 36 height 24
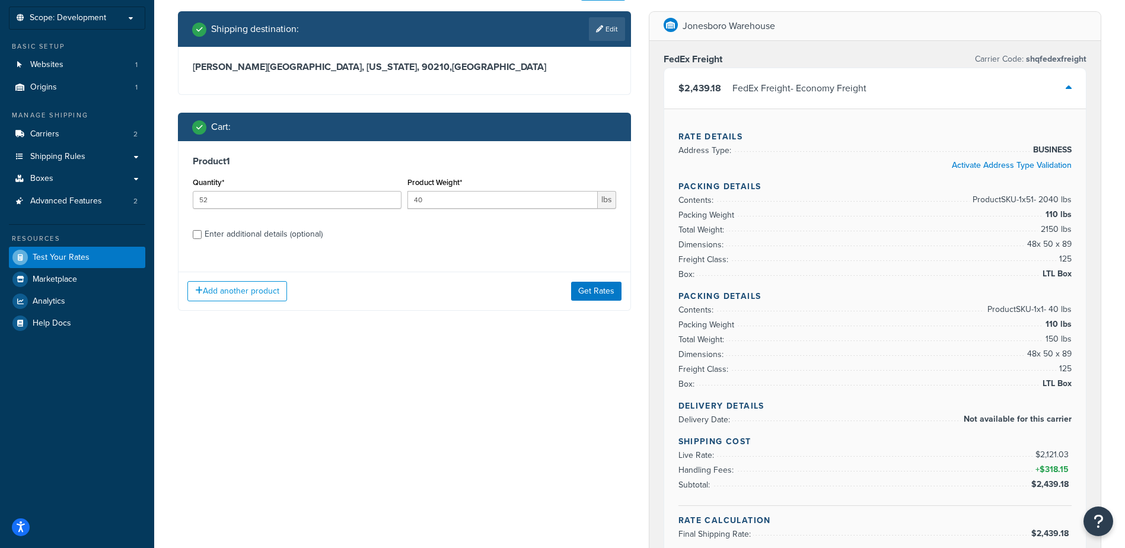
scroll to position [59, 0]
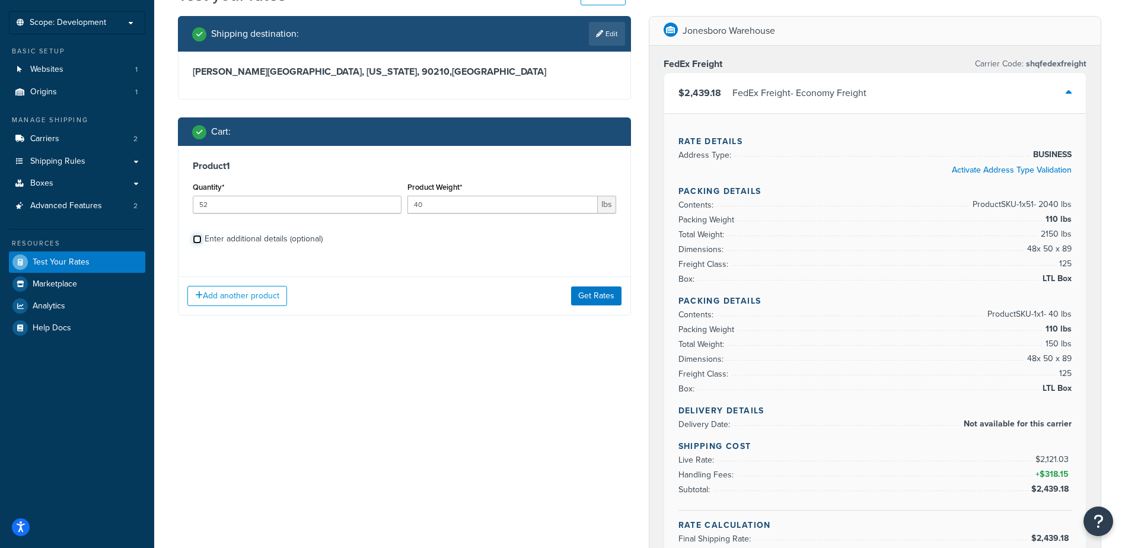
click at [197, 235] on input "Enter additional details (optional)" at bounding box center [197, 239] width 9 height 9
checkbox input "true"
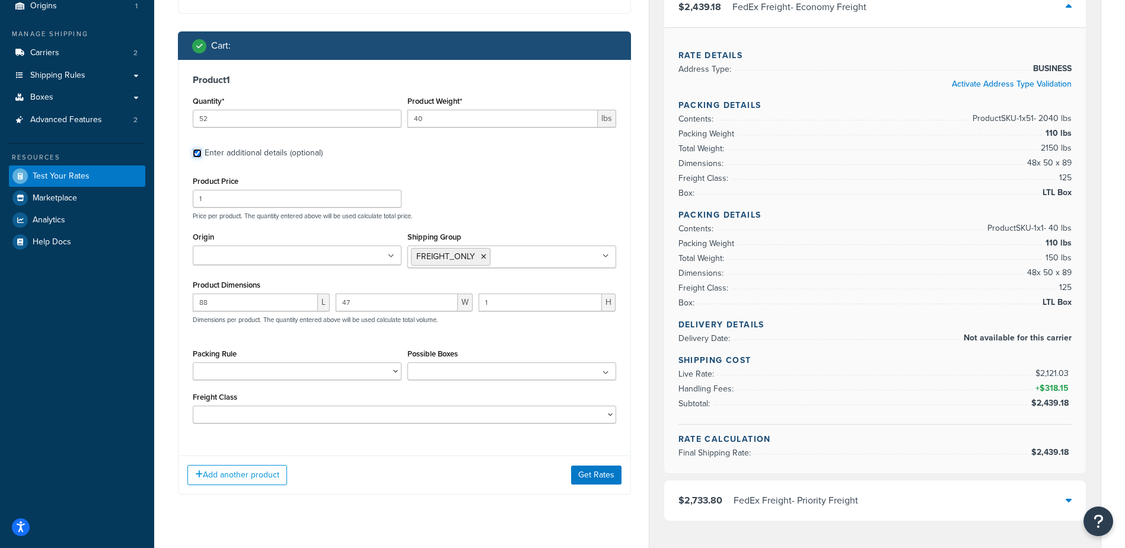
scroll to position [119, 0]
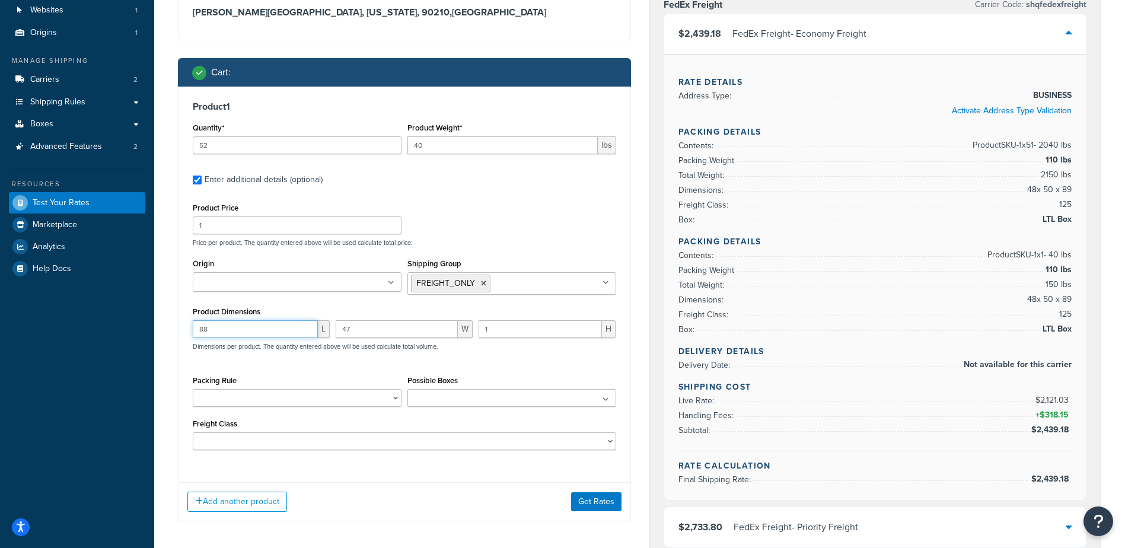
click at [231, 328] on input "88" at bounding box center [255, 329] width 125 height 18
drag, startPoint x: 213, startPoint y: 332, endPoint x: 187, endPoint y: 331, distance: 25.5
click at [187, 331] on div "Product 1 Quantity* 52 Product Weight* 40 lbs Enter additional details (optiona…" at bounding box center [404, 280] width 452 height 387
type input "88"
click at [353, 330] on input "47" at bounding box center [397, 329] width 122 height 18
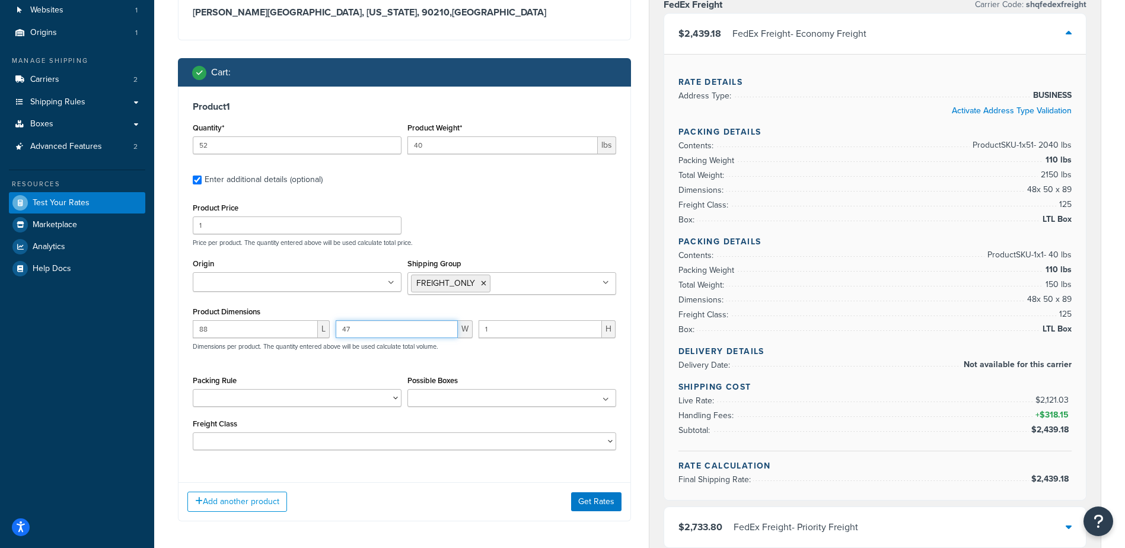
click at [353, 330] on input "47" at bounding box center [397, 329] width 122 height 18
click at [365, 332] on input "47" at bounding box center [397, 329] width 122 height 18
click at [448, 327] on input "48" at bounding box center [397, 329] width 122 height 18
click at [384, 328] on input "48" at bounding box center [397, 329] width 122 height 18
drag, startPoint x: 360, startPoint y: 328, endPoint x: 177, endPoint y: 328, distance: 183.2
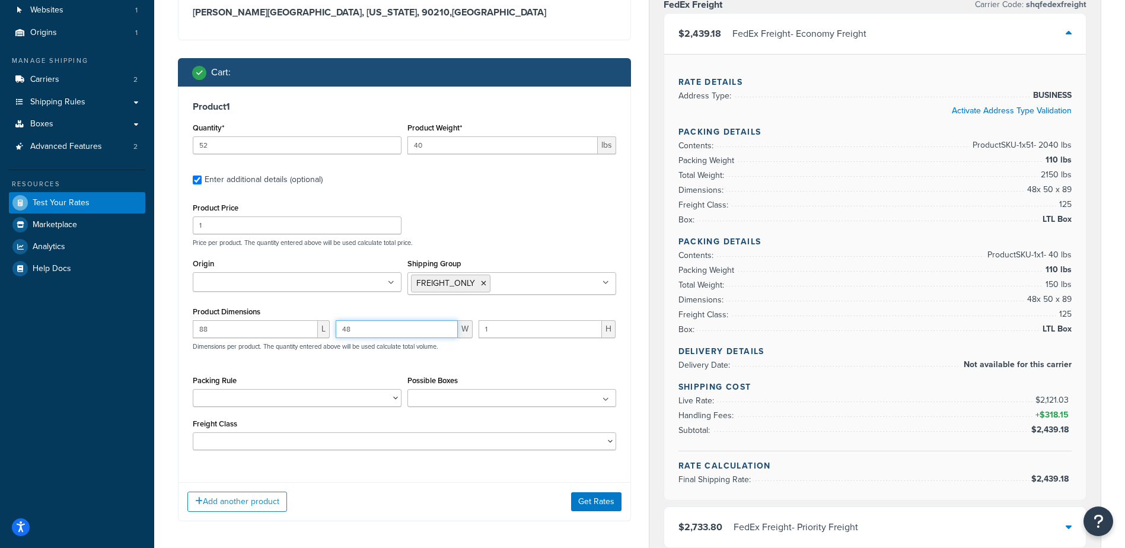
click at [293, 328] on div "88 L 48 W 1 H Dimensions per product. The quantity entered above will be used c…" at bounding box center [404, 341] width 429 height 43
type input "48"
type input "48.1"
click at [593, 499] on button "Get Rates" at bounding box center [596, 501] width 50 height 19
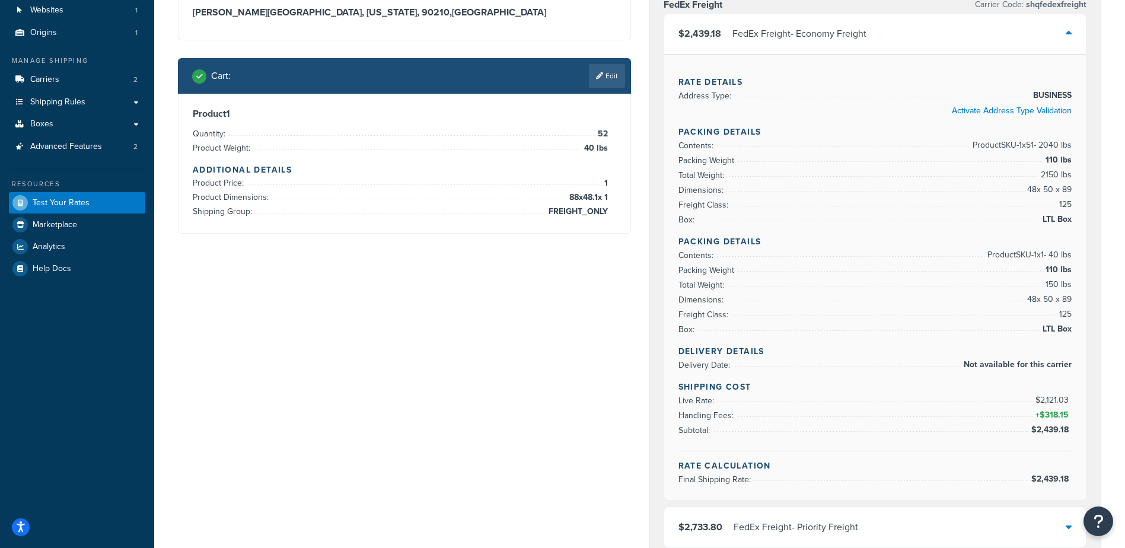
scroll to position [0, 0]
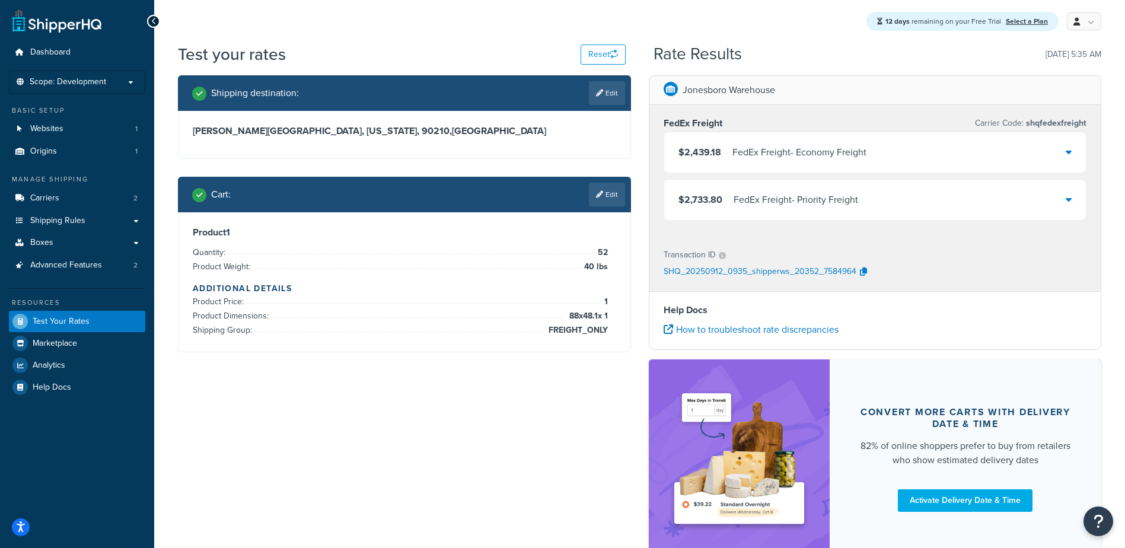
click at [816, 151] on div "FedEx Freight - Economy Freight" at bounding box center [799, 152] width 134 height 17
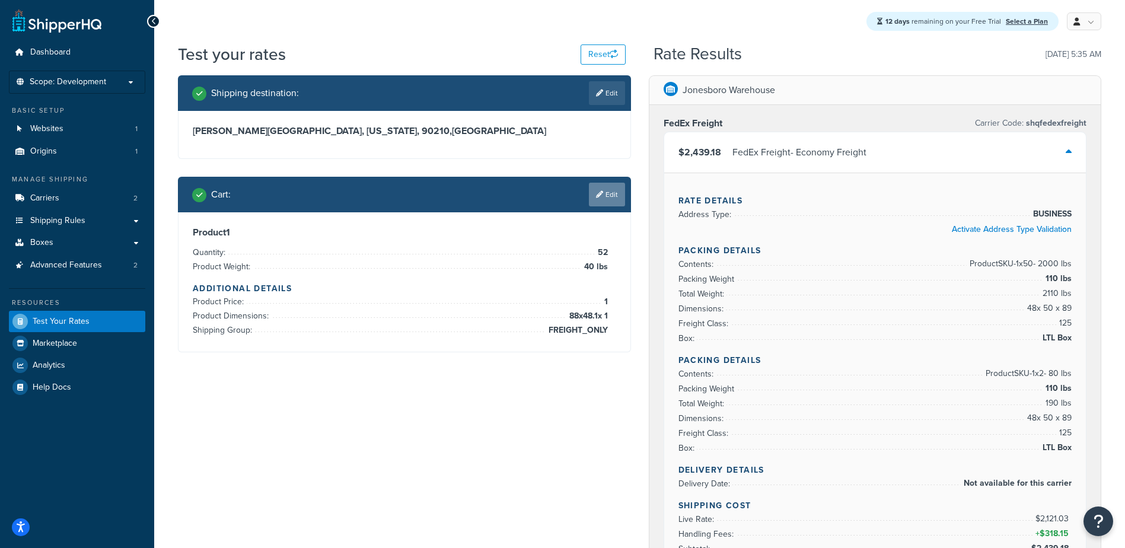
click at [604, 194] on link "Edit" at bounding box center [607, 195] width 36 height 24
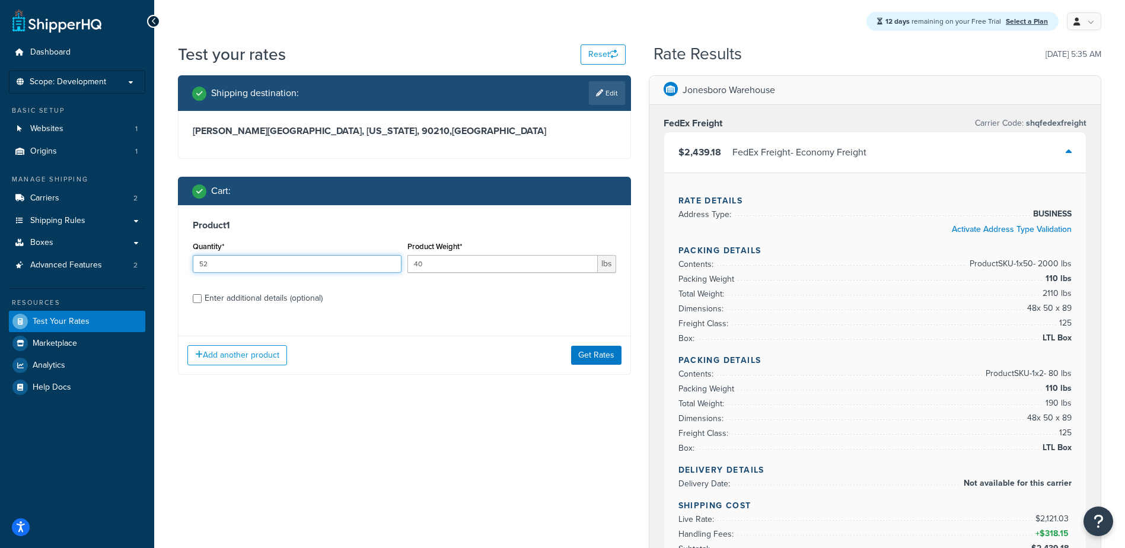
drag, startPoint x: 171, startPoint y: 261, endPoint x: -36, endPoint y: 265, distance: 207.5
click at [0, 265] on html "Accessibility Screen-Reader Guide, Feedback, and Issue Reporting | New window S…" at bounding box center [562, 538] width 1125 height 1076
type input "50"
click at [588, 355] on button "Get Rates" at bounding box center [596, 355] width 50 height 19
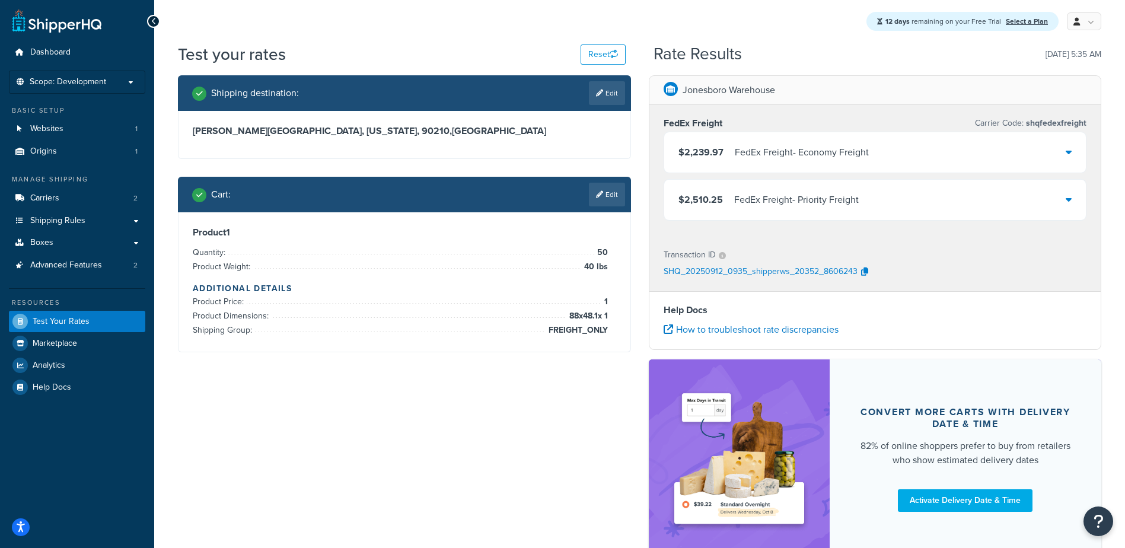
click at [800, 155] on div "FedEx Freight - Economy Freight" at bounding box center [802, 152] width 134 height 17
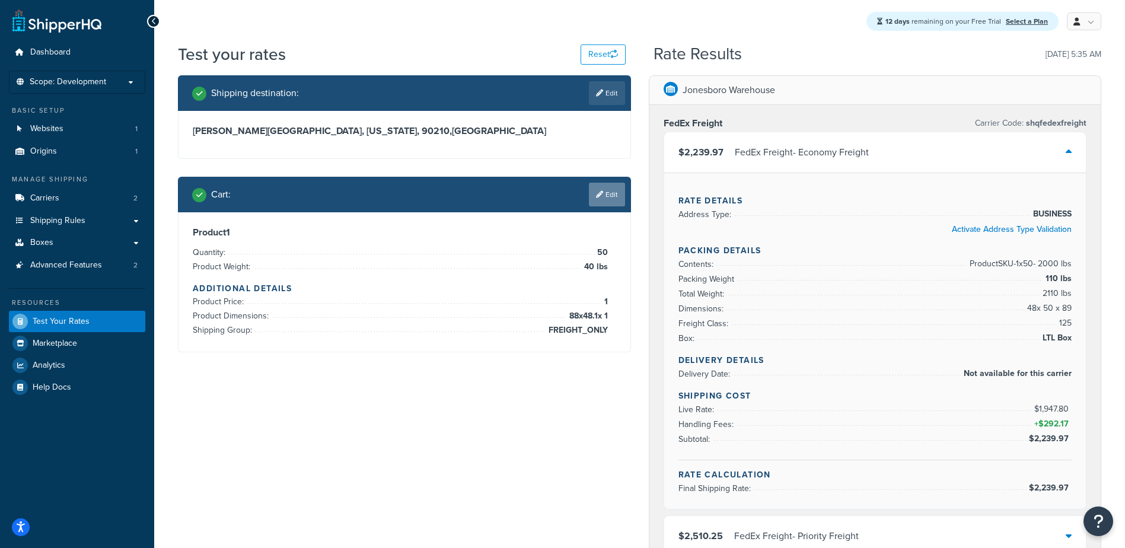
click at [614, 197] on link "Edit" at bounding box center [607, 195] width 36 height 24
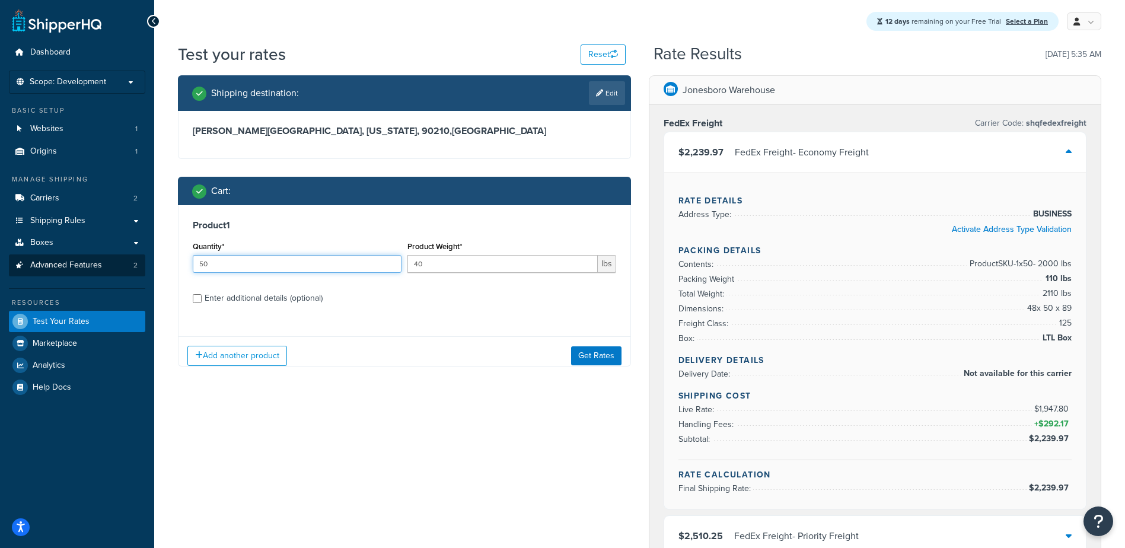
drag, startPoint x: 232, startPoint y: 267, endPoint x: 135, endPoint y: 268, distance: 97.2
click at [135, 268] on div "Dashboard Scope: Development Basic Setup Websites 1 Origins 1 Manage Shipping C…" at bounding box center [562, 483] width 1125 height 966
type input "51"
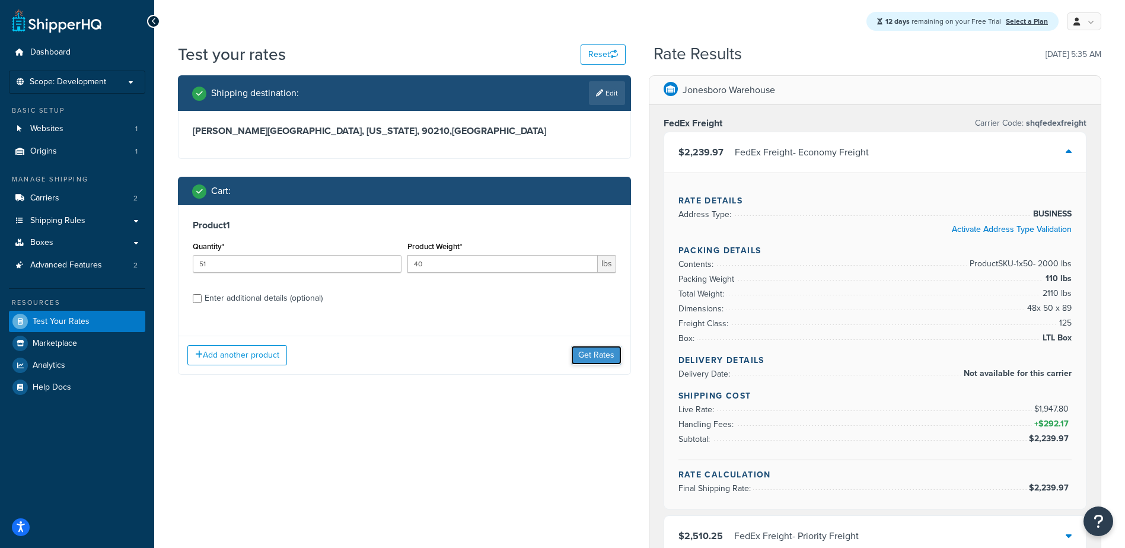
click at [592, 350] on button "Get Rates" at bounding box center [596, 355] width 50 height 19
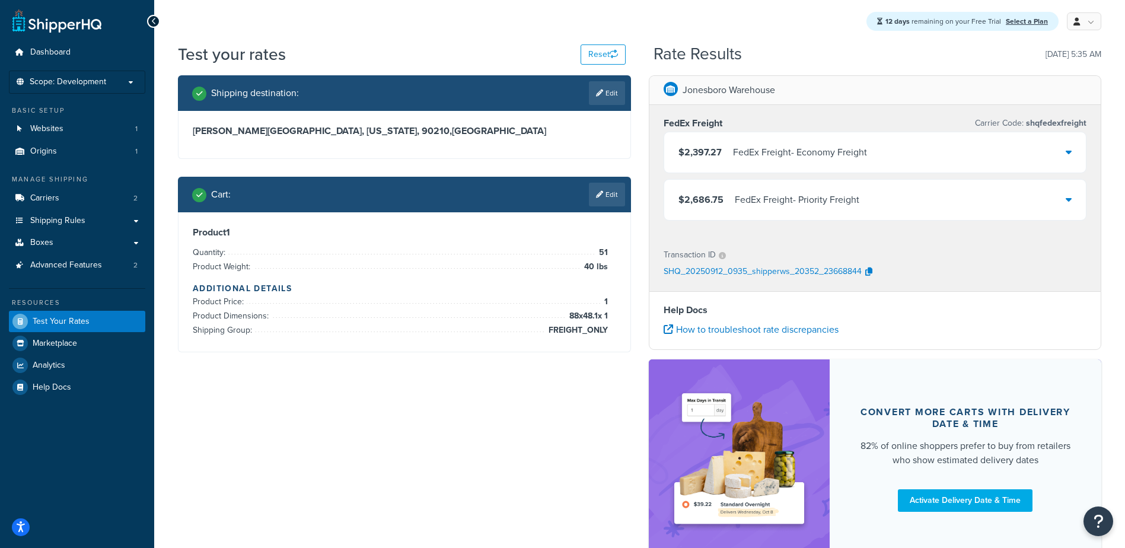
click at [817, 152] on div "FedEx Freight - Economy Freight" at bounding box center [800, 152] width 134 height 17
